Goal: Task Accomplishment & Management: Complete application form

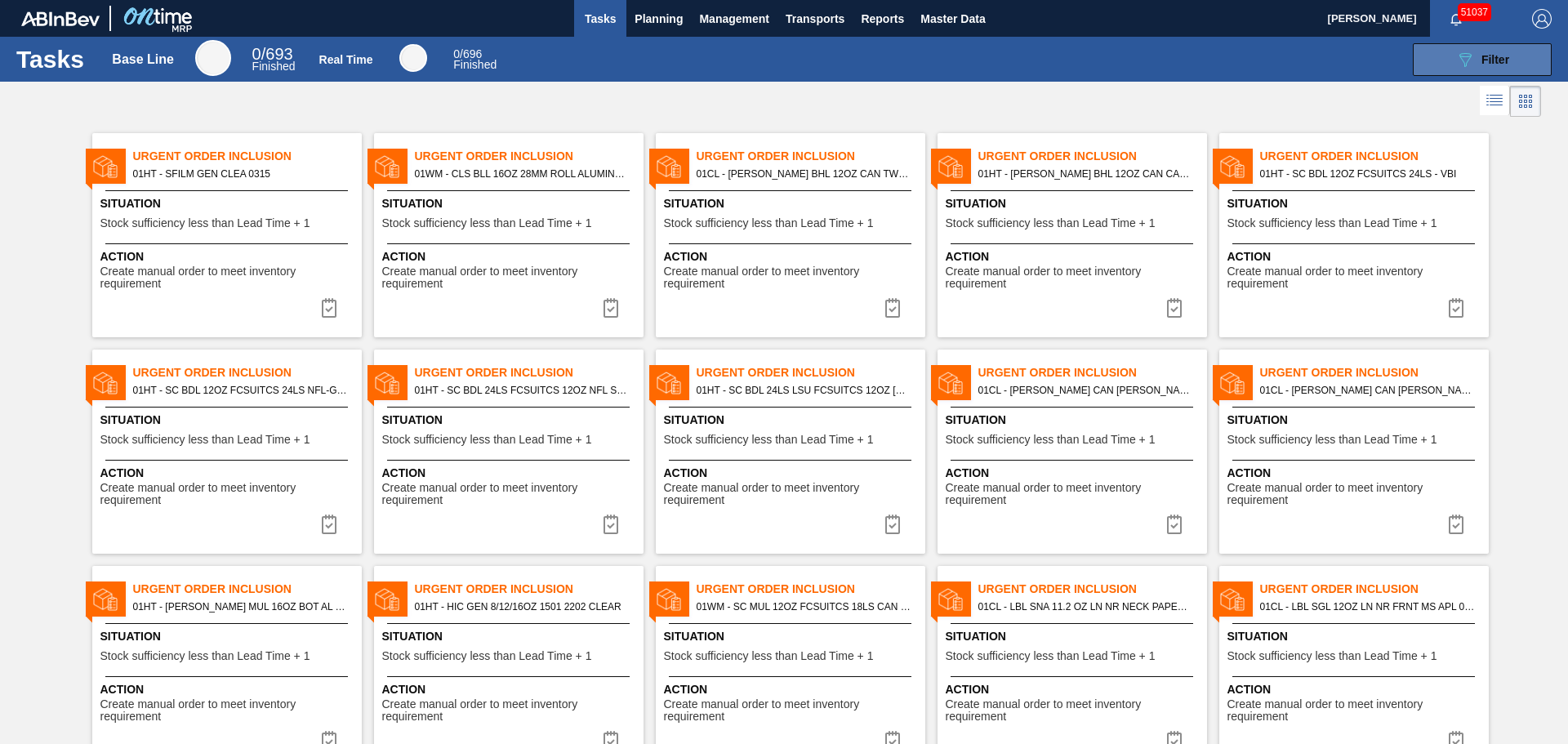
click at [1488, 54] on span "Filter" at bounding box center [1496, 59] width 28 height 13
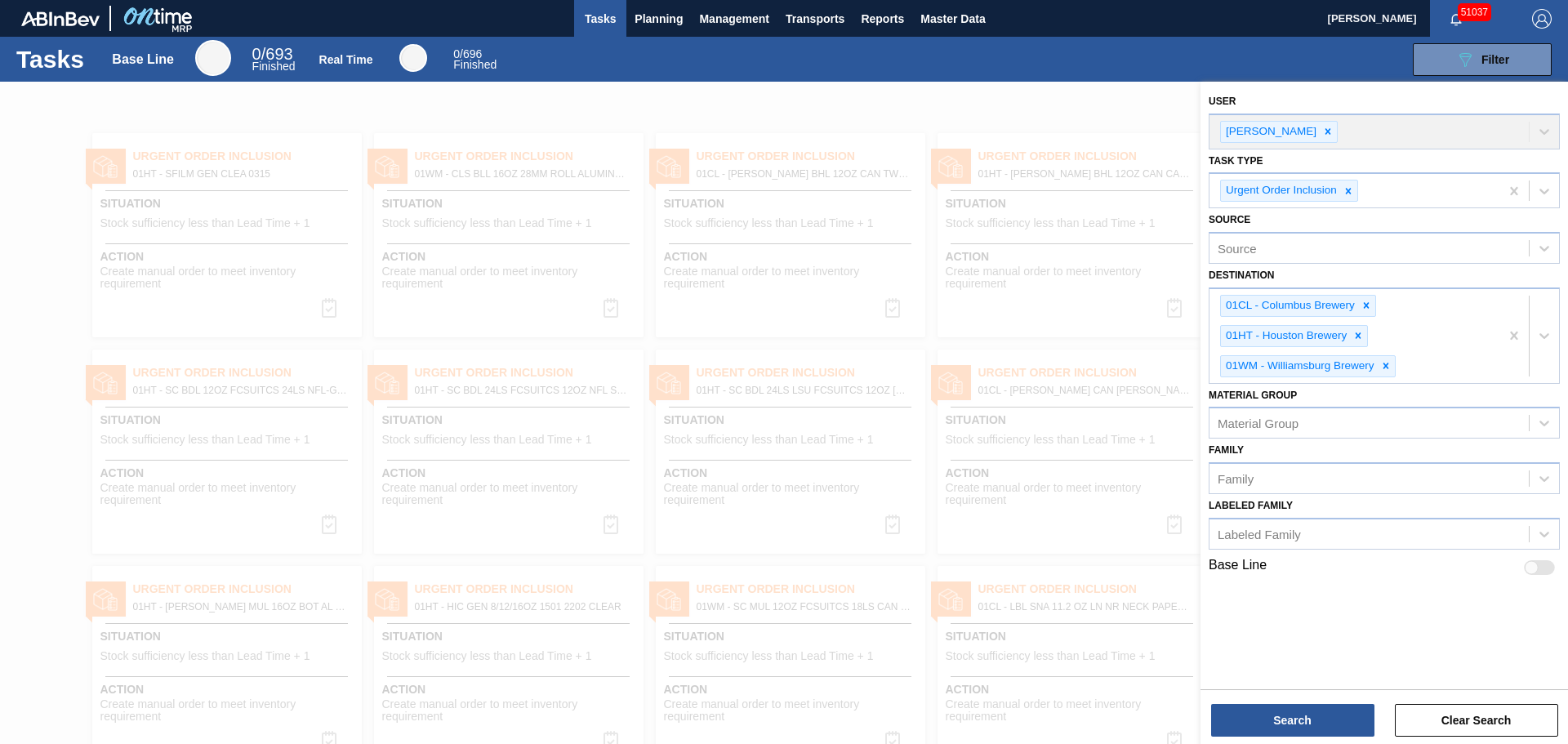
drag, startPoint x: 972, startPoint y: 135, endPoint x: 1137, endPoint y: 140, distance: 165.1
click at [973, 136] on div at bounding box center [784, 454] width 1568 height 744
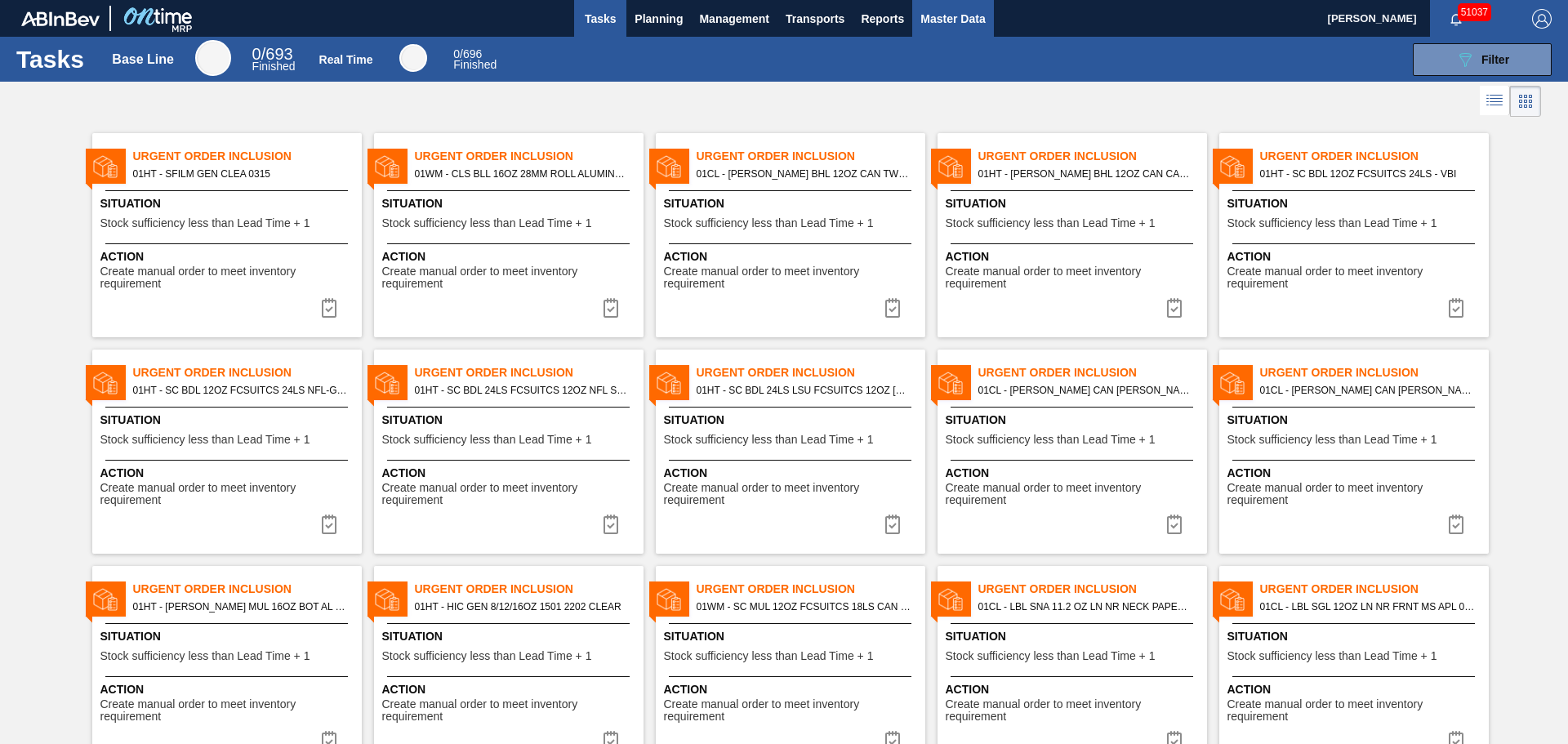
click at [920, 7] on button "Master Data" at bounding box center [952, 19] width 81 height 37
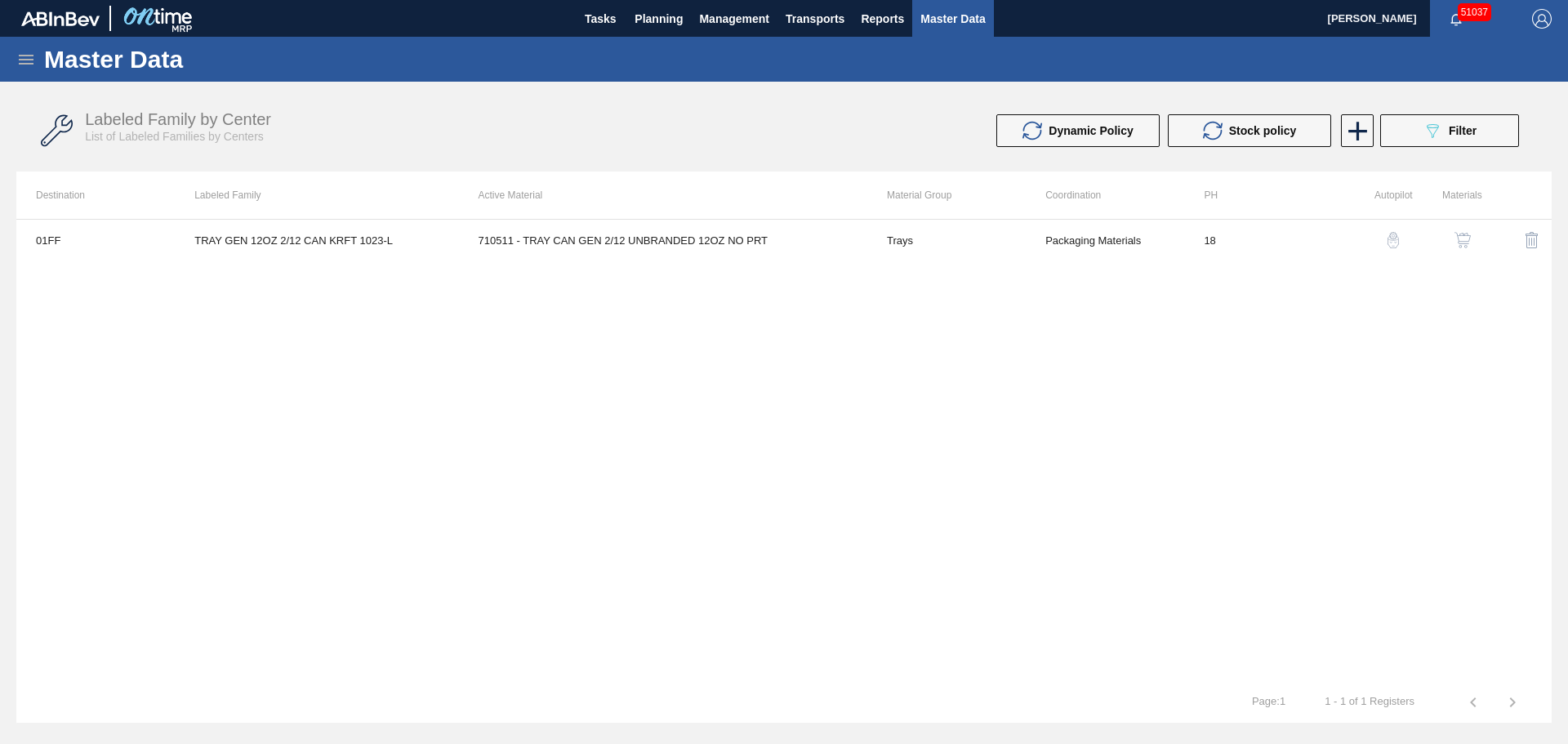
click at [24, 57] on icon at bounding box center [26, 59] width 19 height 19
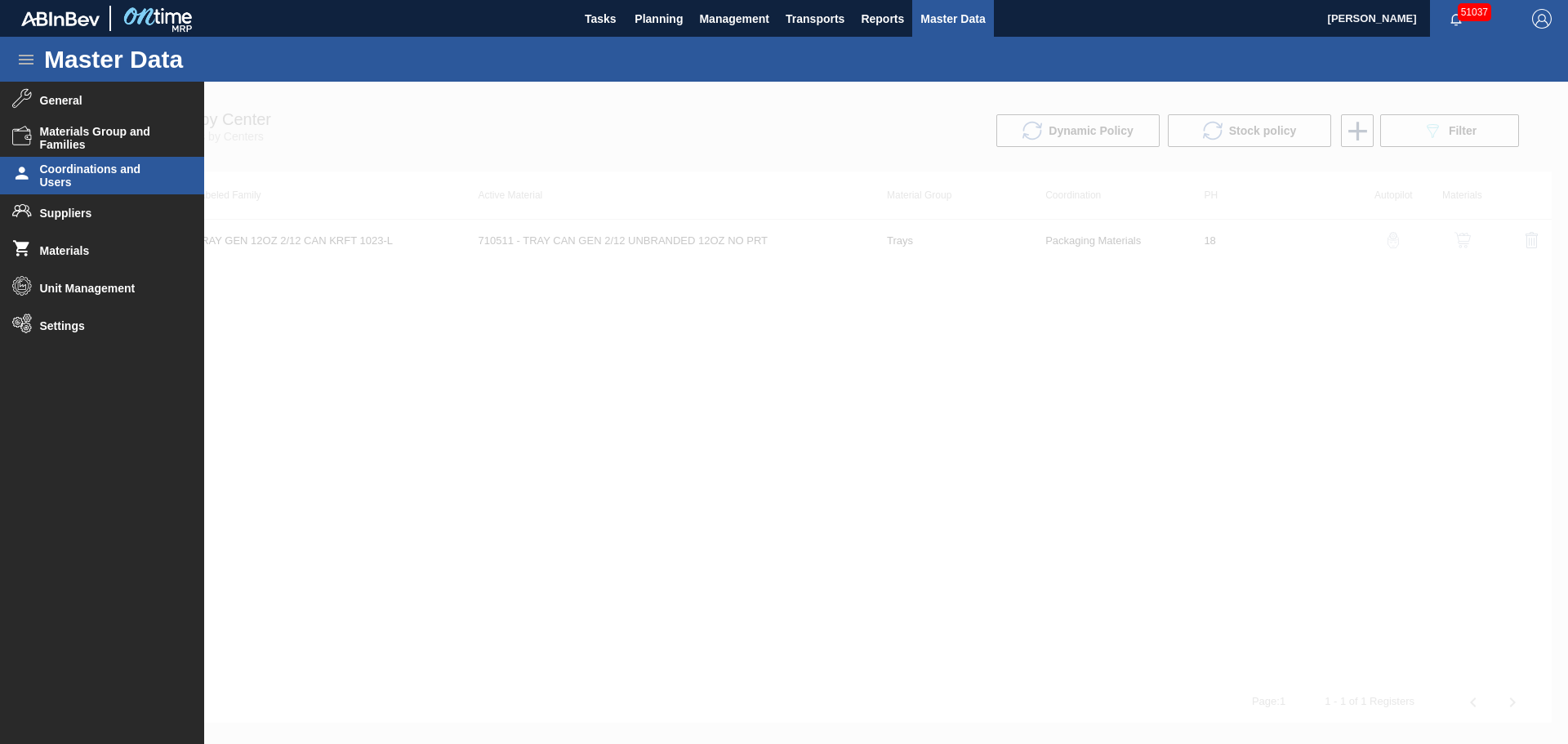
click at [95, 174] on span "Coordinations and Users" at bounding box center [107, 175] width 135 height 26
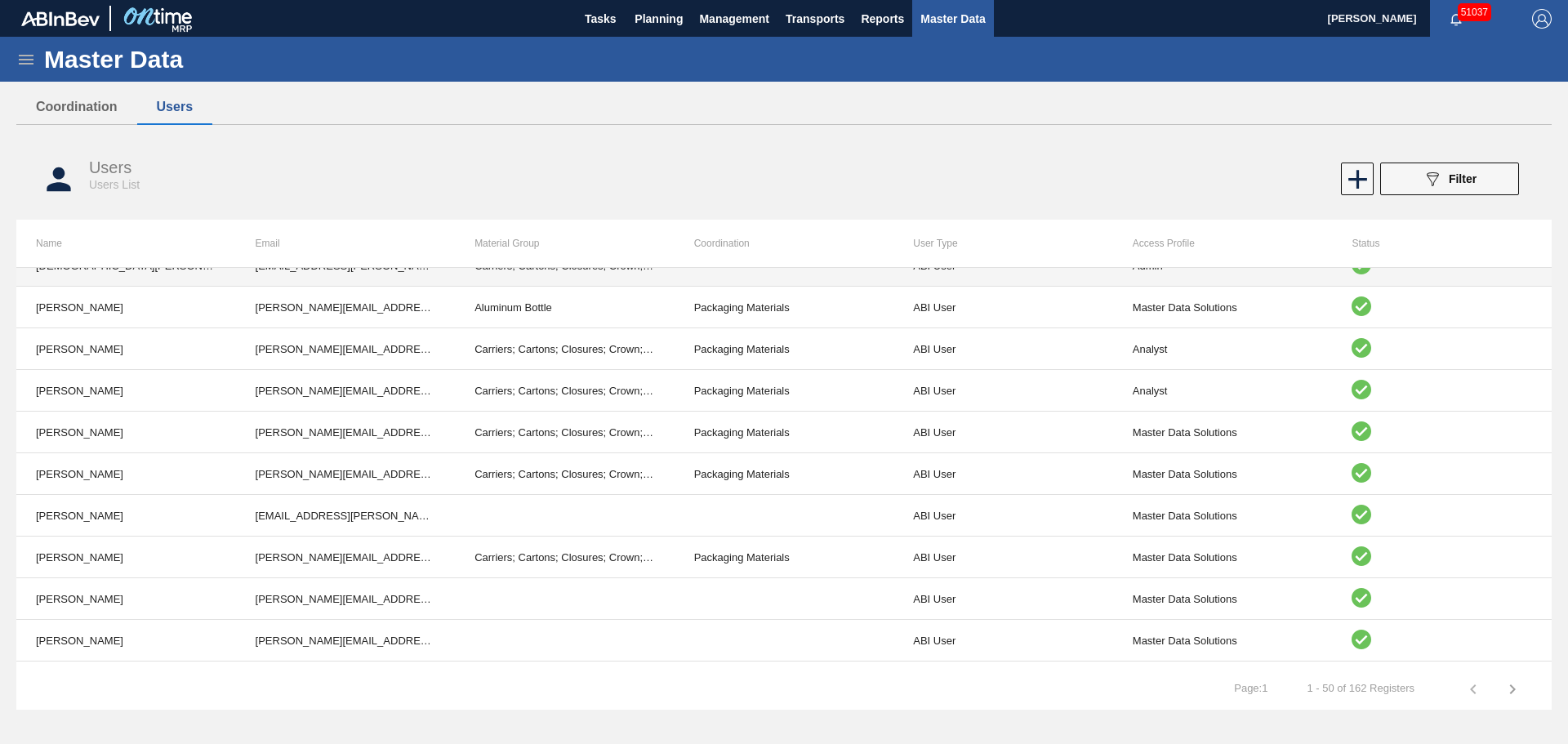
scroll to position [1681, 0]
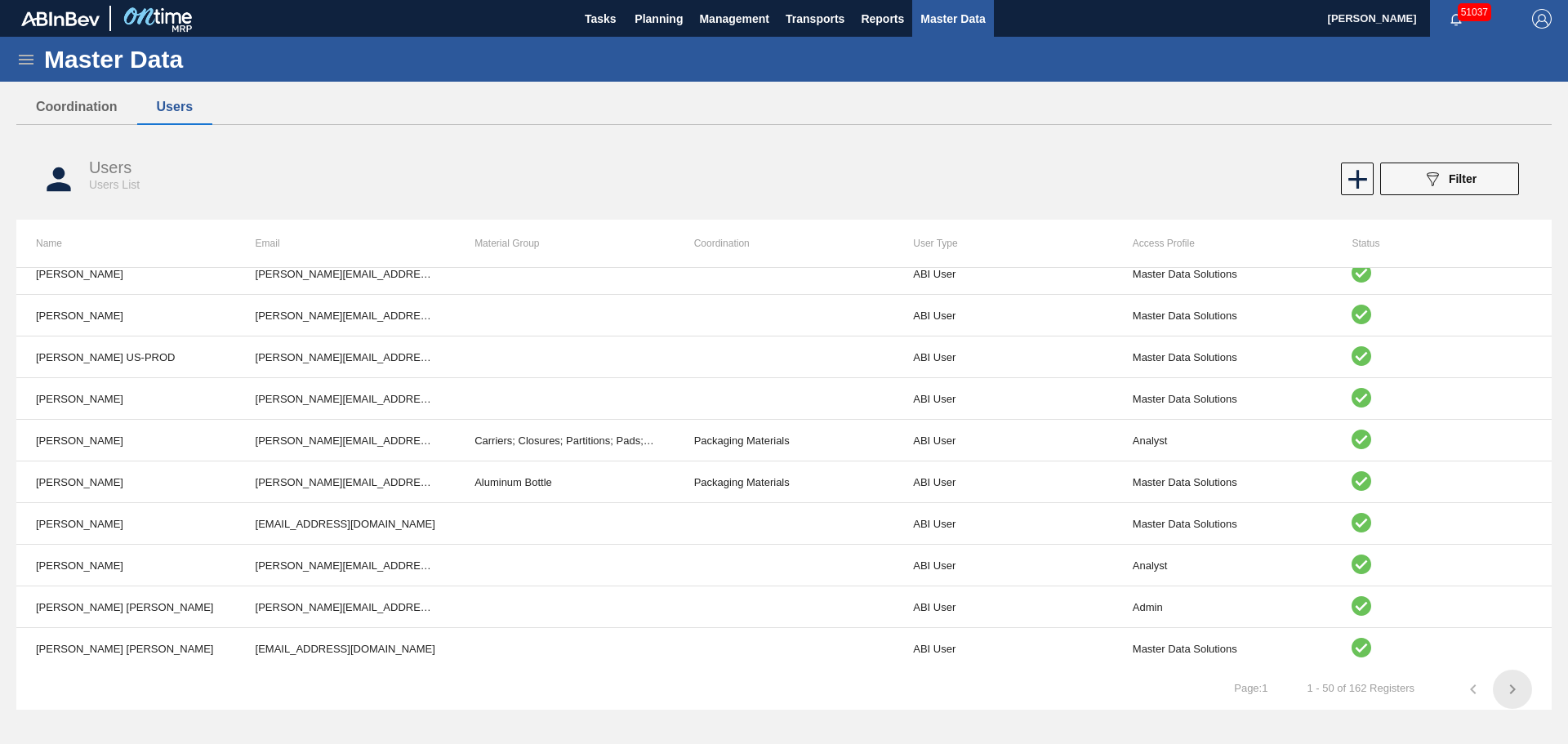
click at [1522, 688] on icon "button" at bounding box center [1512, 688] width 19 height 19
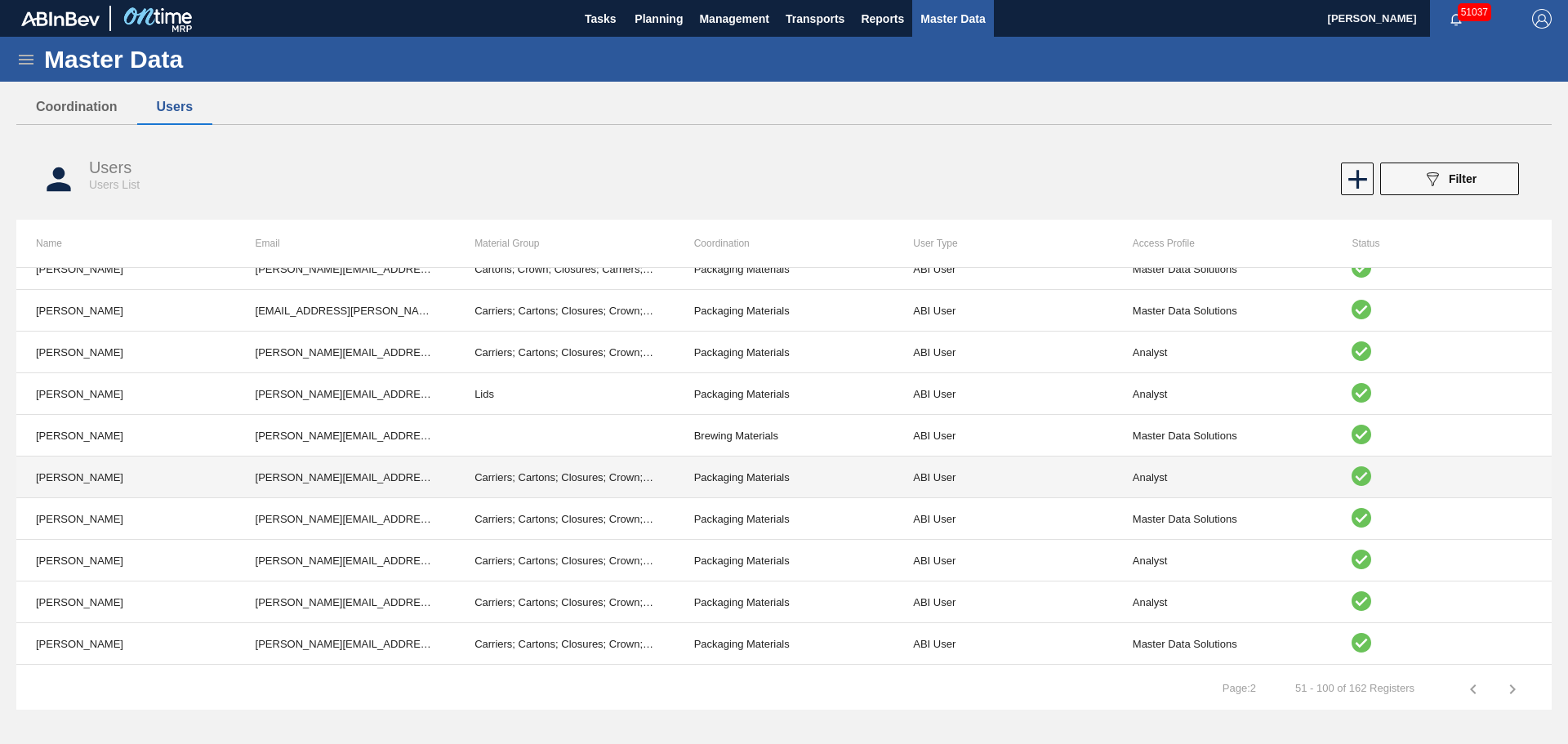
scroll to position [1028, 0]
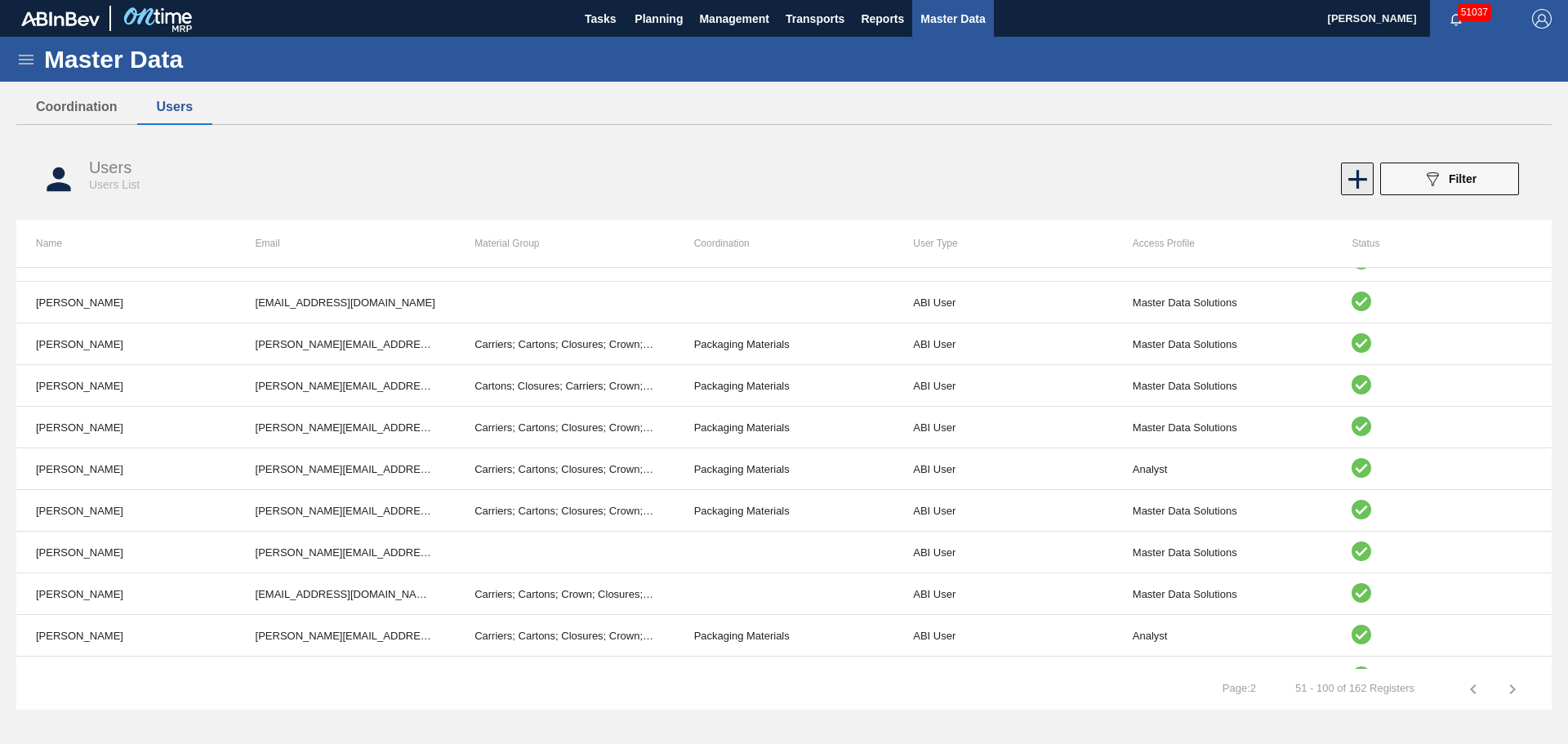
click at [1356, 193] on icon at bounding box center [1357, 179] width 32 height 32
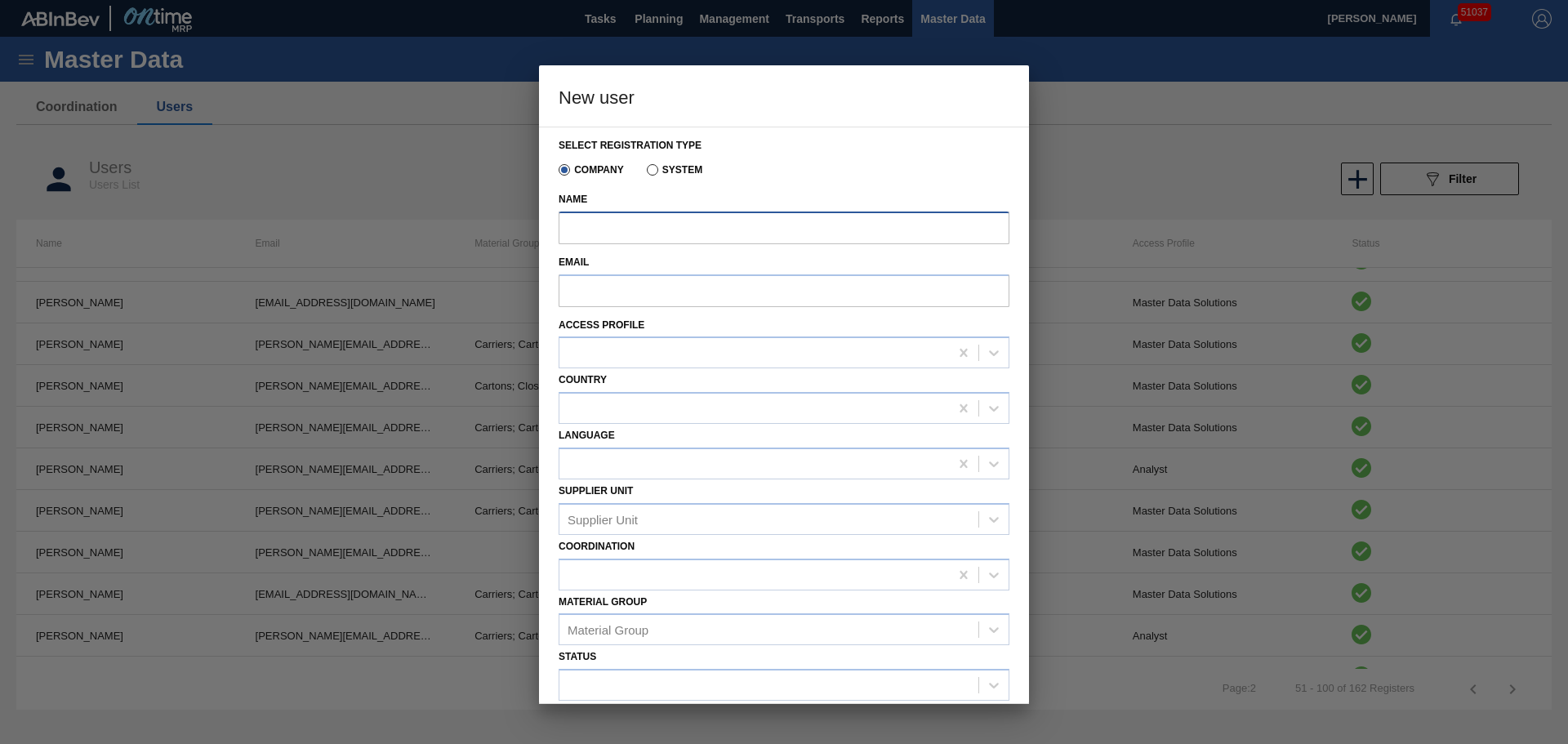
click at [740, 224] on input "Name" at bounding box center [784, 227] width 451 height 32
type input "[PERSON_NAME]"
type input "q"
type input "[EMAIL_ADDRESS][PERSON_NAME][DOMAIN_NAME][PERSON_NAME]"
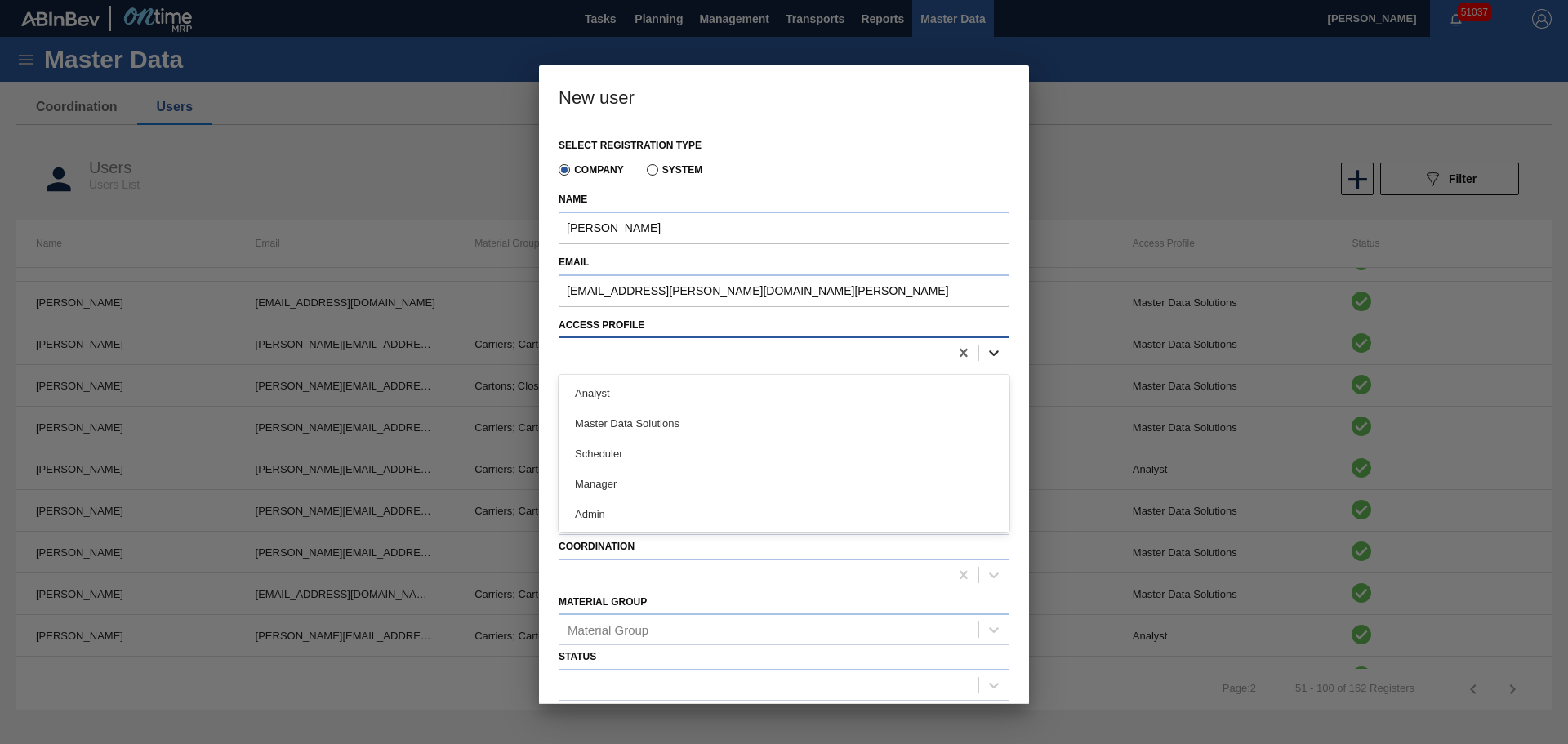
click at [1005, 348] on div at bounding box center [995, 353] width 30 height 30
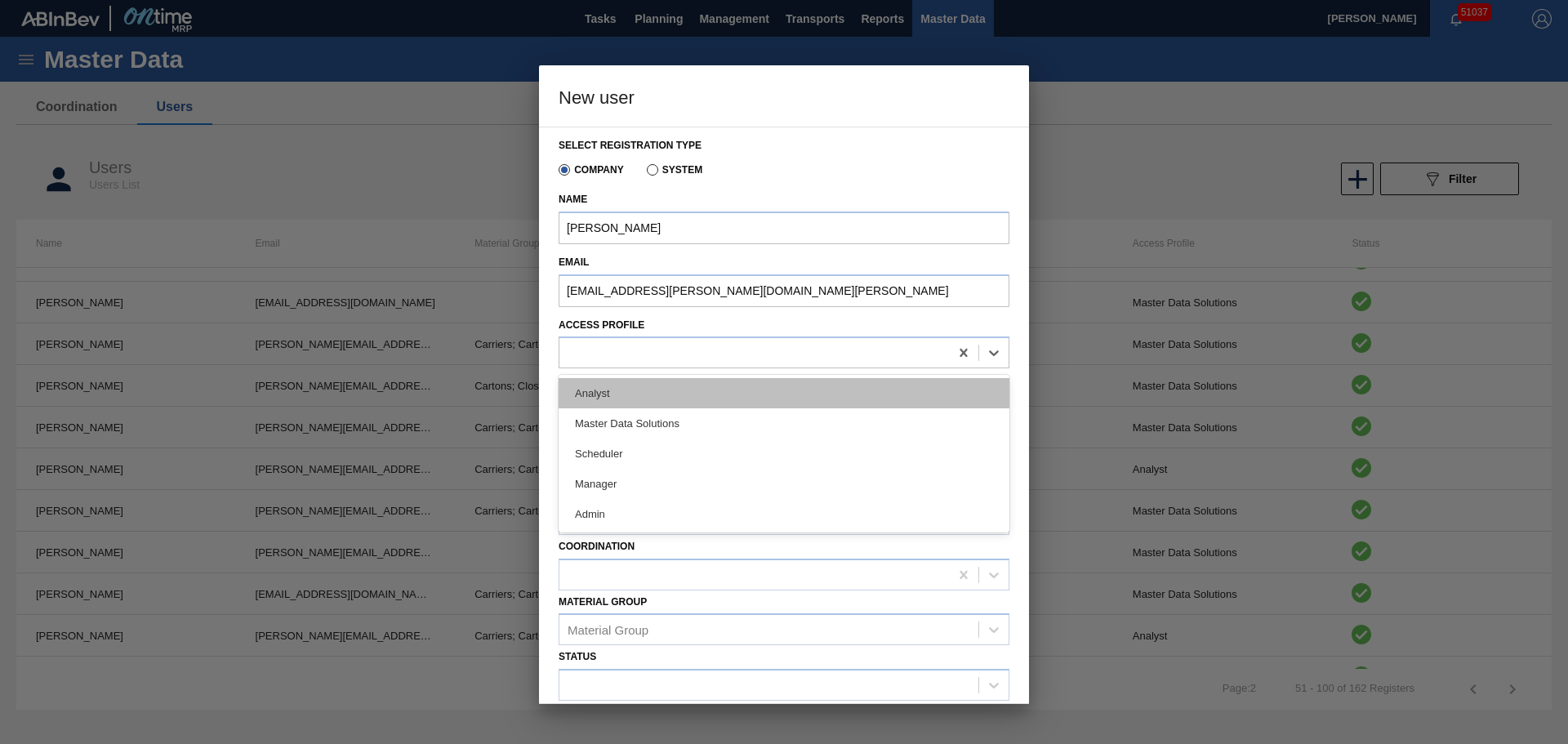
click at [780, 399] on div "Analyst" at bounding box center [784, 393] width 451 height 31
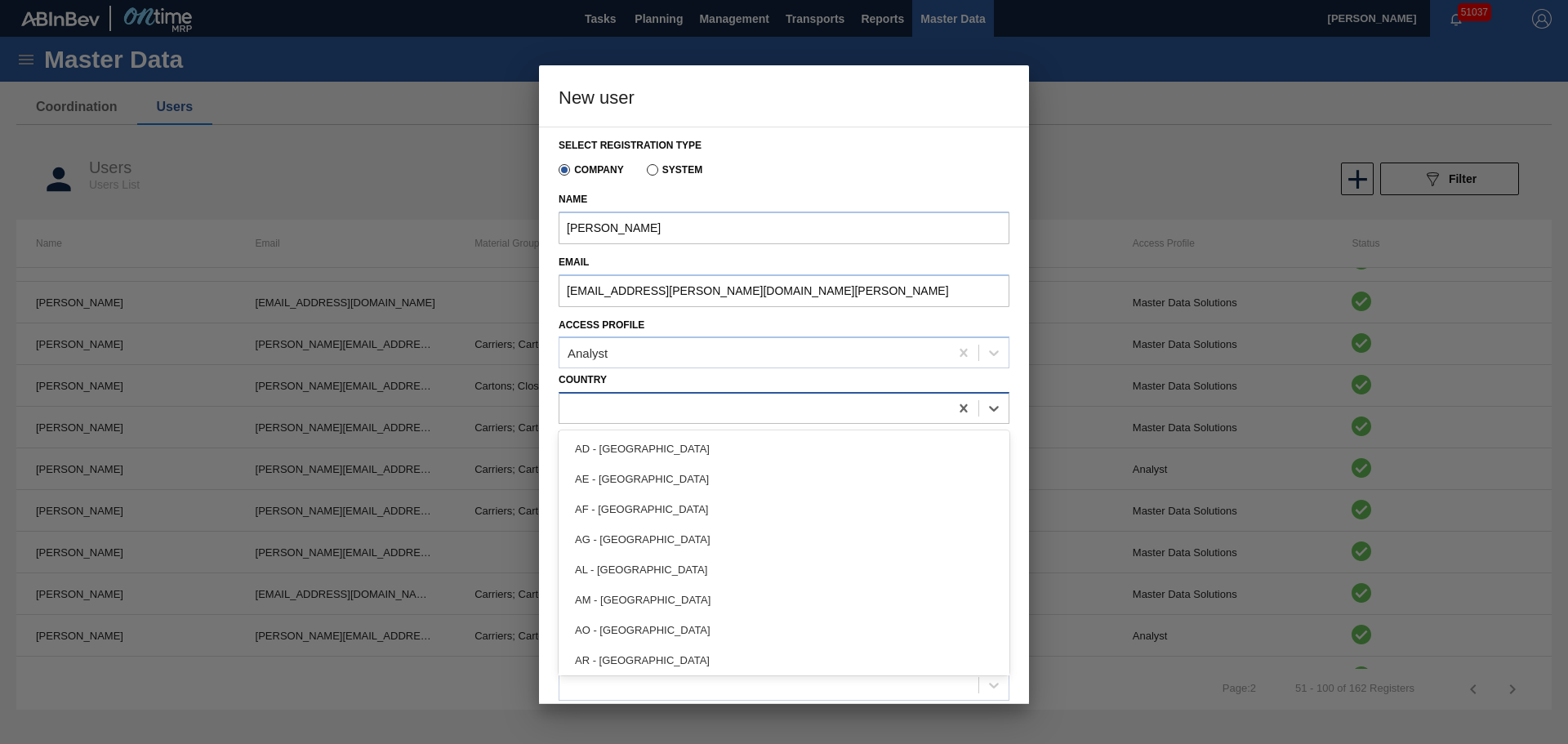
drag, startPoint x: 778, startPoint y: 410, endPoint x: 890, endPoint y: 417, distance: 112.2
click at [779, 410] on div at bounding box center [754, 409] width 390 height 24
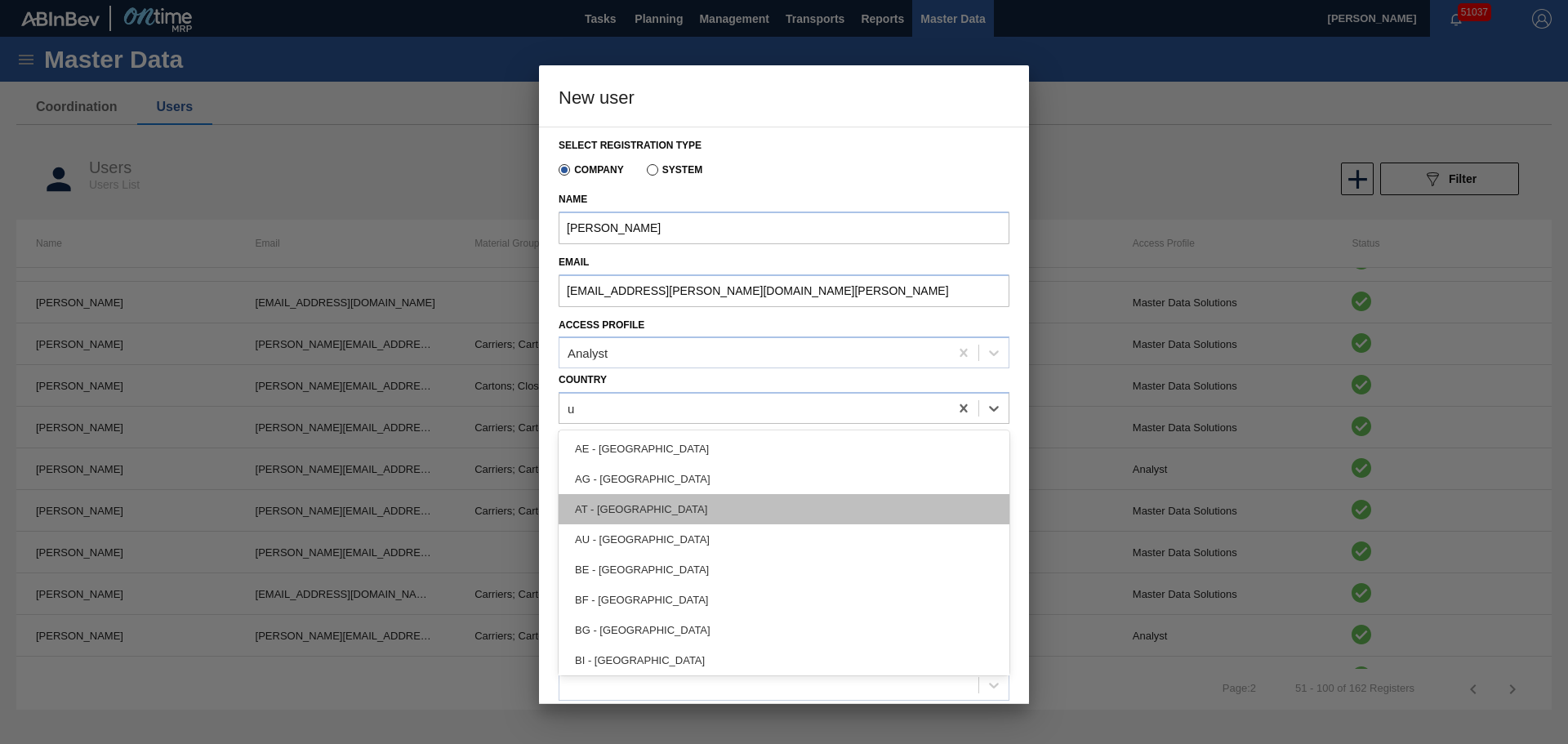
type input "un"
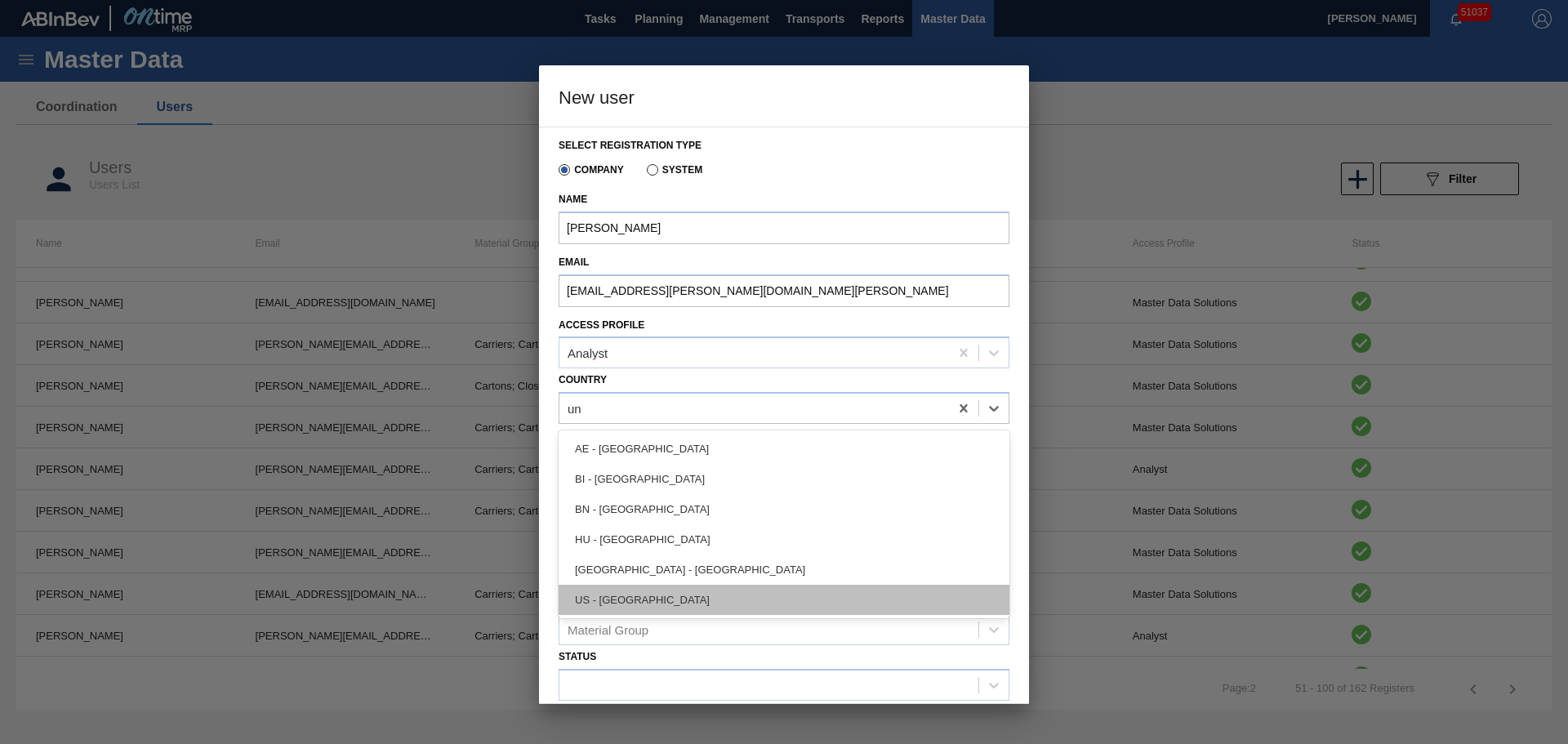
click at [648, 596] on div "US - [GEOGRAPHIC_DATA]" at bounding box center [784, 599] width 451 height 31
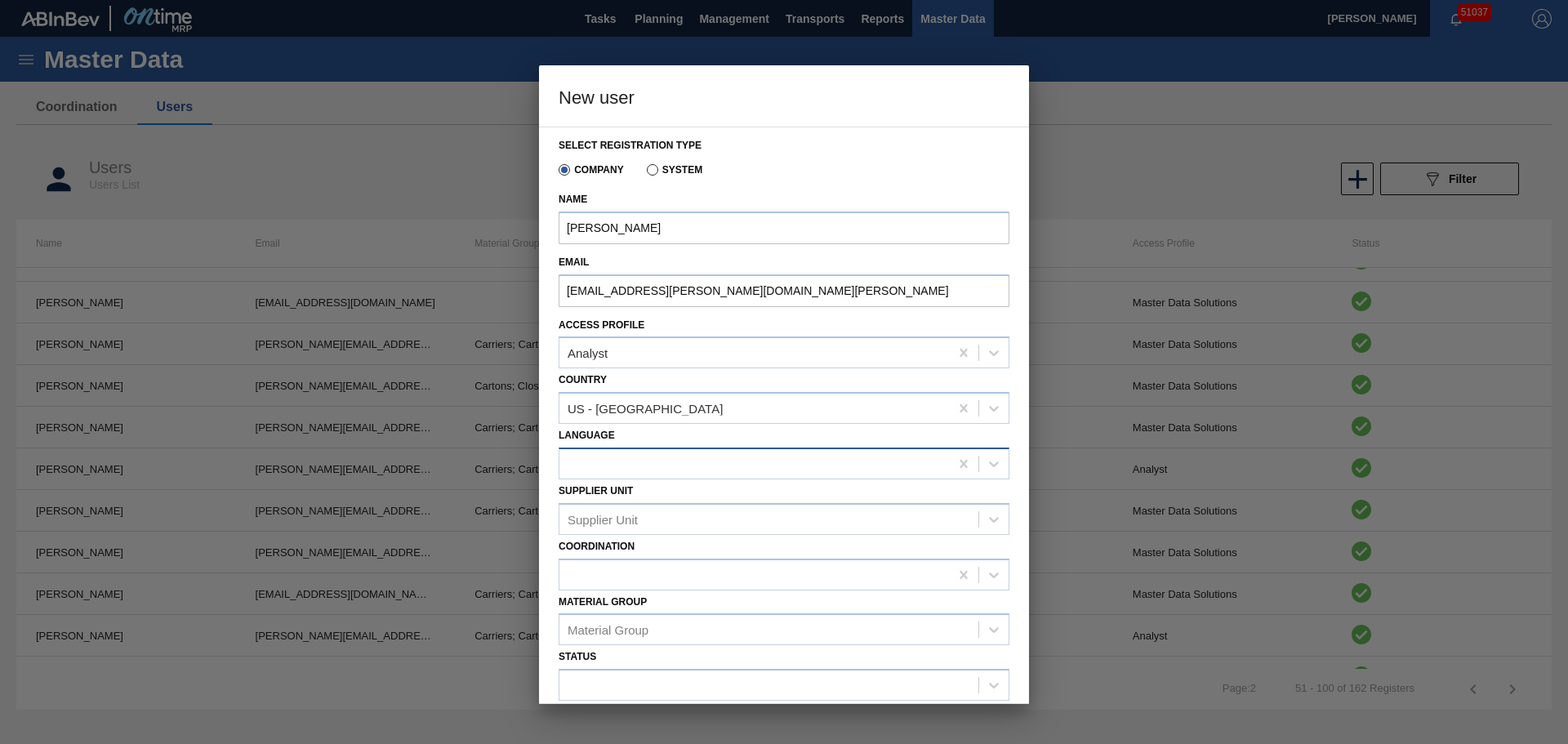
drag, startPoint x: 631, startPoint y: 435, endPoint x: 632, endPoint y: 462, distance: 27.0
click at [632, 438] on div "Language" at bounding box center [784, 452] width 451 height 56
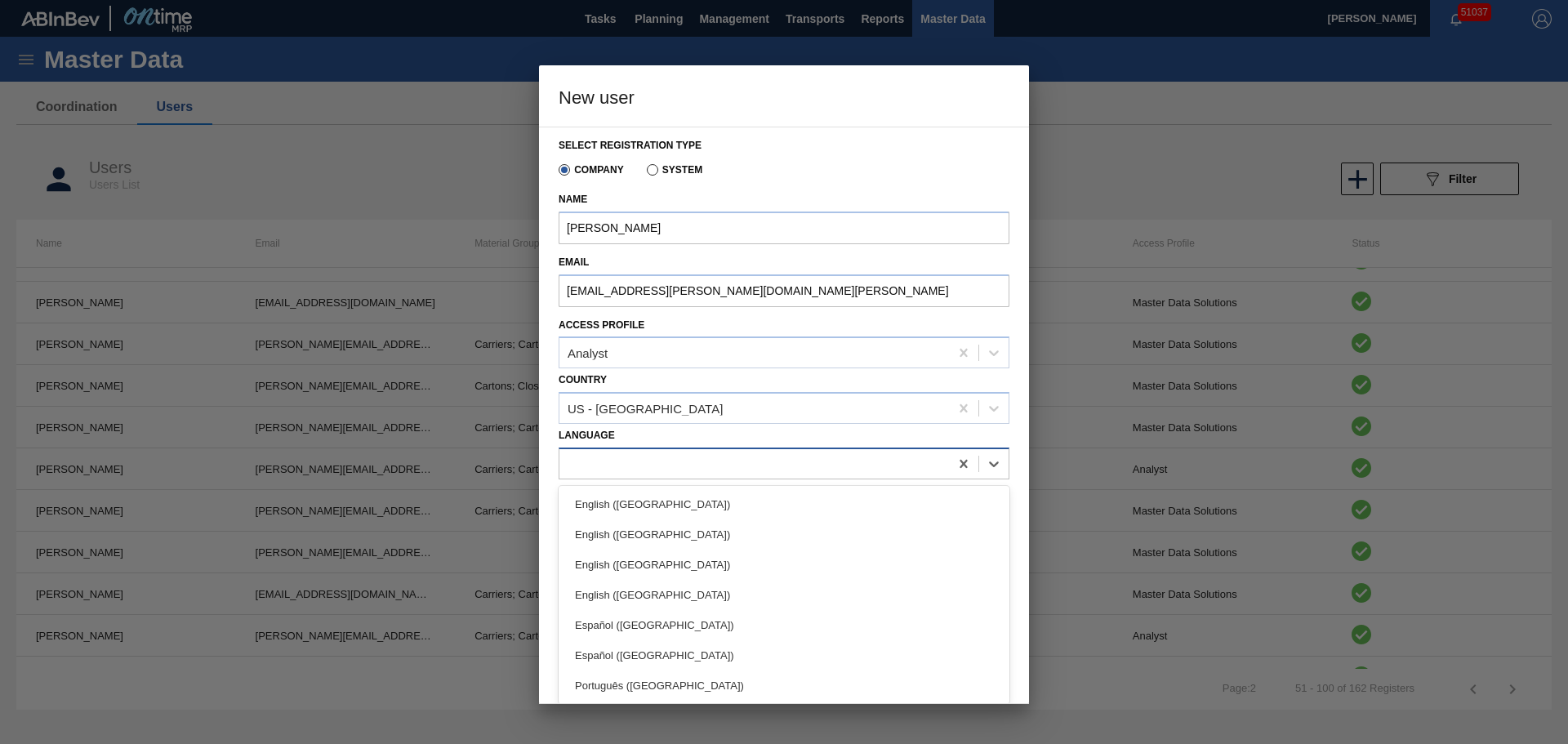
click at [632, 462] on div at bounding box center [754, 464] width 390 height 24
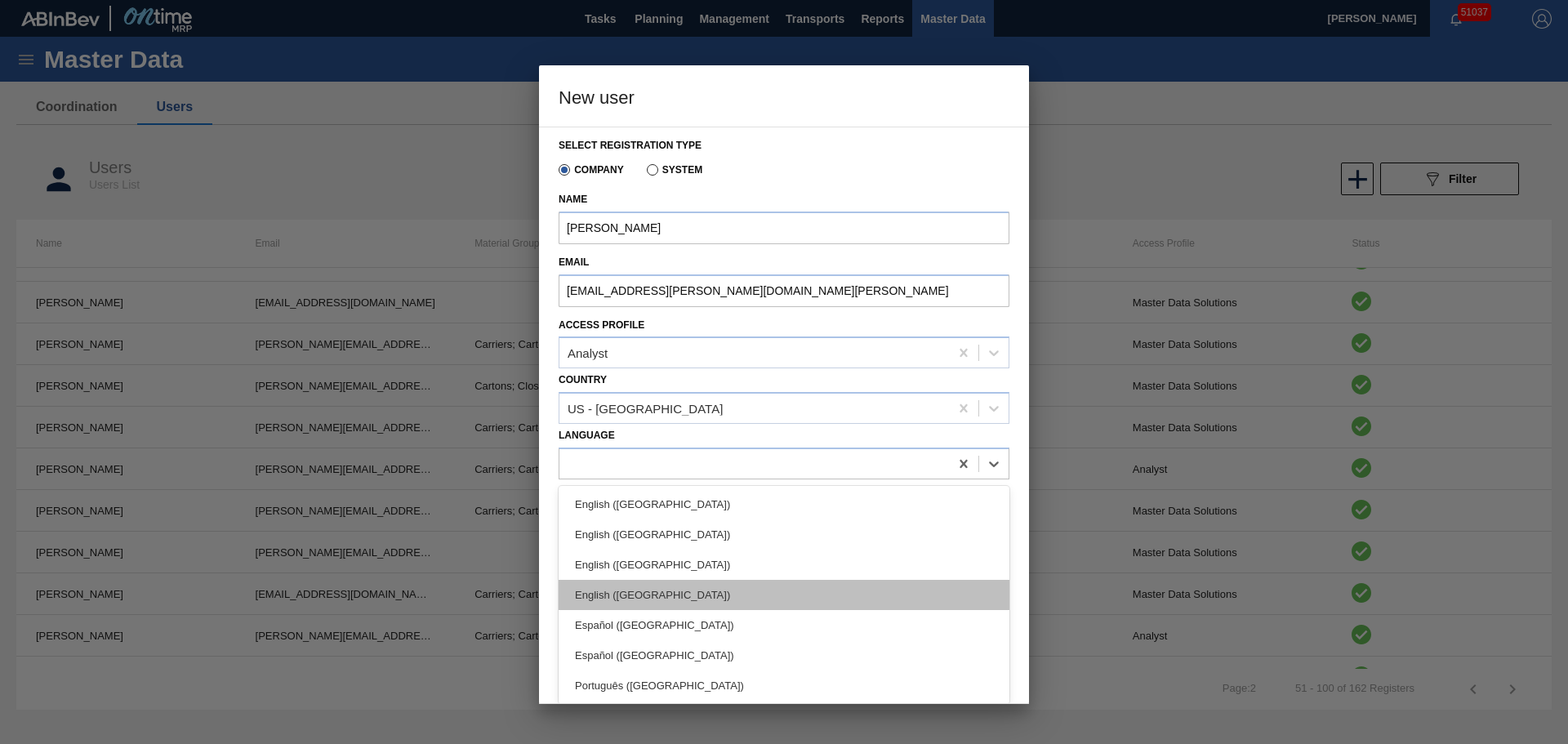
drag, startPoint x: 636, startPoint y: 500, endPoint x: 650, endPoint y: 601, distance: 102.0
click at [650, 601] on div "English ([GEOGRAPHIC_DATA]) English ([GEOGRAPHIC_DATA]) English ([GEOGRAPHIC_DA…" at bounding box center [784, 595] width 451 height 218
click at [650, 602] on div "English ([GEOGRAPHIC_DATA])" at bounding box center [784, 595] width 451 height 31
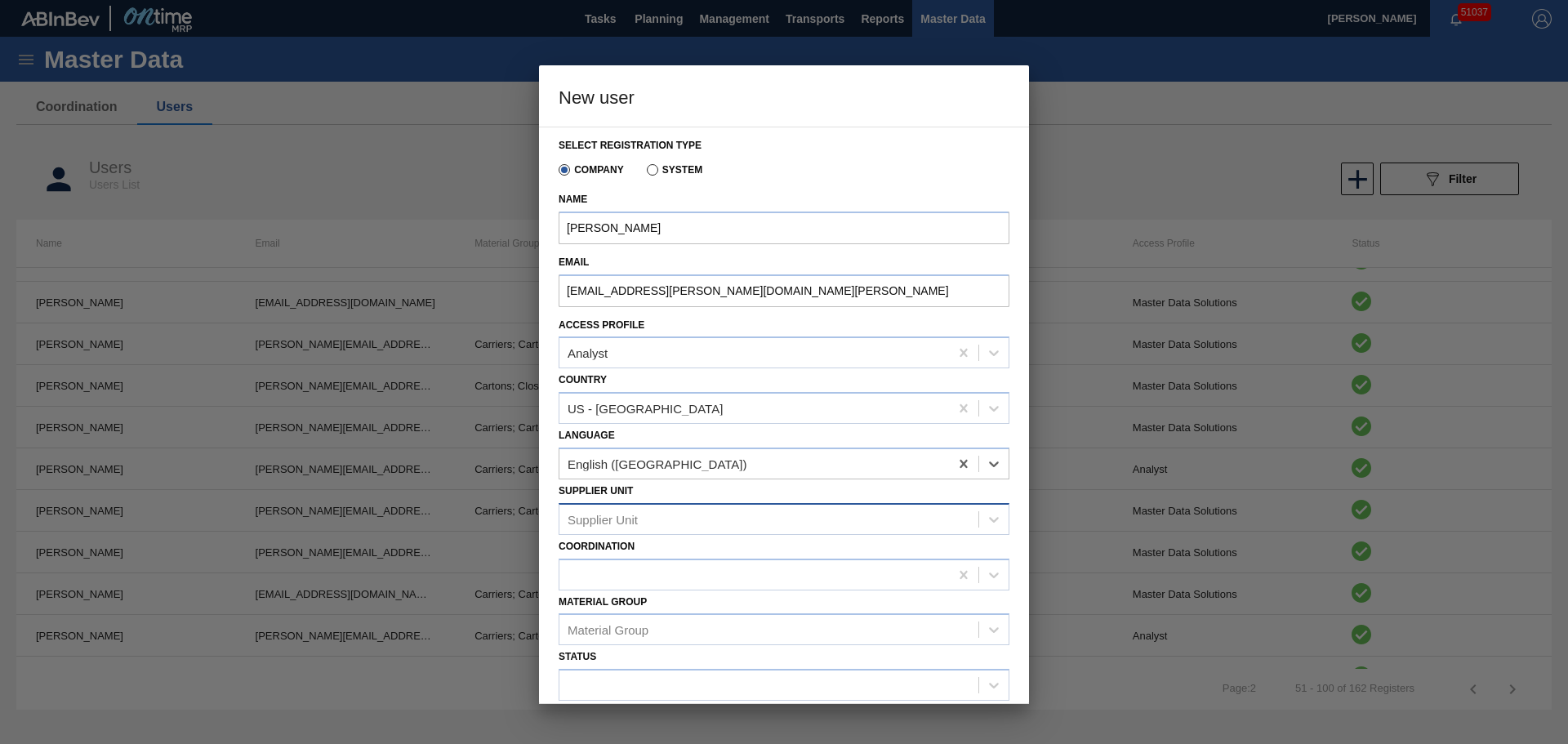
click at [632, 529] on div "Supplier Unit" at bounding box center [769, 520] width 419 height 24
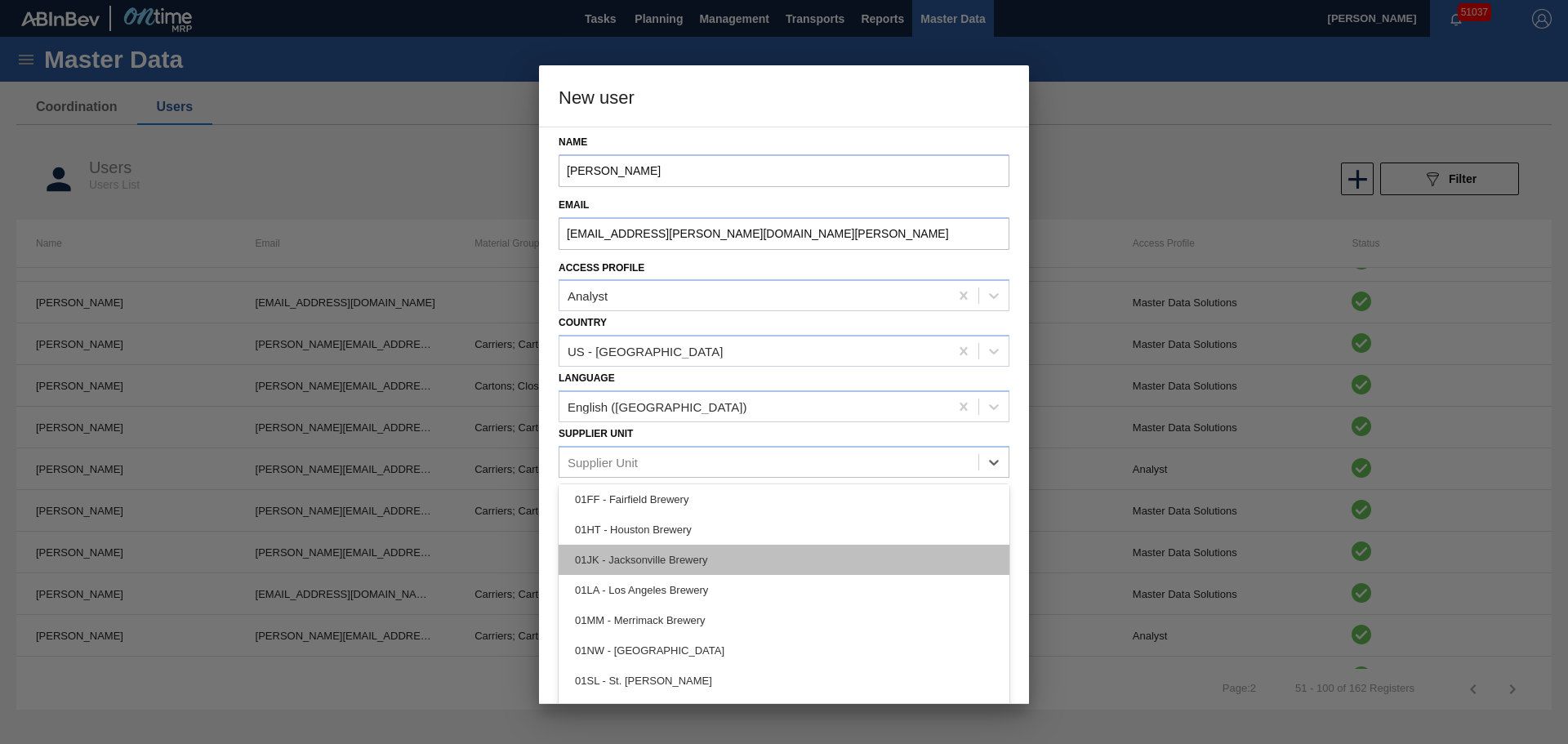
scroll to position [82, 0]
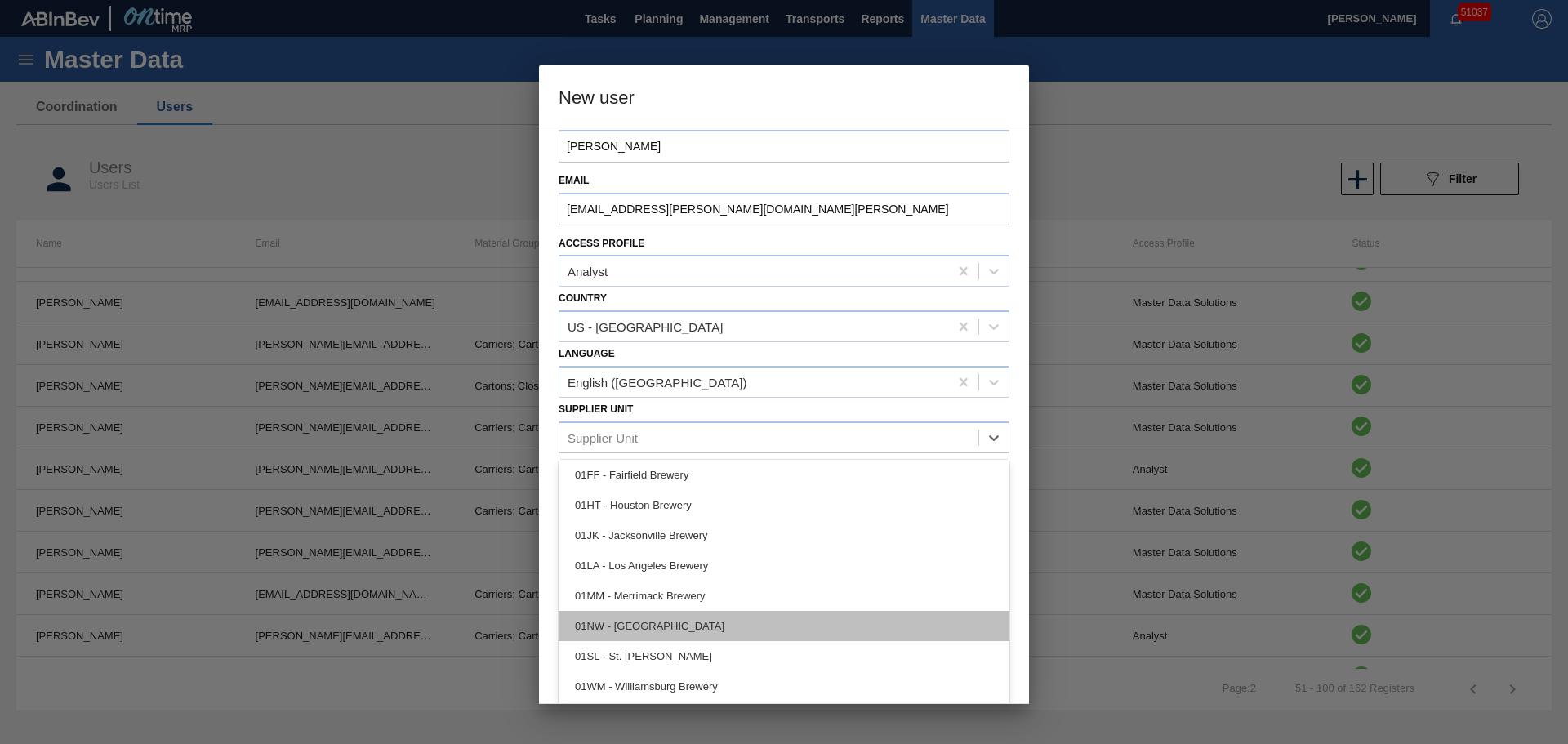
click at [655, 631] on div "01NW - [GEOGRAPHIC_DATA]" at bounding box center [784, 626] width 451 height 31
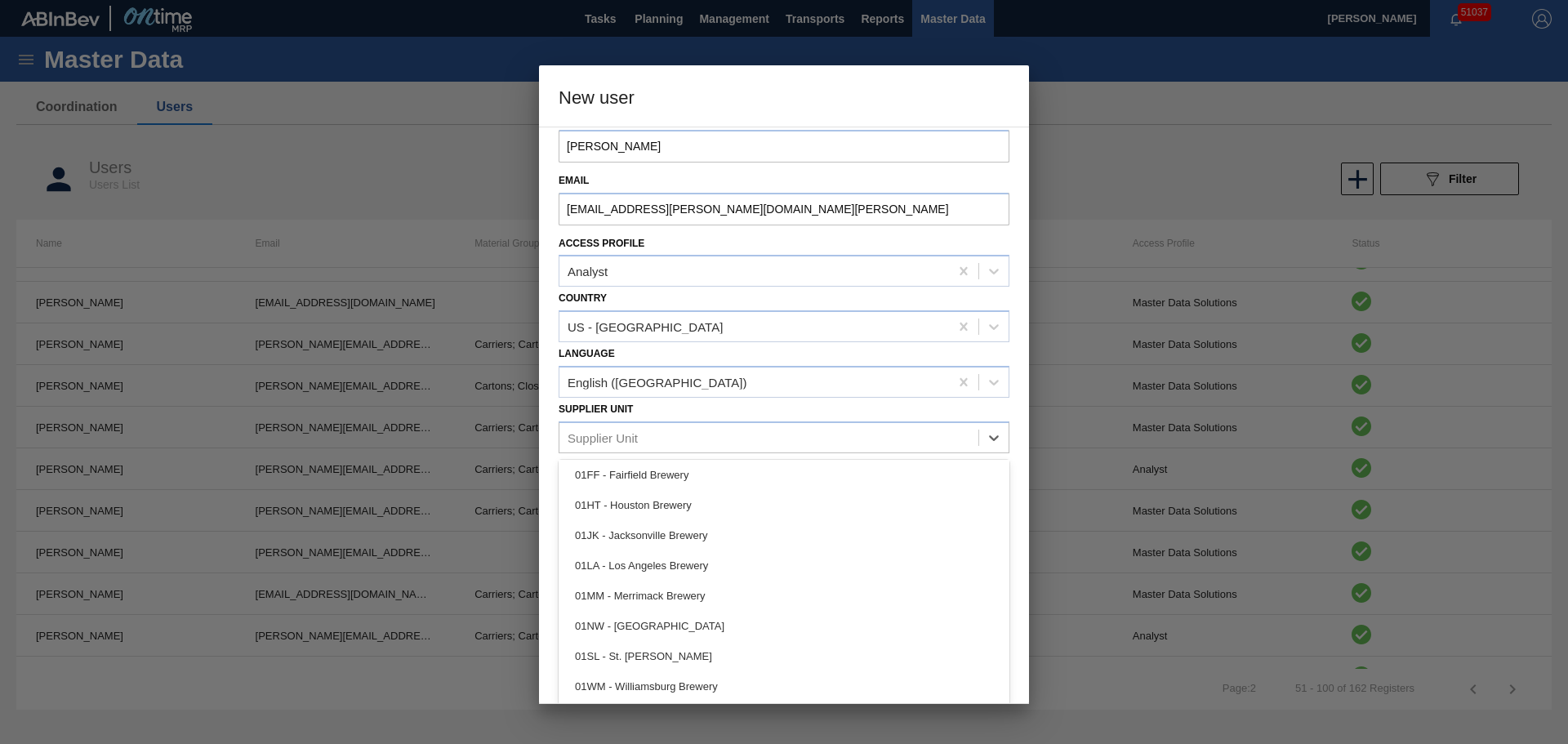
scroll to position [58, 0]
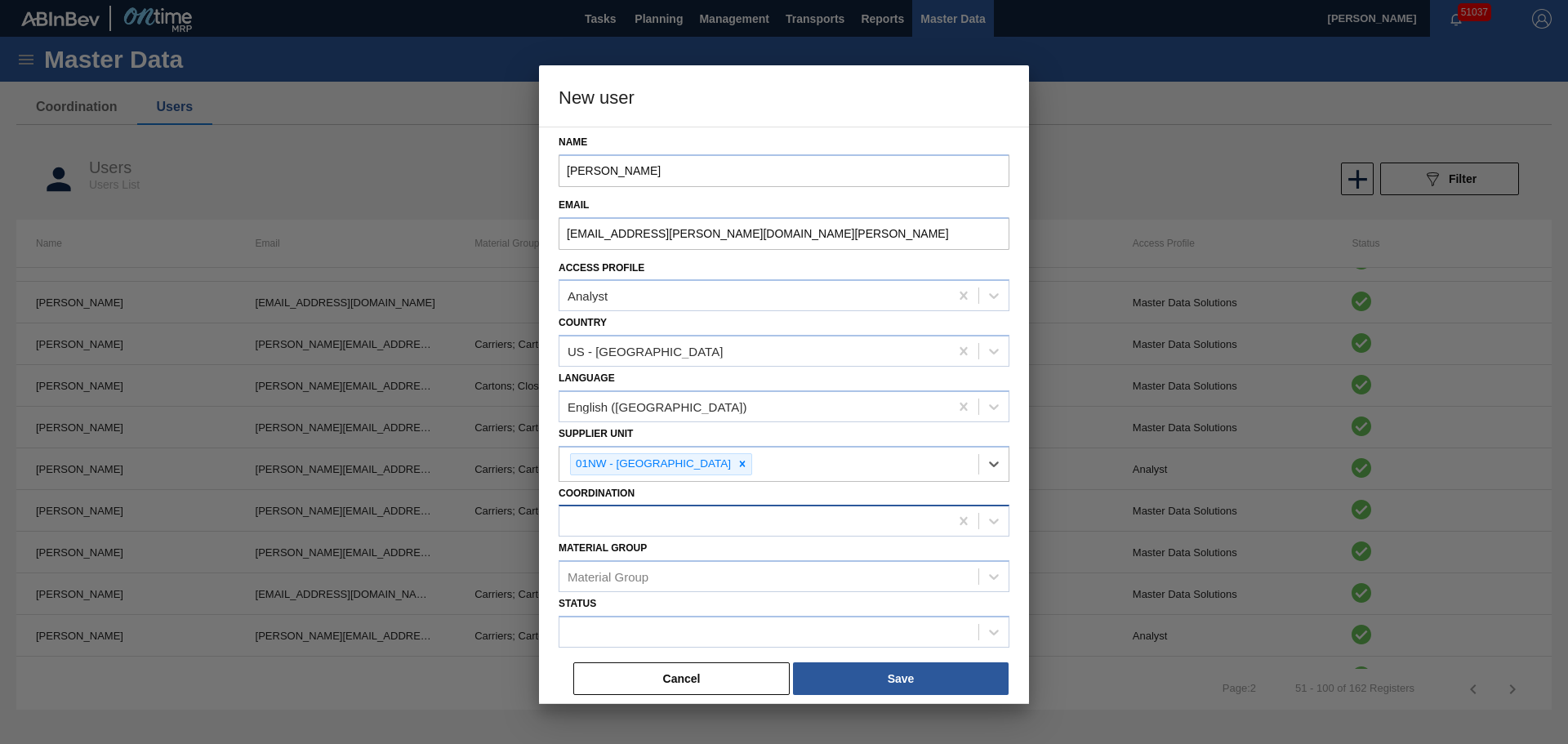
click at [639, 525] on div at bounding box center [754, 521] width 390 height 24
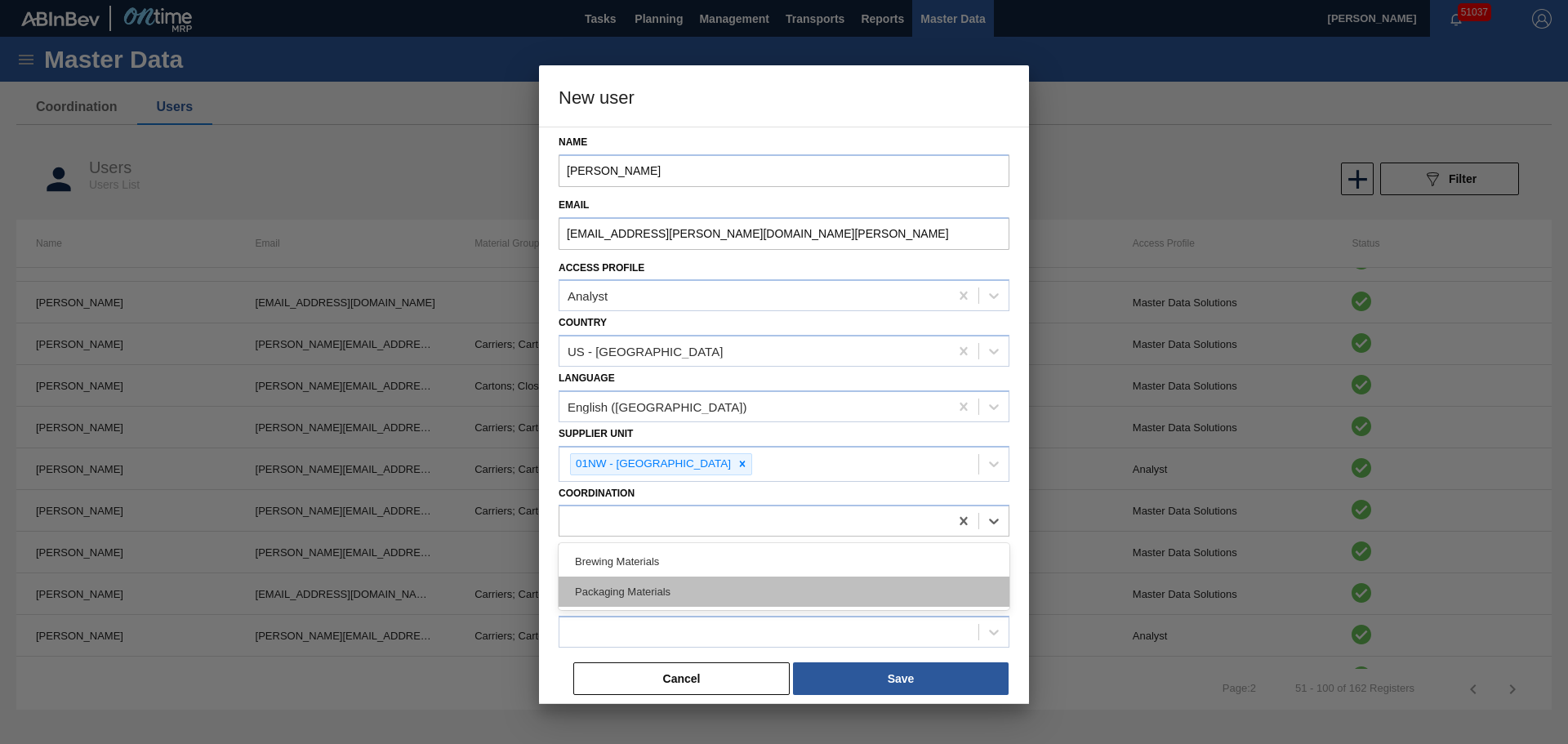
click at [652, 584] on div "Packaging Materials" at bounding box center [784, 592] width 451 height 31
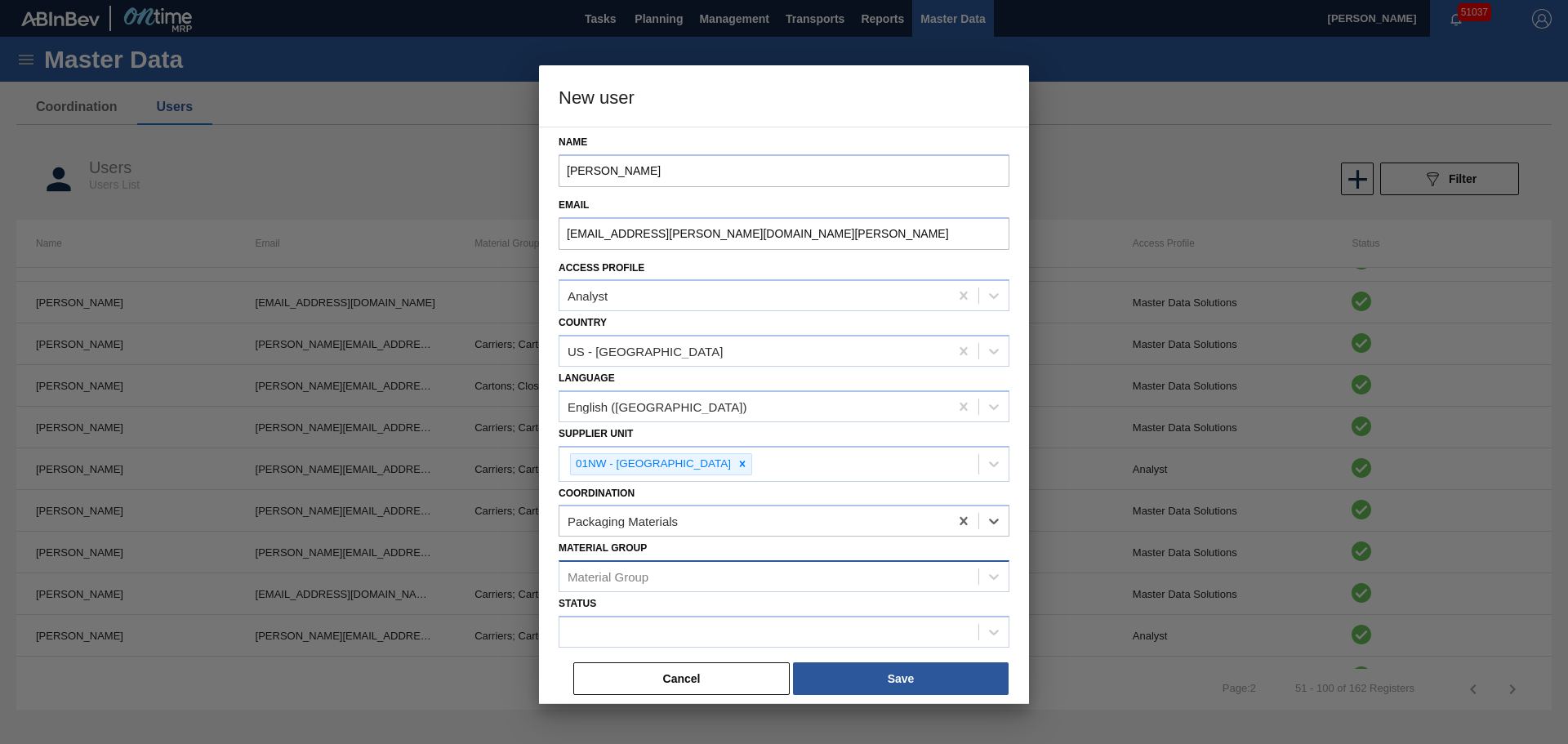
click at [794, 580] on div "Material Group" at bounding box center [769, 577] width 419 height 24
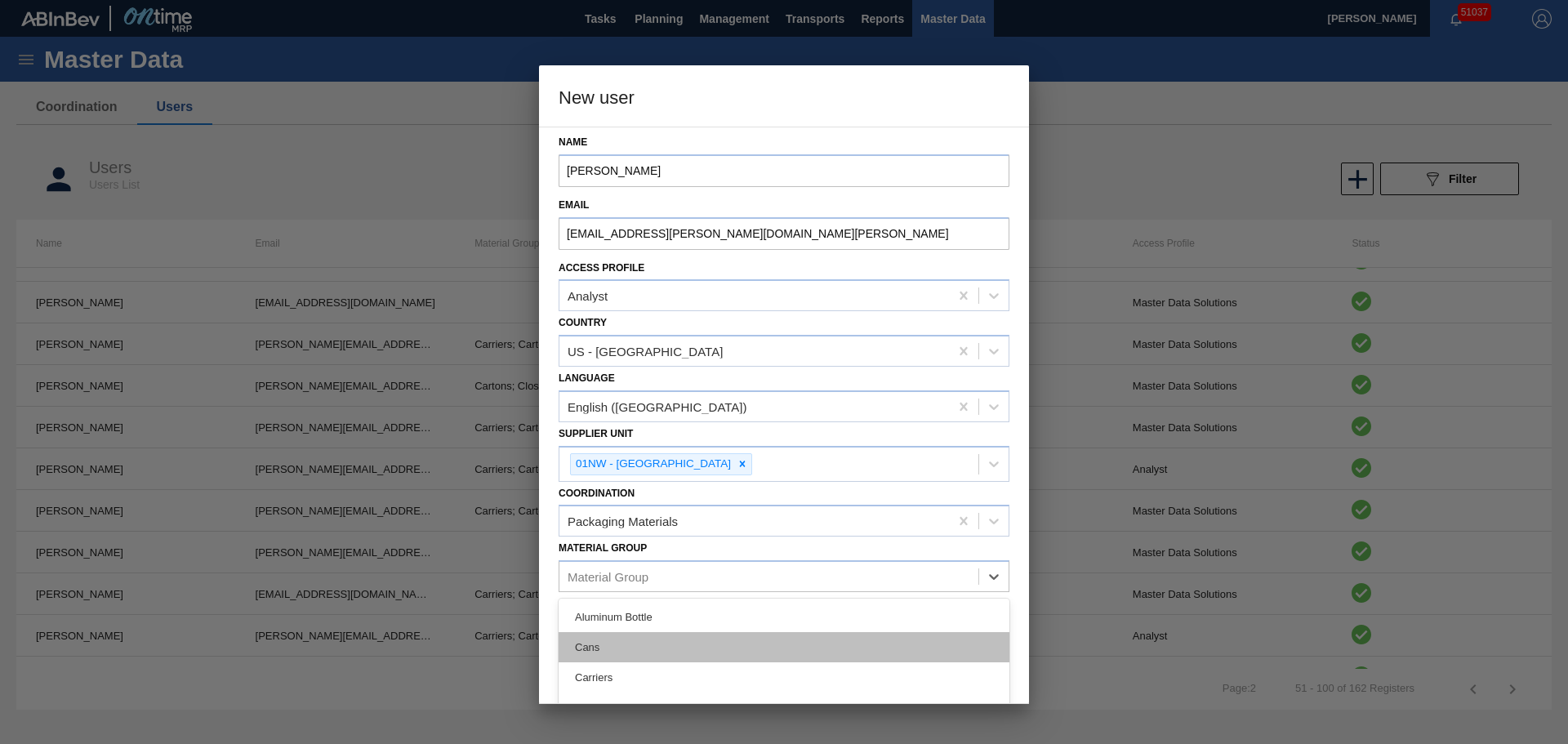
click at [662, 641] on div "Cans" at bounding box center [784, 647] width 451 height 31
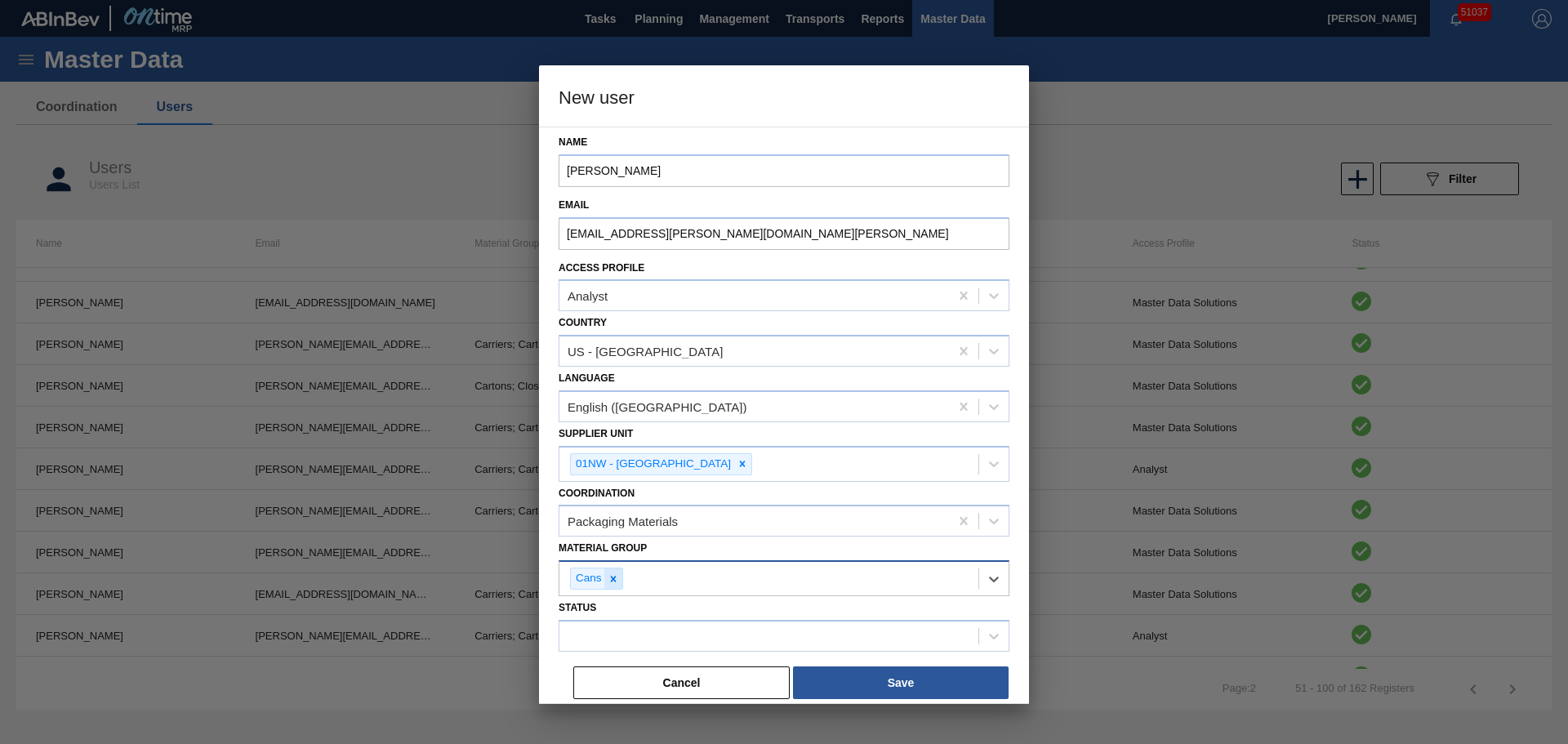
click at [613, 577] on icon at bounding box center [613, 579] width 11 height 11
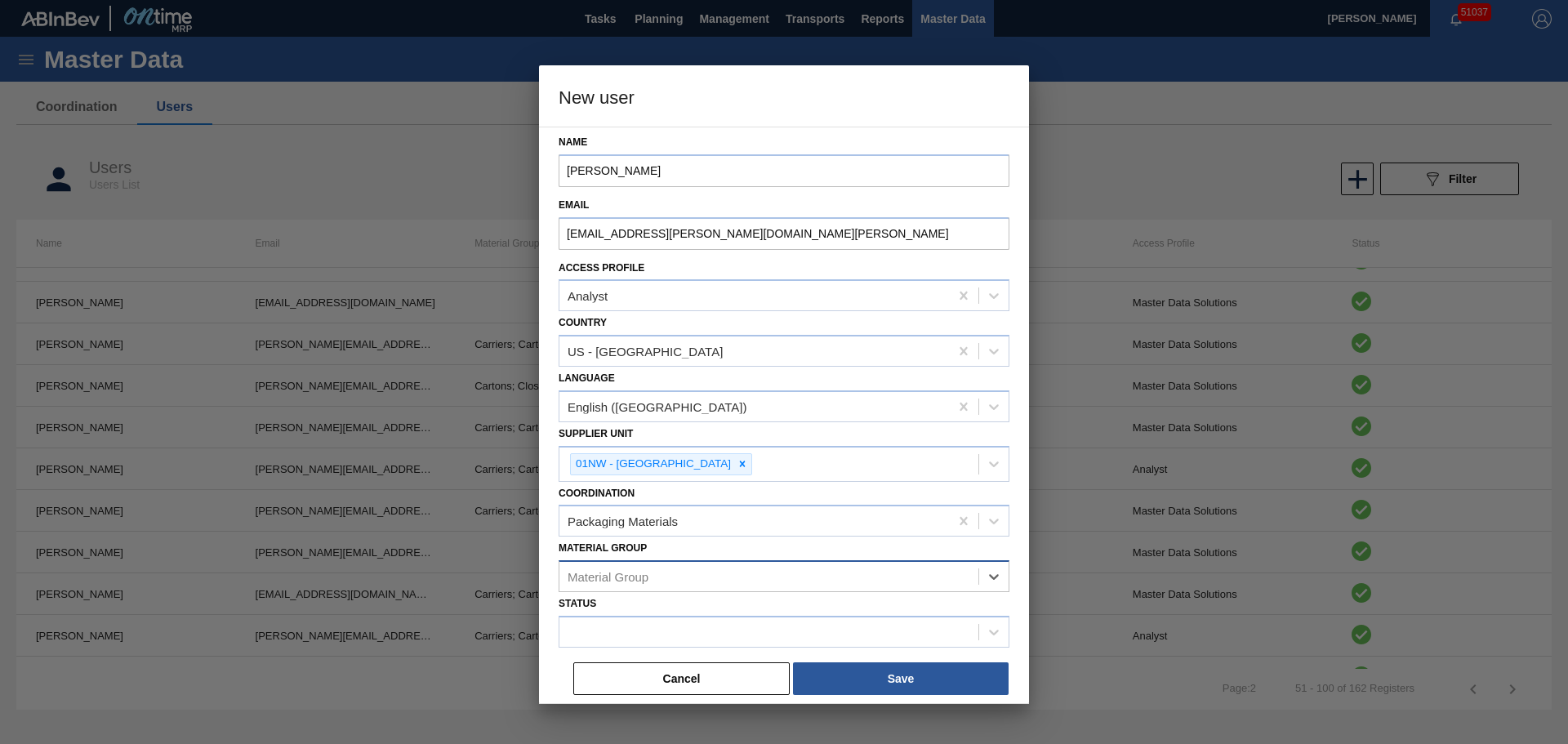
click at [614, 577] on div "Material Group" at bounding box center [608, 577] width 81 height 14
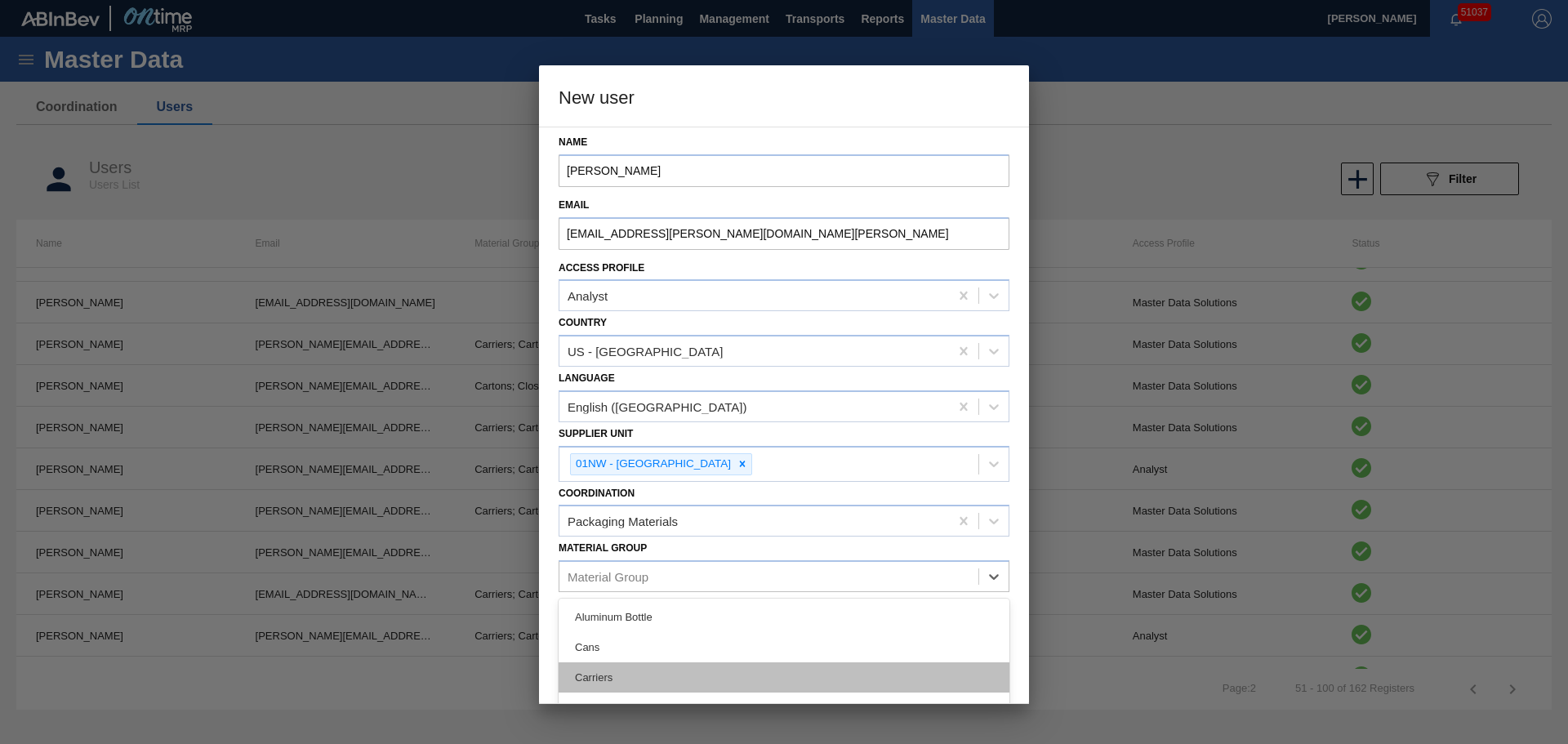
click at [621, 664] on div "Carriers" at bounding box center [784, 677] width 451 height 31
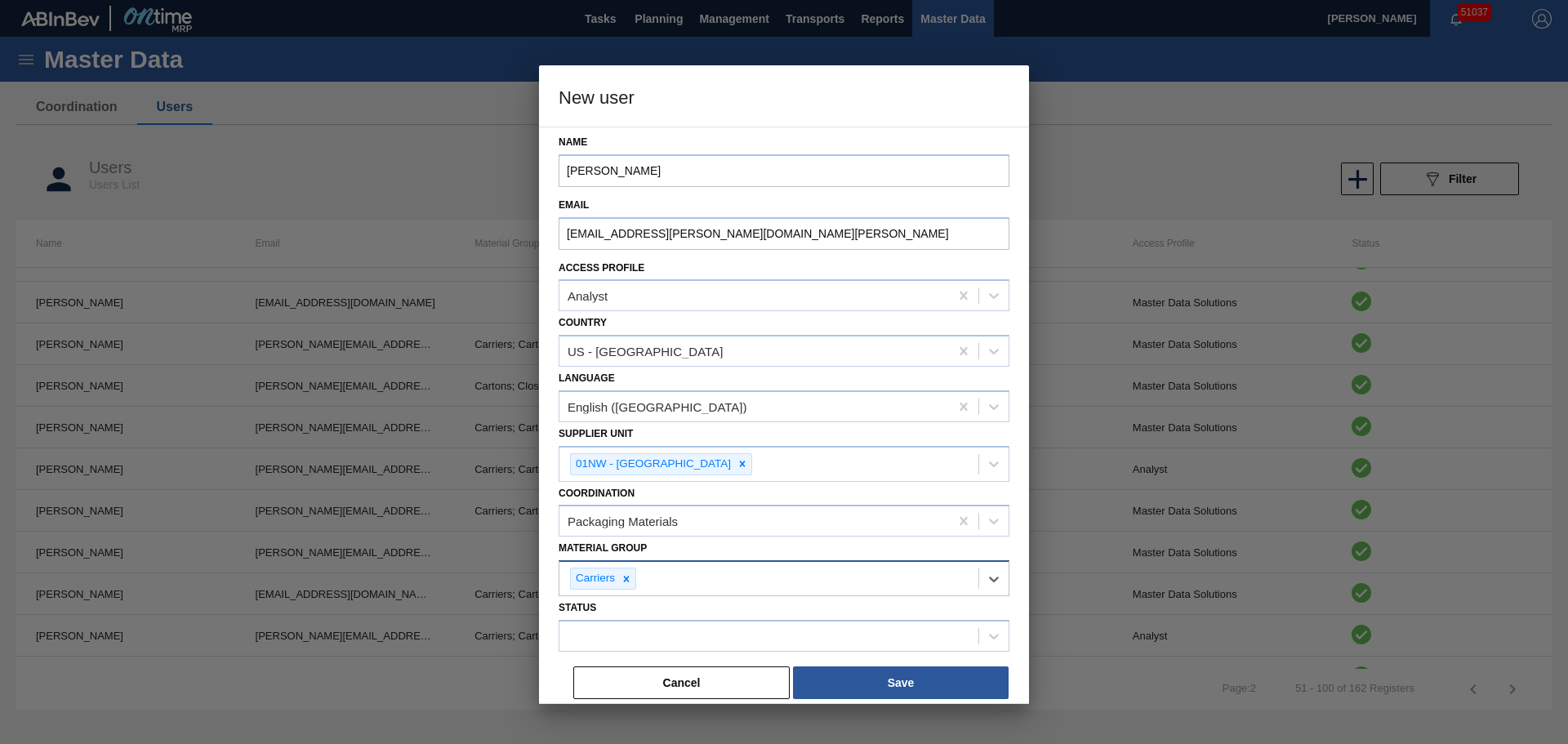
click at [658, 569] on div "Carriers" at bounding box center [769, 579] width 419 height 33
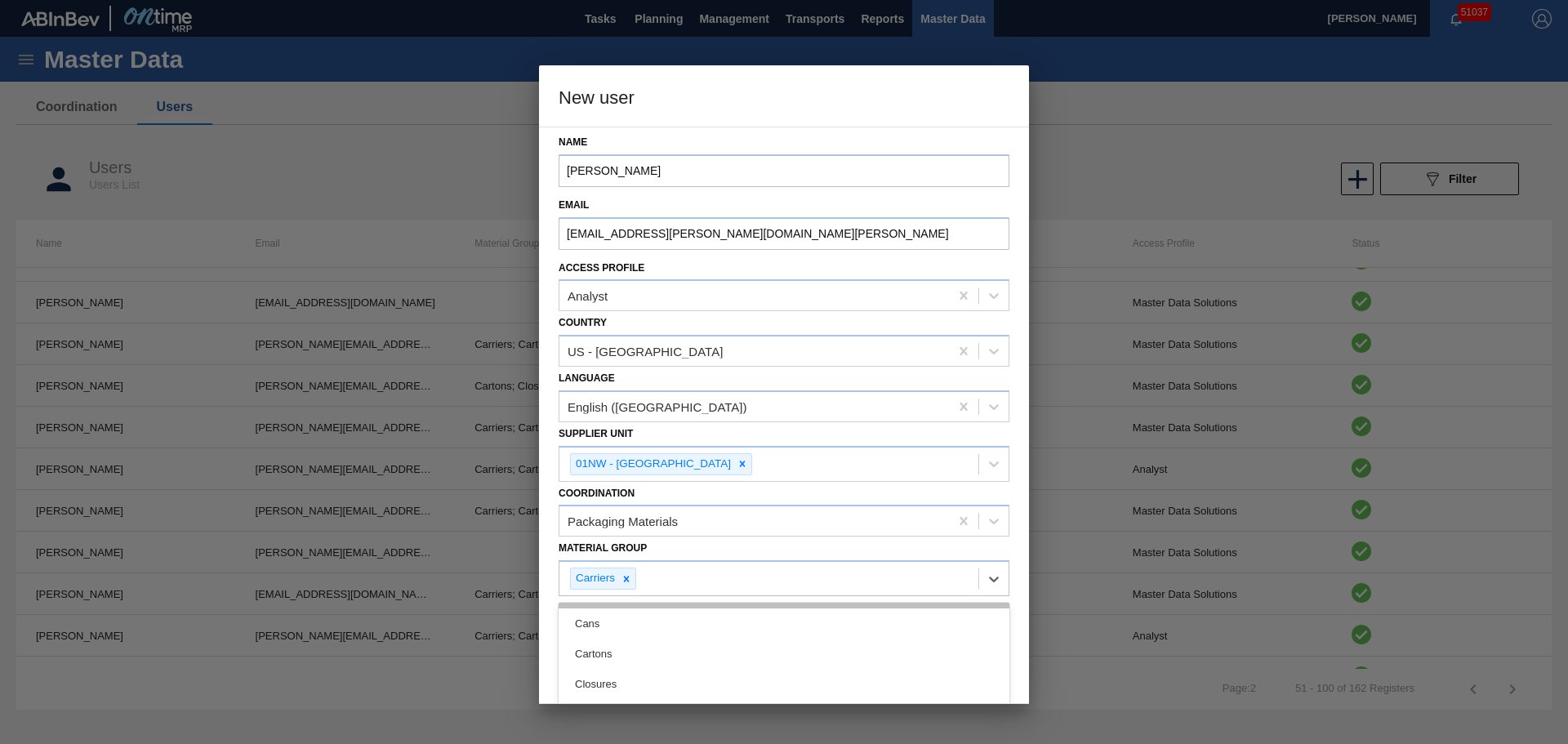
scroll to position [0, 0]
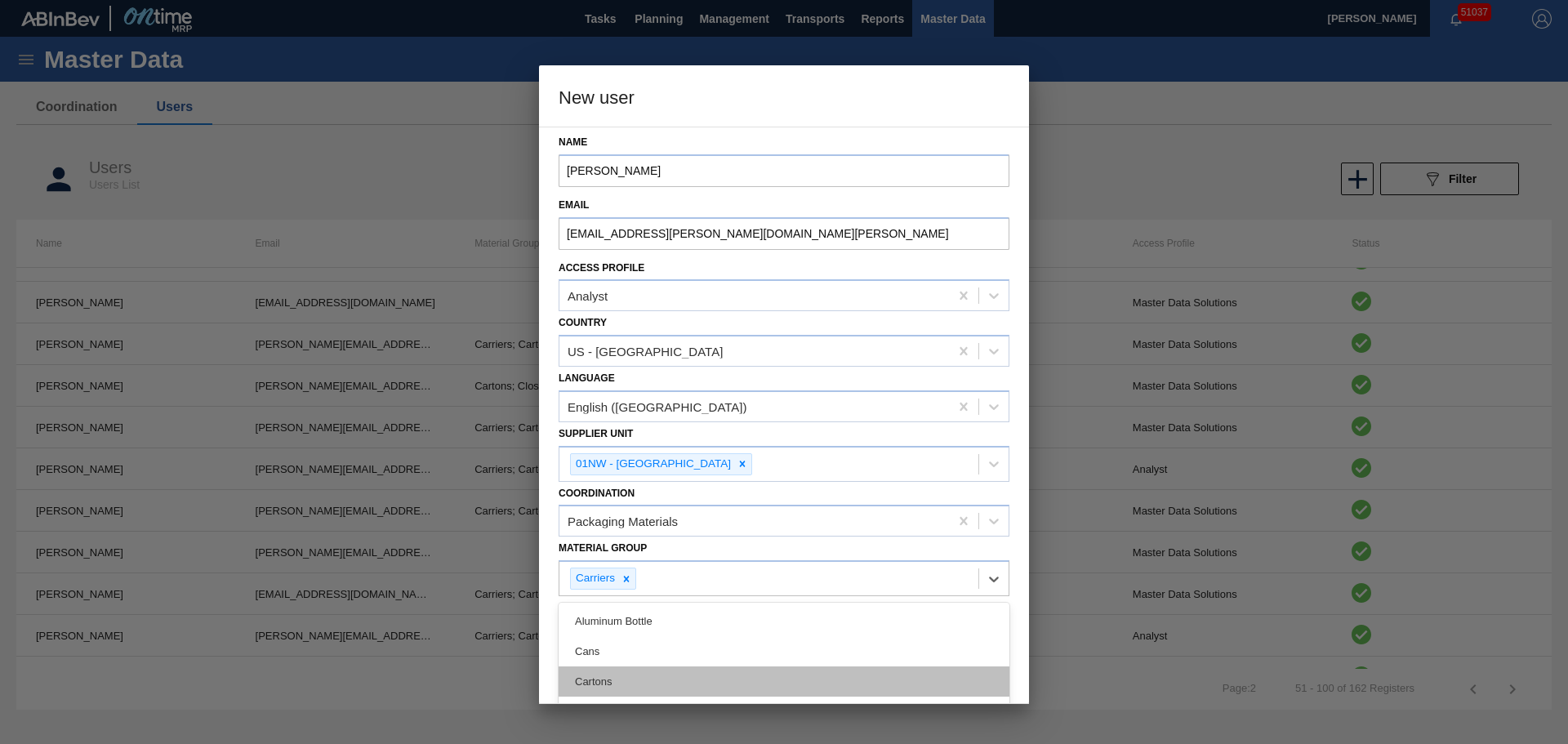
click at [604, 669] on div "Cartons" at bounding box center [784, 681] width 451 height 31
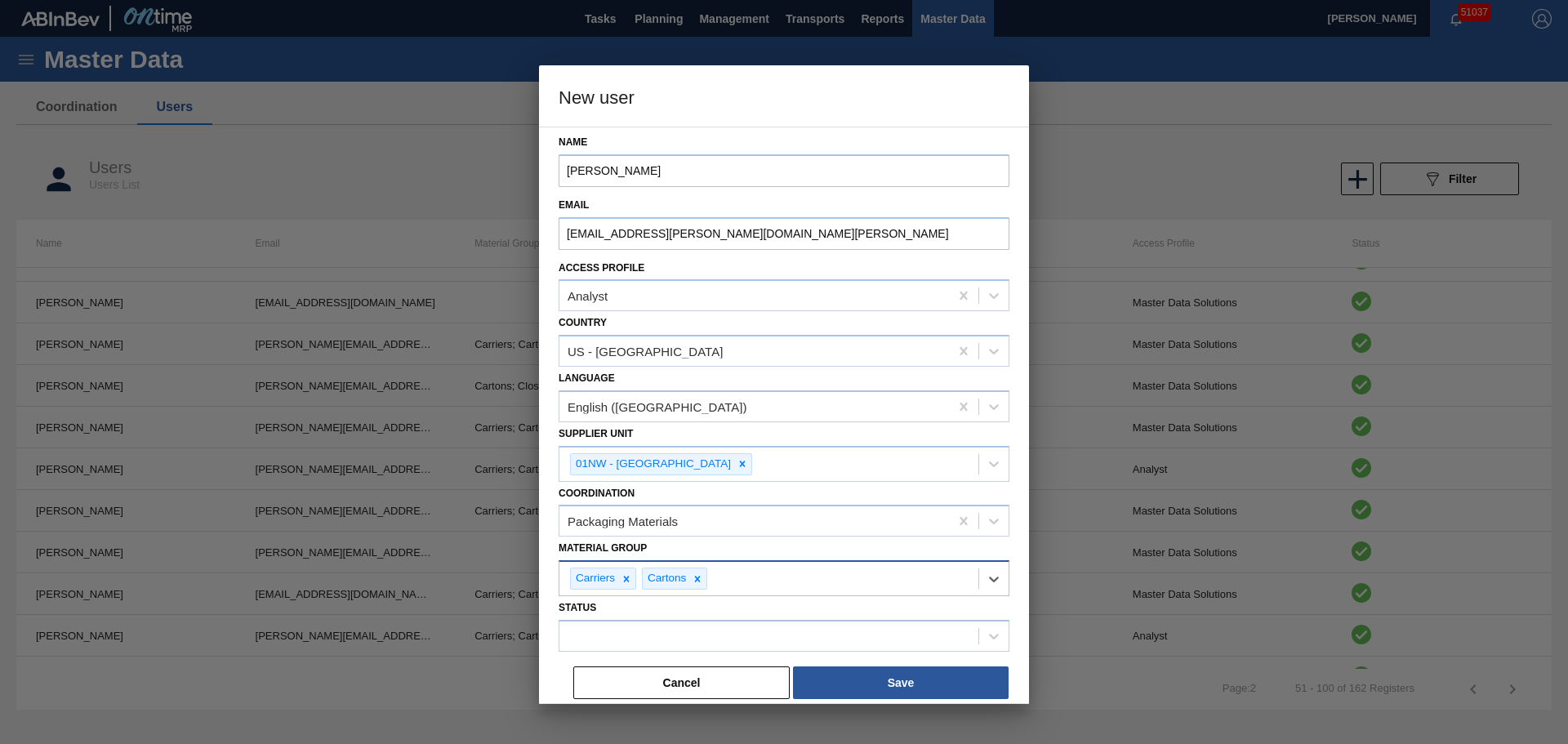
click at [730, 571] on div "Carriers Cartons" at bounding box center [769, 579] width 419 height 33
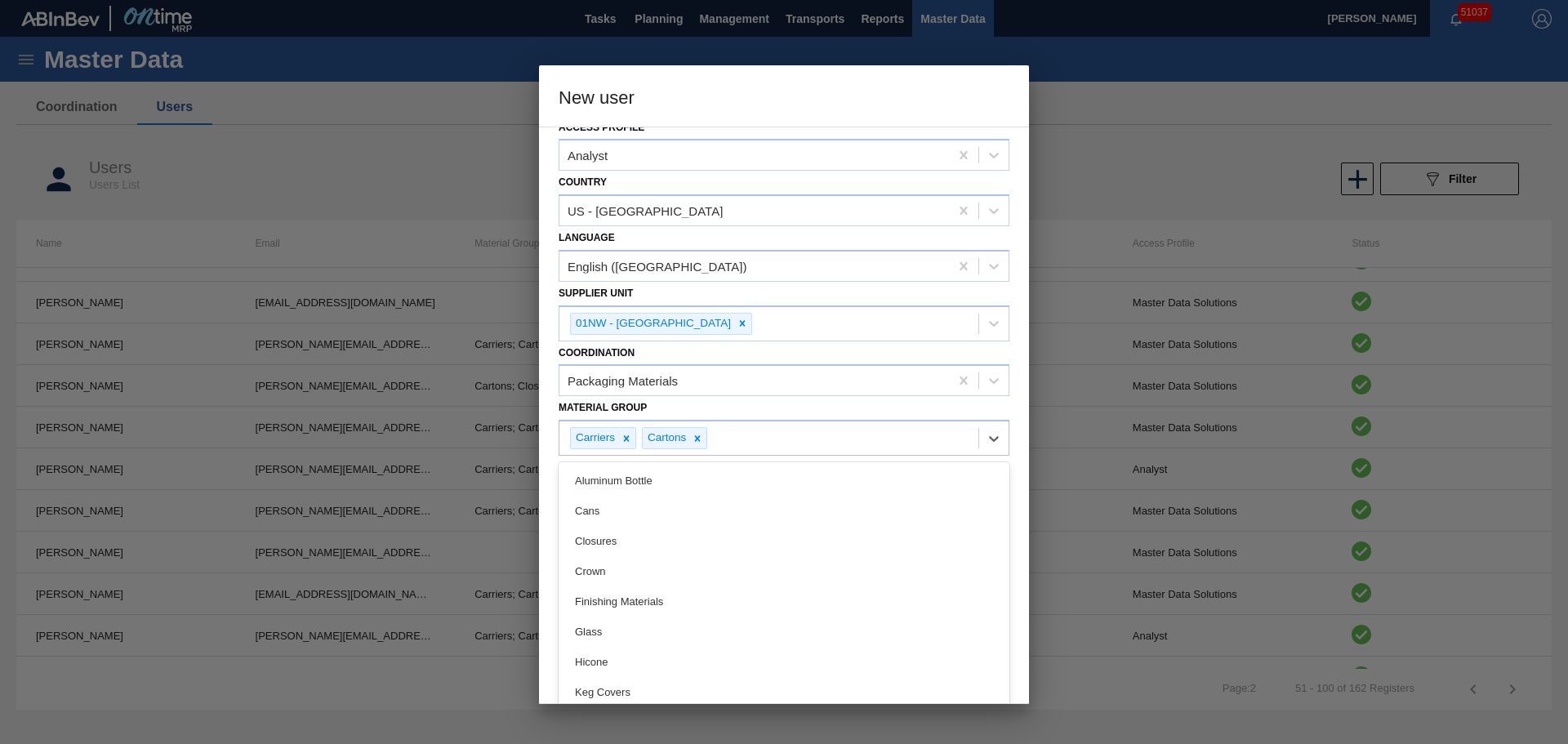
scroll to position [201, 0]
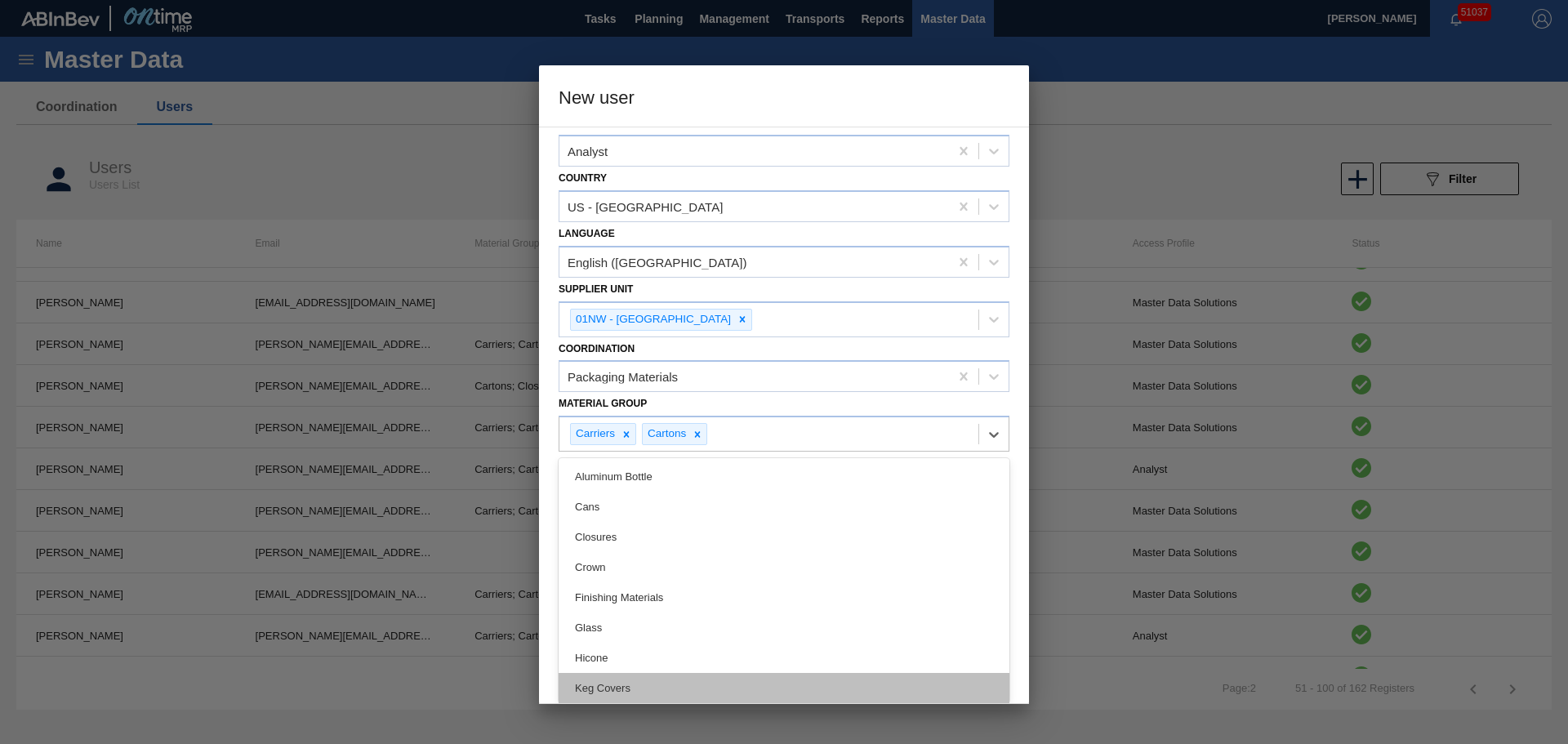
click at [613, 679] on div "Keg Covers" at bounding box center [784, 687] width 451 height 31
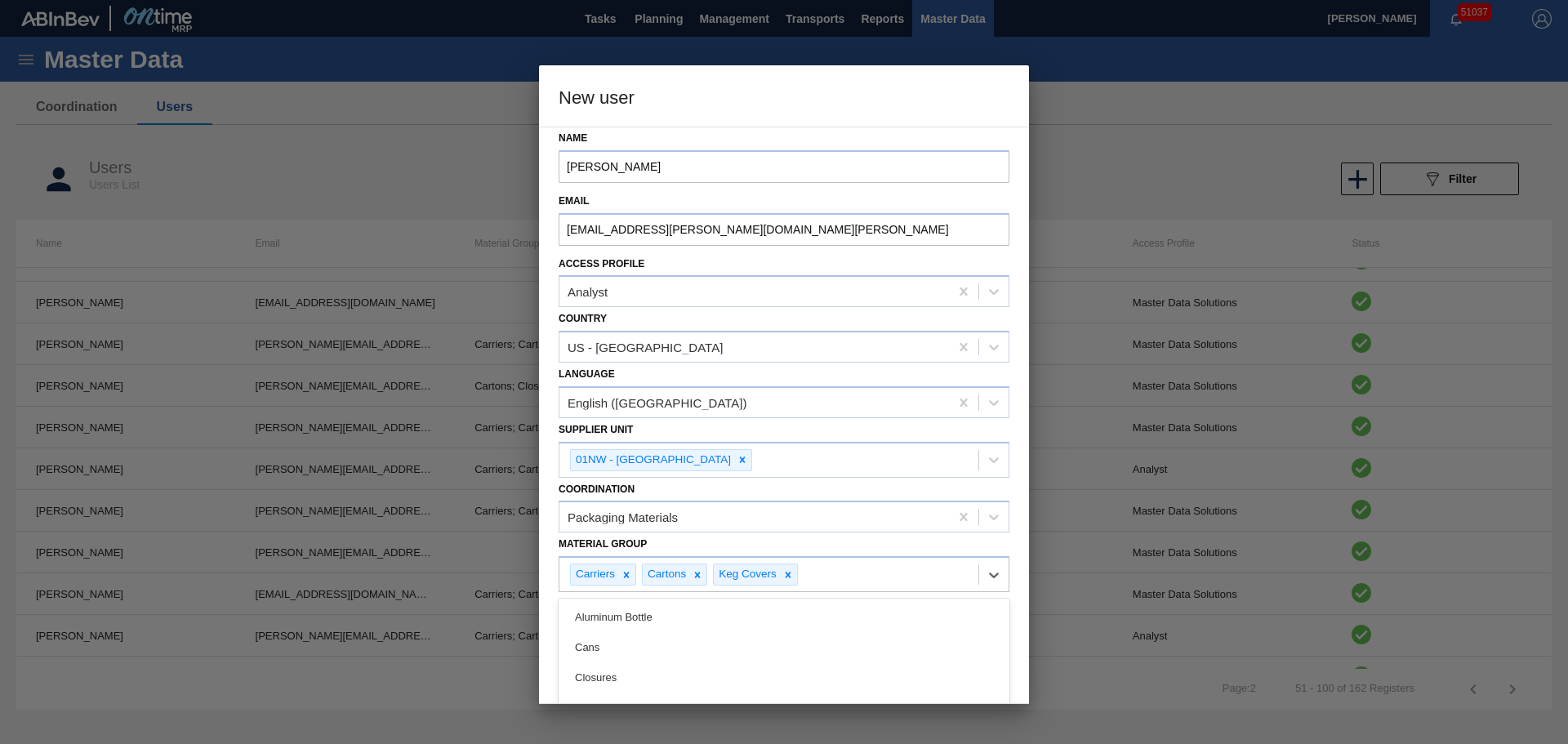
drag, startPoint x: 818, startPoint y: 560, endPoint x: 836, endPoint y: 584, distance: 30.0
click at [821, 567] on div "option Keg Covers, selected. option Crown focused, 6 of 19. 16 results availabl…" at bounding box center [784, 574] width 451 height 36
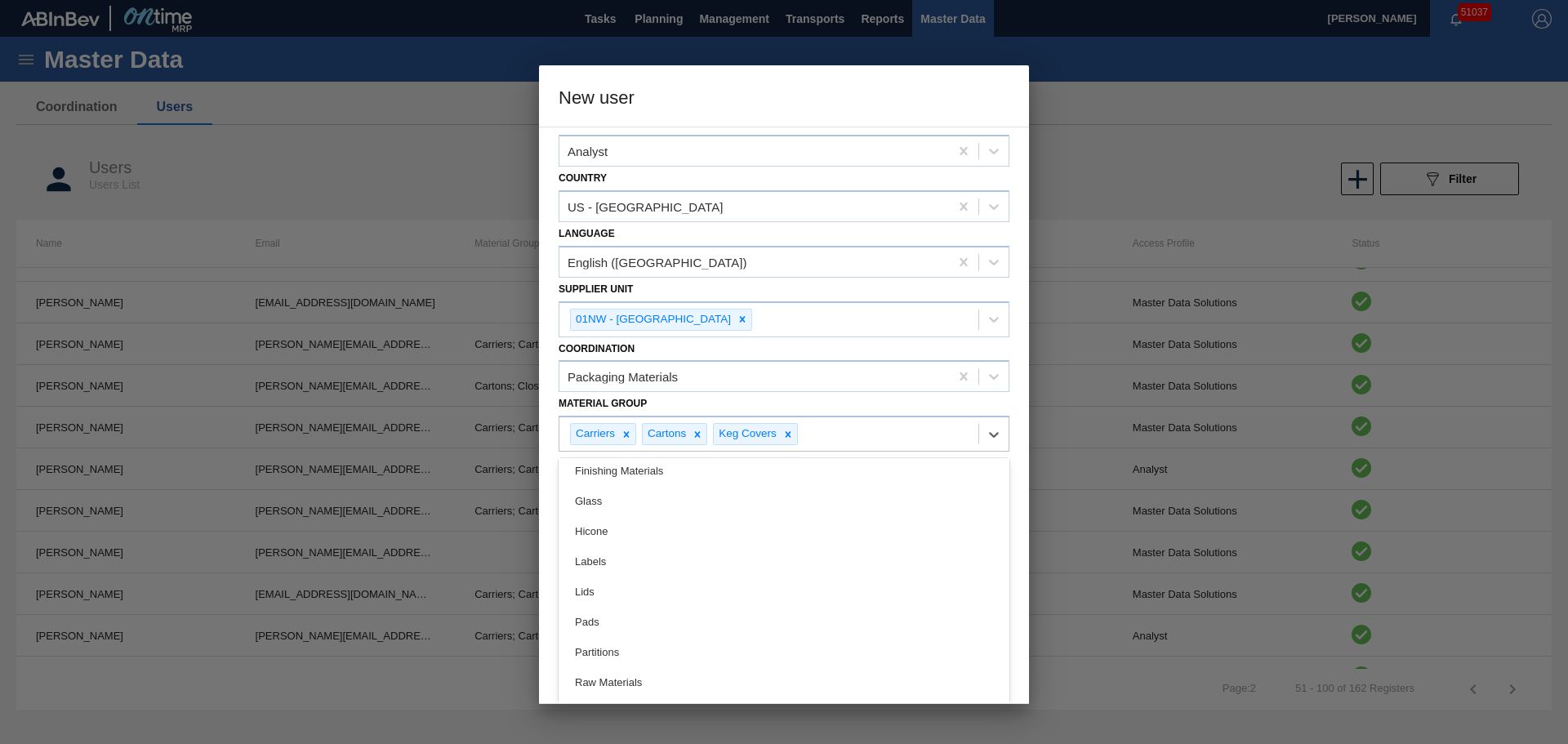
scroll to position [245, 0]
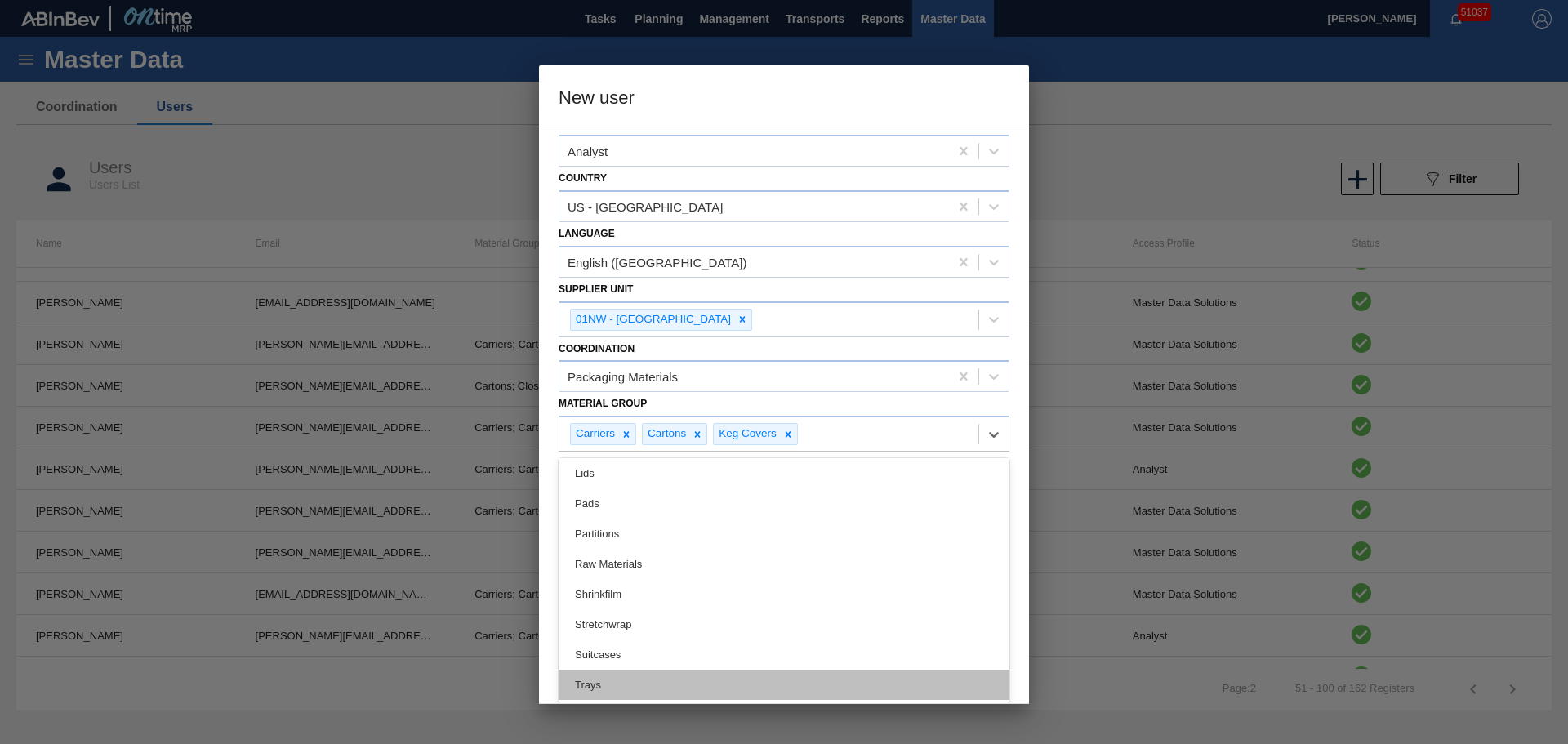
click at [604, 670] on div "Trays" at bounding box center [784, 685] width 451 height 31
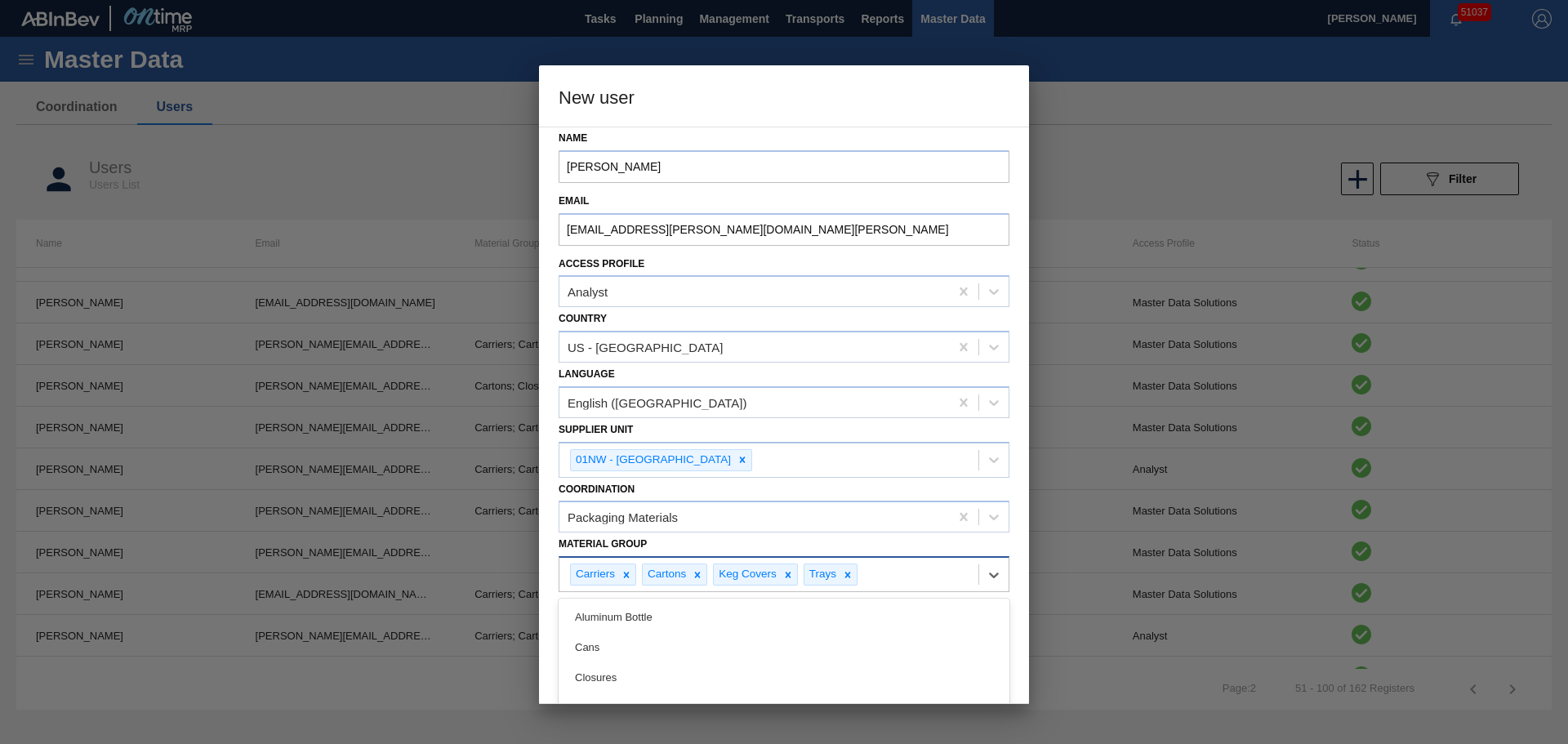
click at [890, 584] on div "option Trays, selected. option Finishing Materials focused, 7 of 19. 15 results…" at bounding box center [784, 574] width 451 height 36
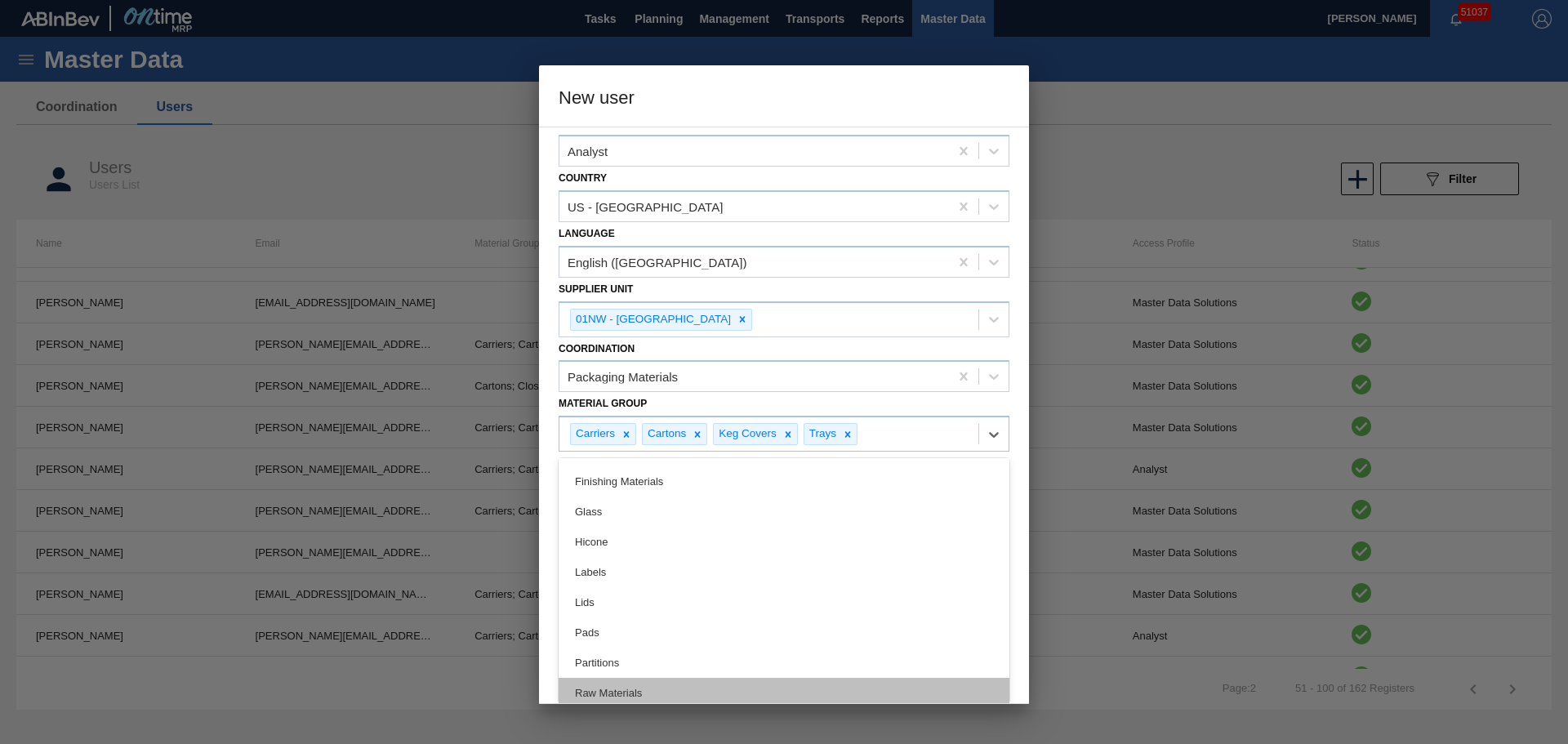
scroll to position [215, 0]
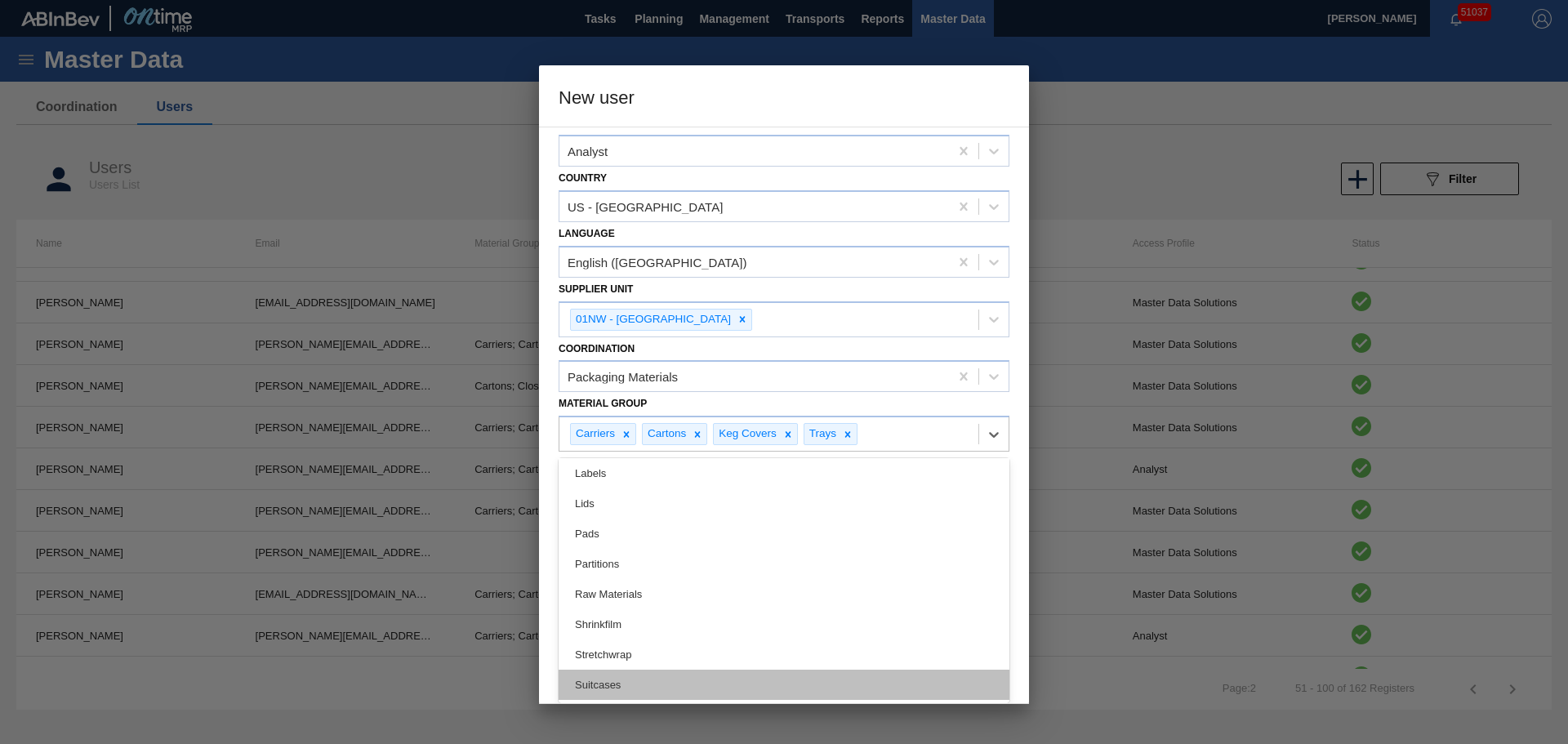
click at [638, 674] on div "Suitcases" at bounding box center [784, 685] width 451 height 31
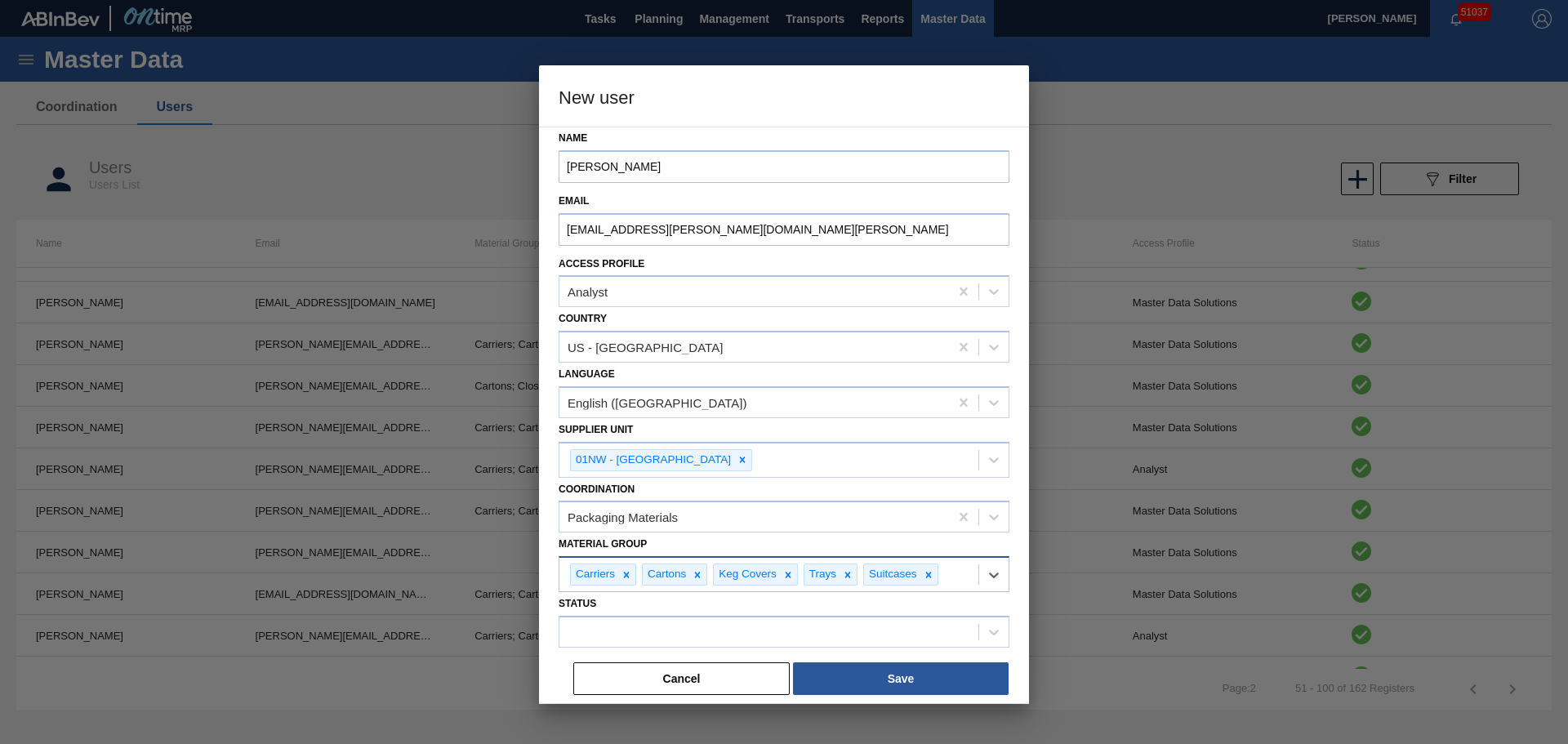
click at [961, 564] on div "option Suitcases, selected. Select is focused ,type to refine list, press Down …" at bounding box center [784, 574] width 451 height 36
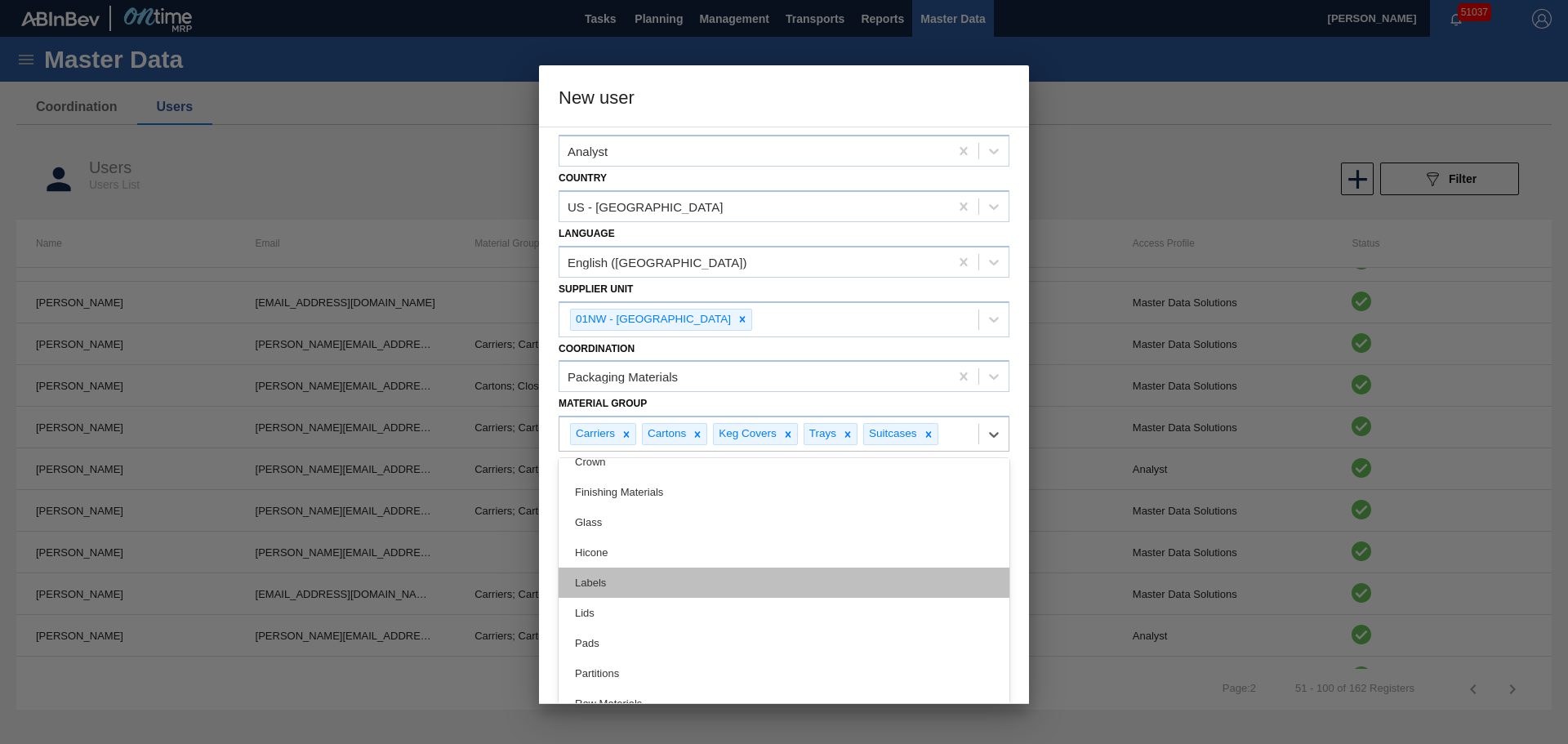
scroll to position [185, 0]
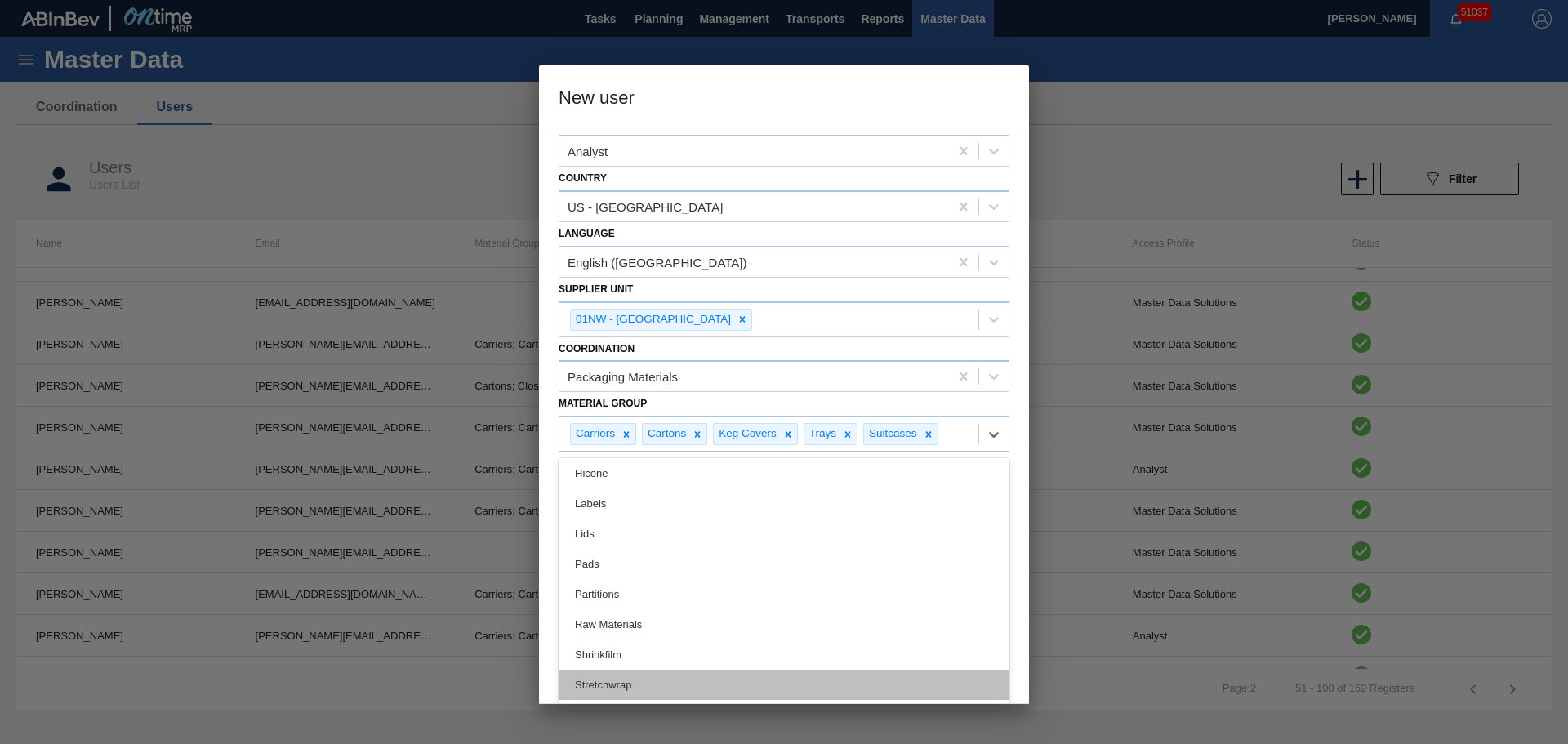
click at [657, 675] on div "Stretchwrap" at bounding box center [784, 685] width 451 height 31
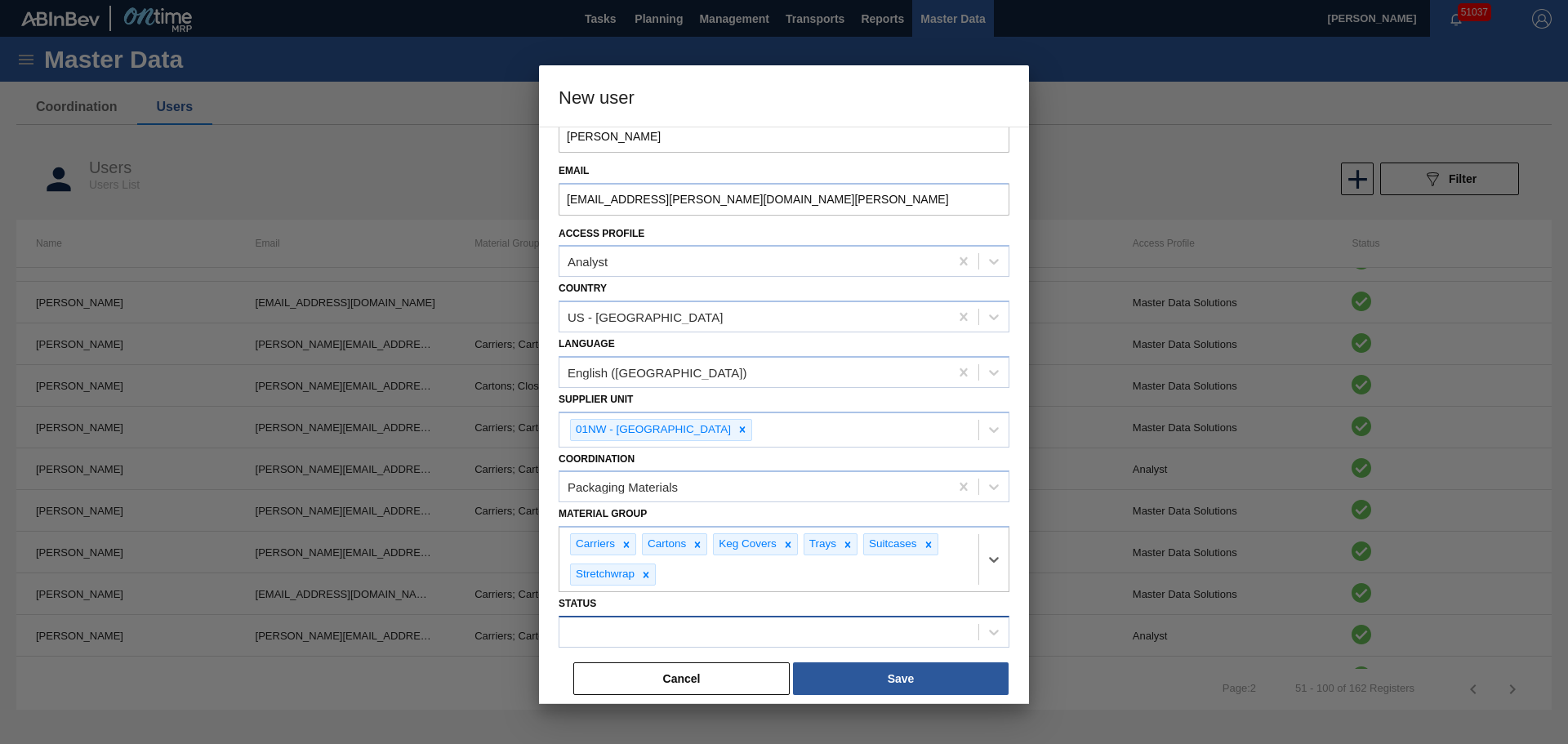
scroll to position [92, 0]
click at [880, 584] on div "option Stretchwrap, selected. Select is focused ,type to refine list, press Dow…" at bounding box center [784, 558] width 451 height 66
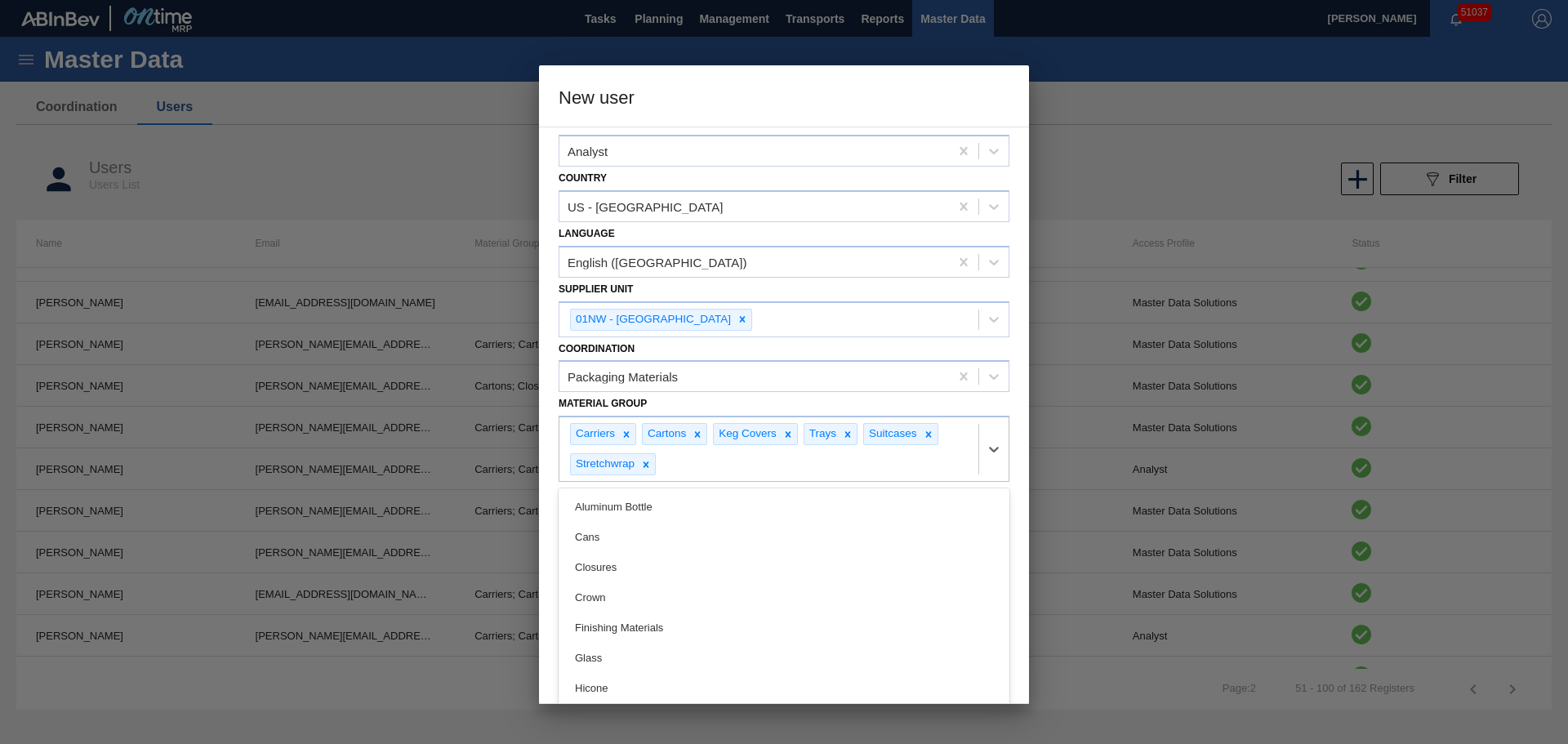
scroll to position [154, 0]
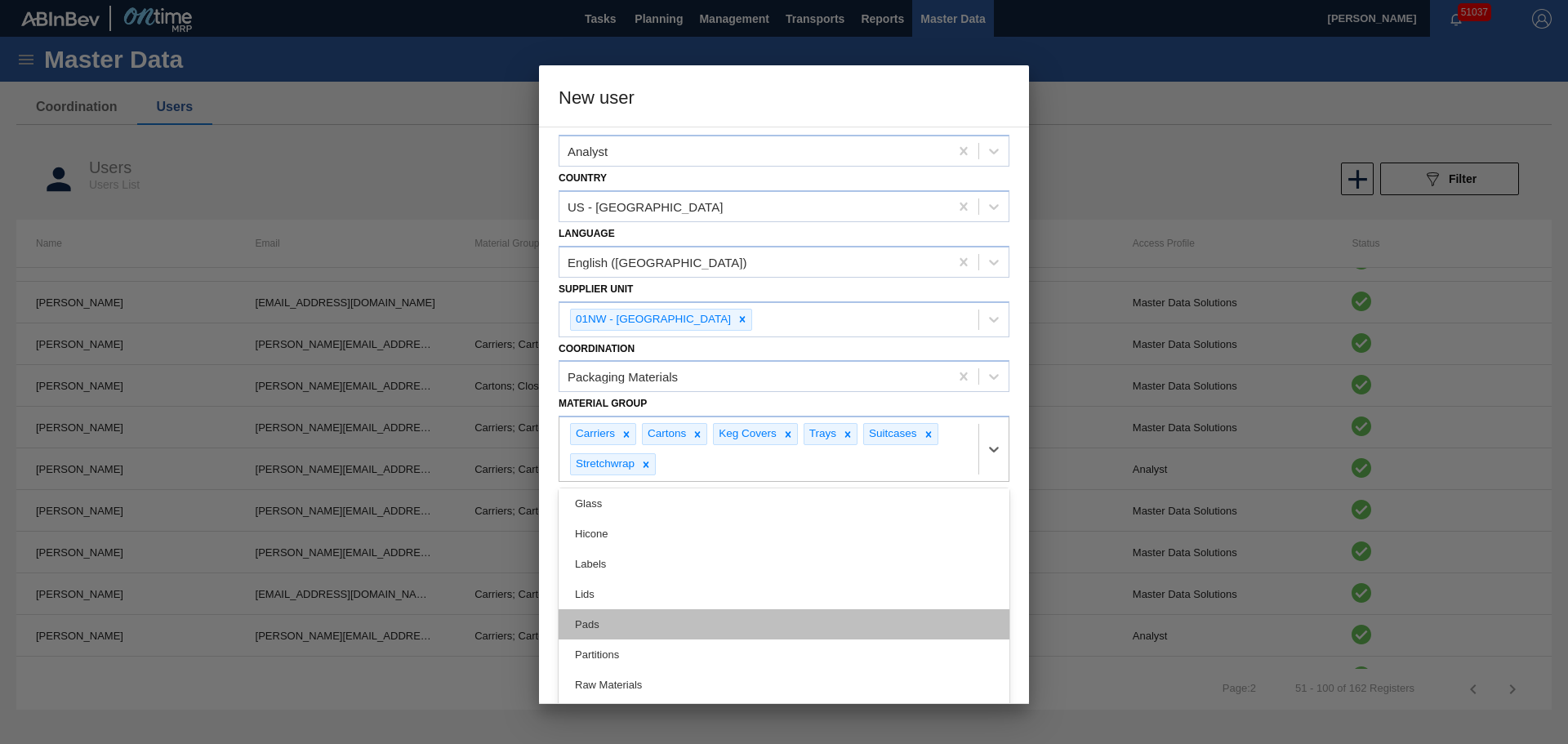
click at [651, 630] on div "Pads" at bounding box center [784, 624] width 451 height 31
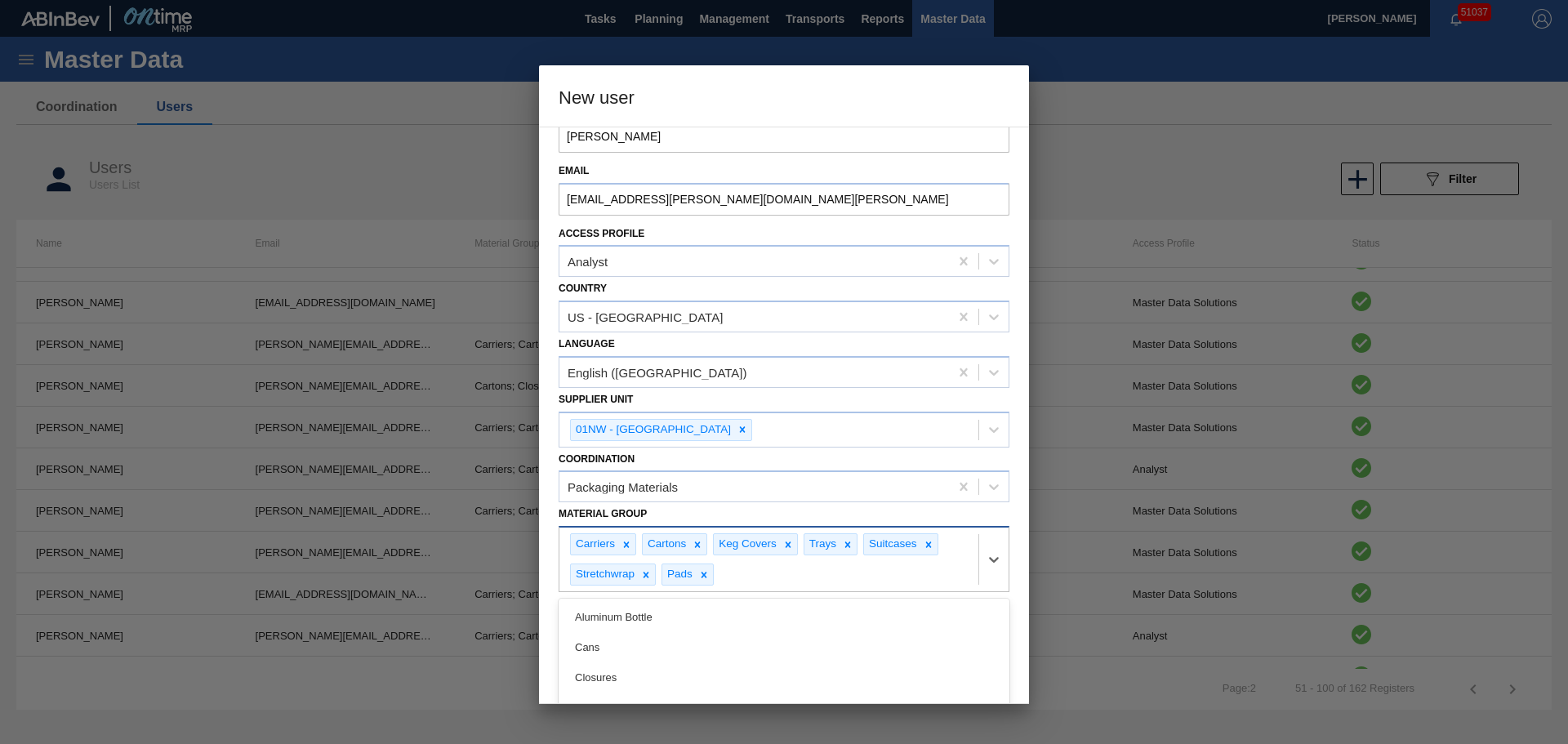
click at [803, 583] on div "option Pads, selected. option Crown focused, 6 of 19. 12 results available. Use…" at bounding box center [784, 558] width 451 height 66
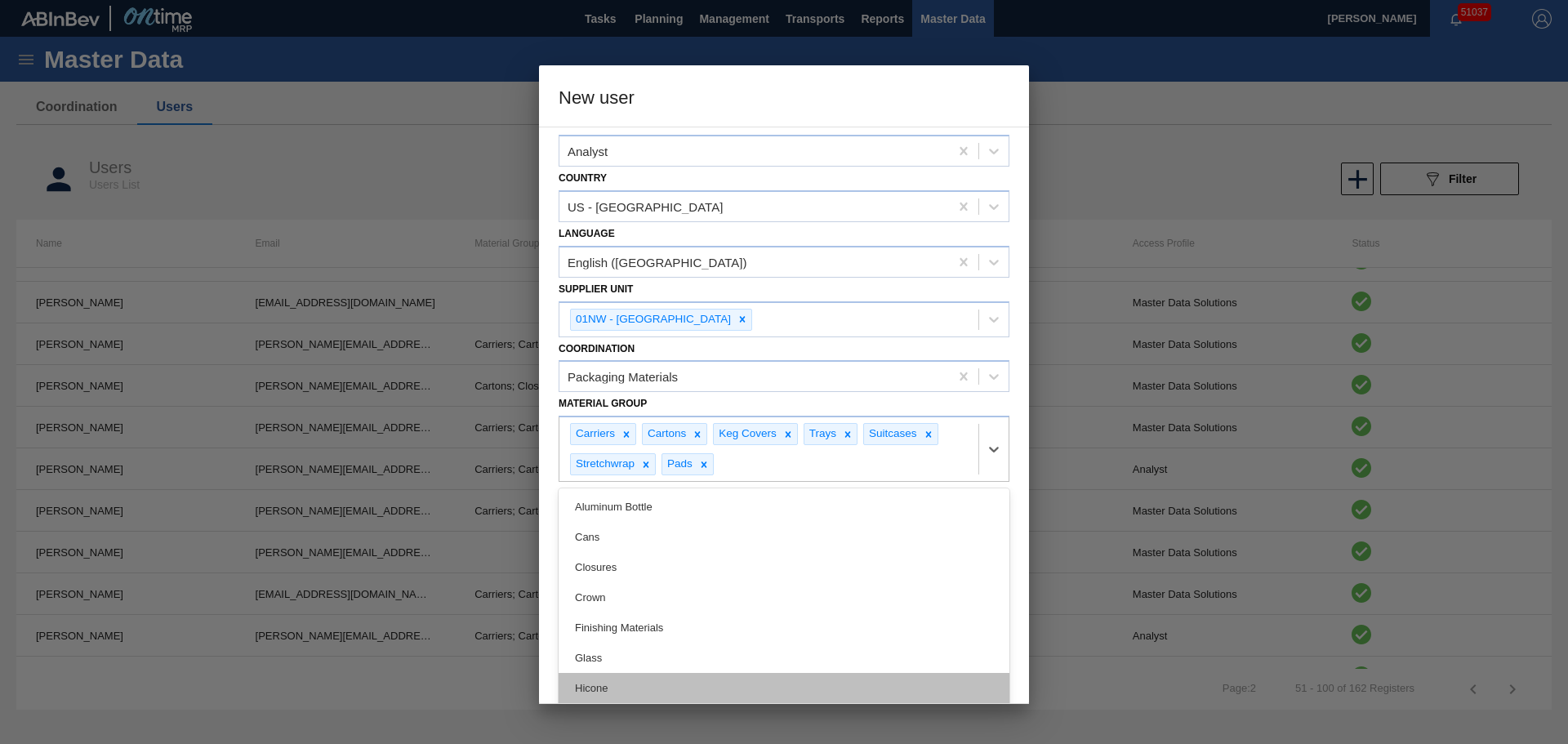
scroll to position [124, 0]
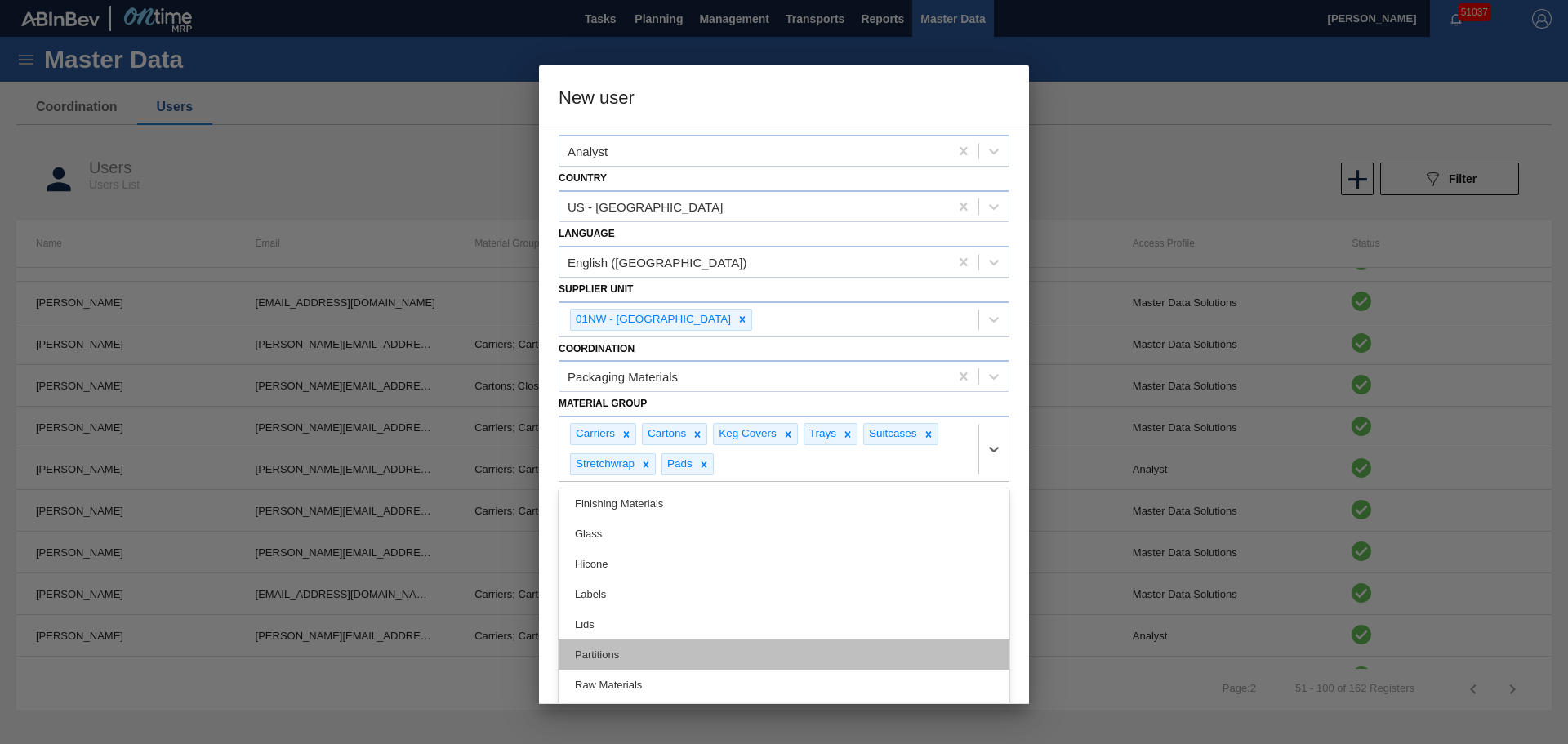
click at [662, 651] on div "Partitions" at bounding box center [784, 654] width 451 height 31
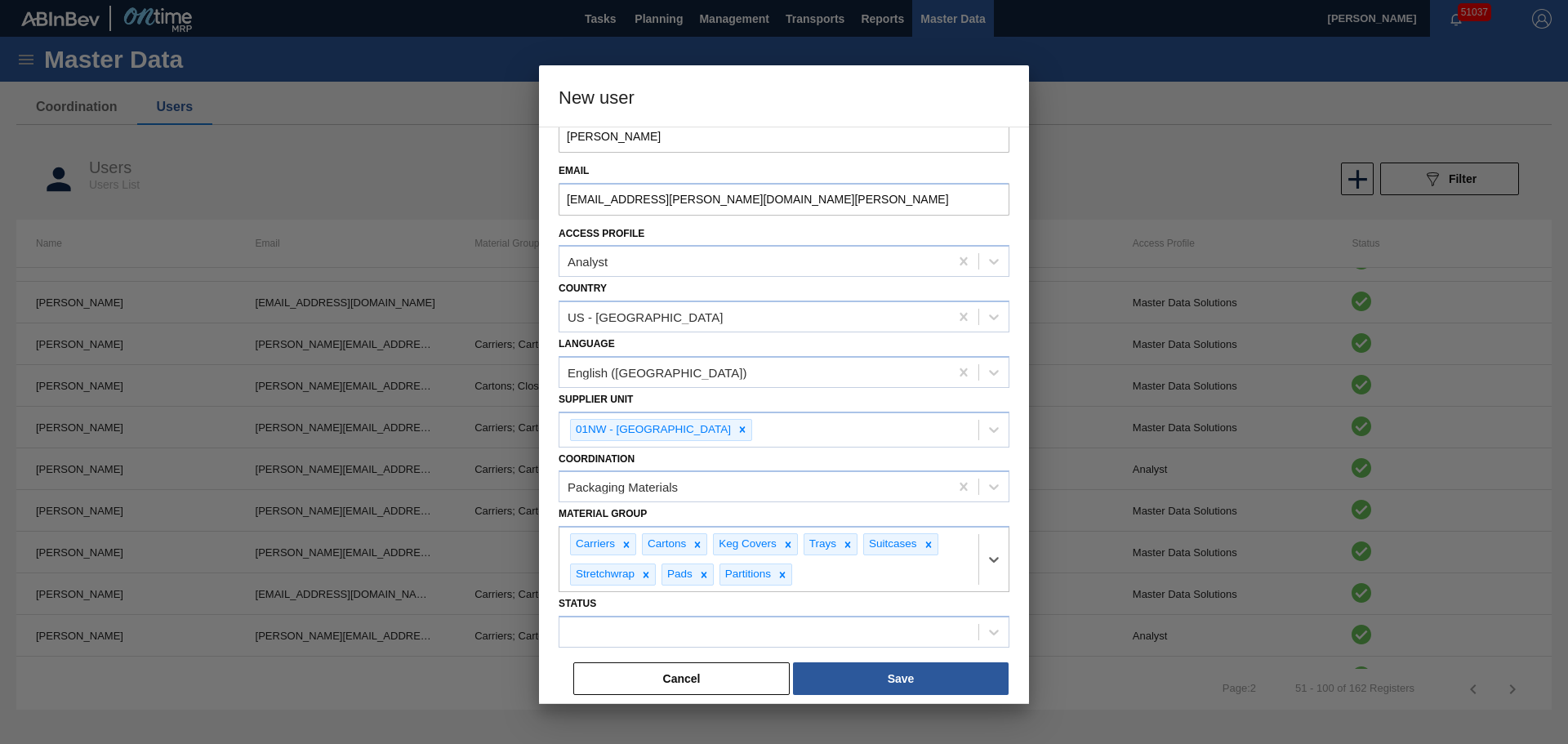
scroll to position [92, 0]
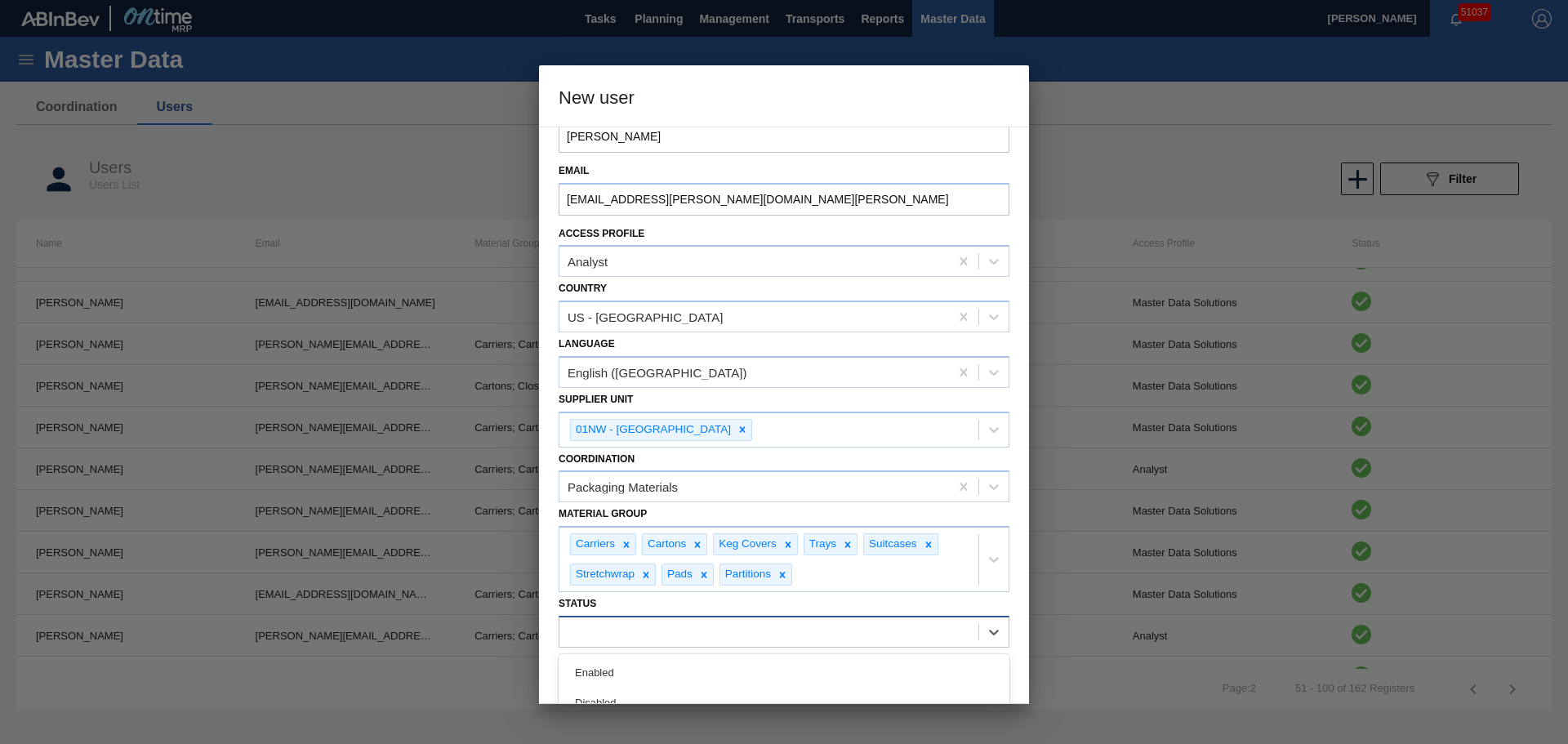
click at [855, 616] on div at bounding box center [784, 632] width 451 height 32
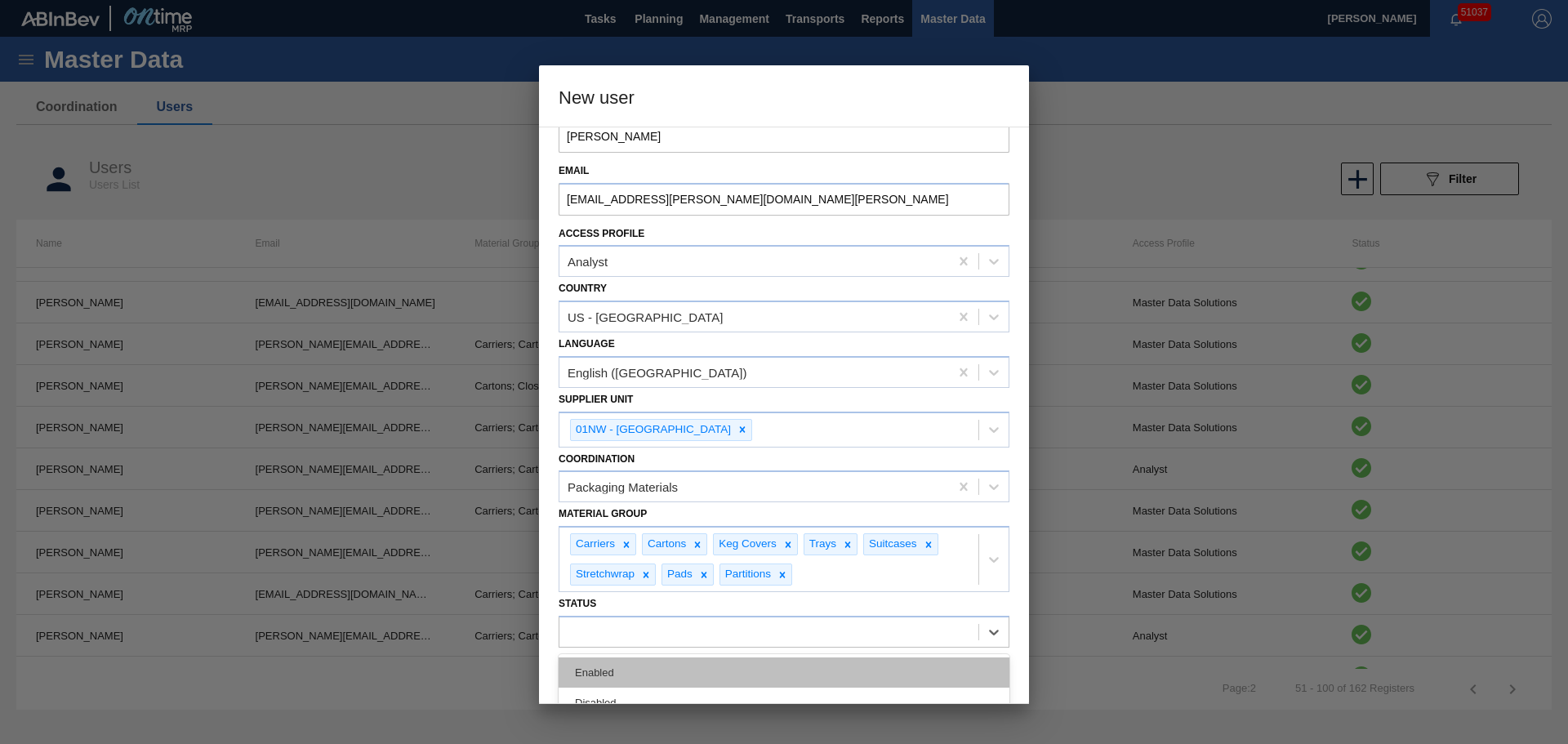
click at [666, 662] on div "Enabled" at bounding box center [784, 673] width 451 height 31
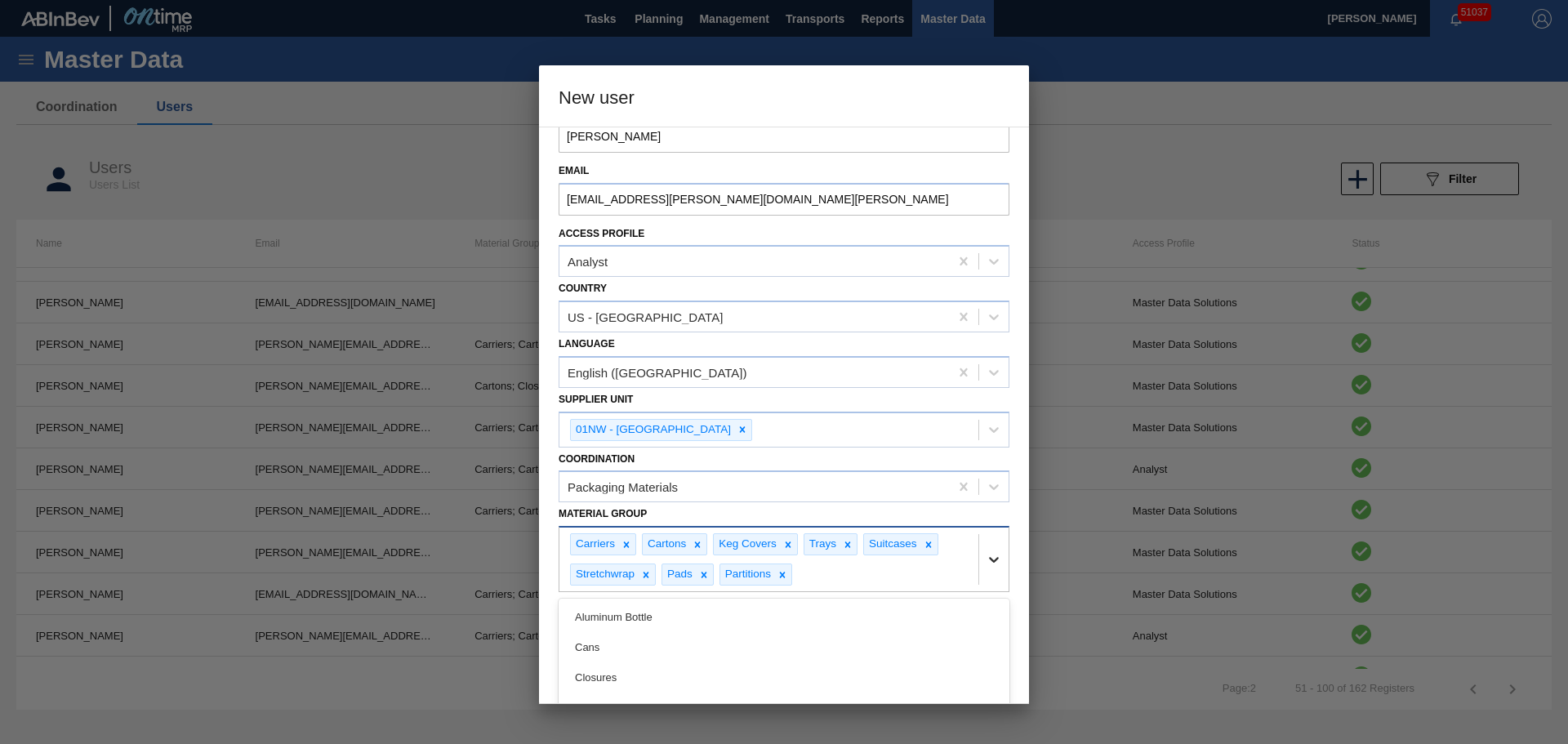
click at [990, 560] on icon at bounding box center [994, 559] width 10 height 6
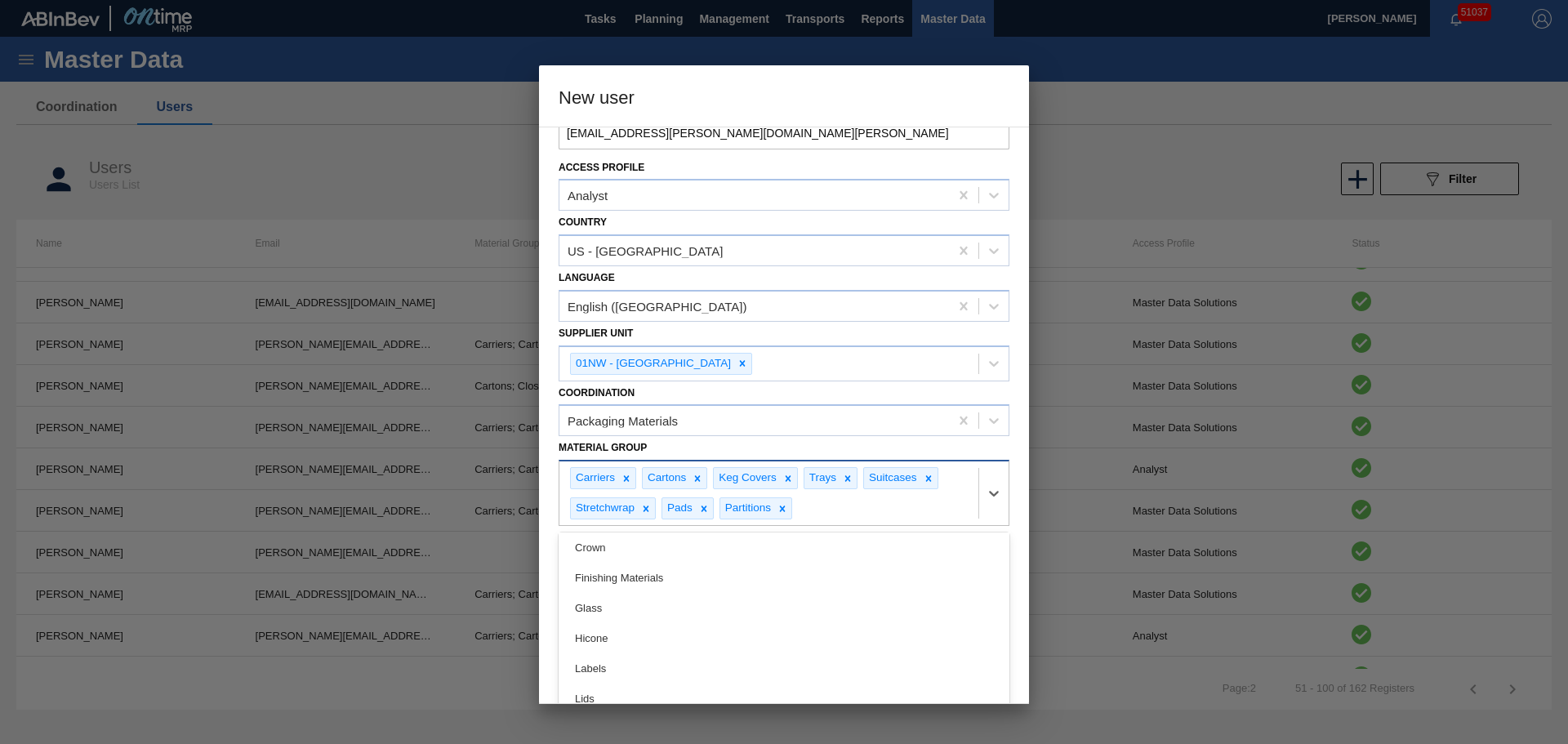
scroll to position [232, 0]
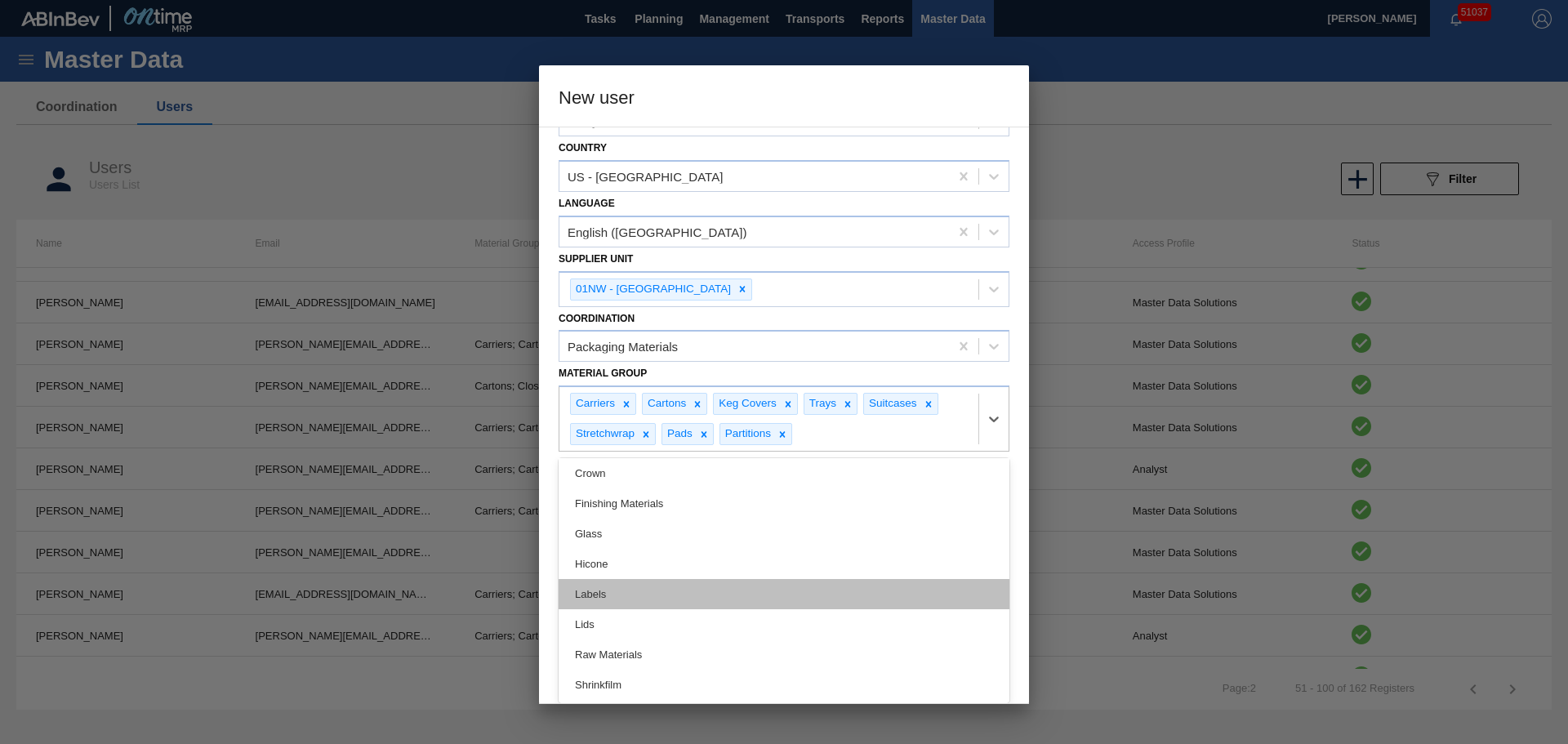
click at [603, 592] on div "Labels" at bounding box center [784, 594] width 451 height 31
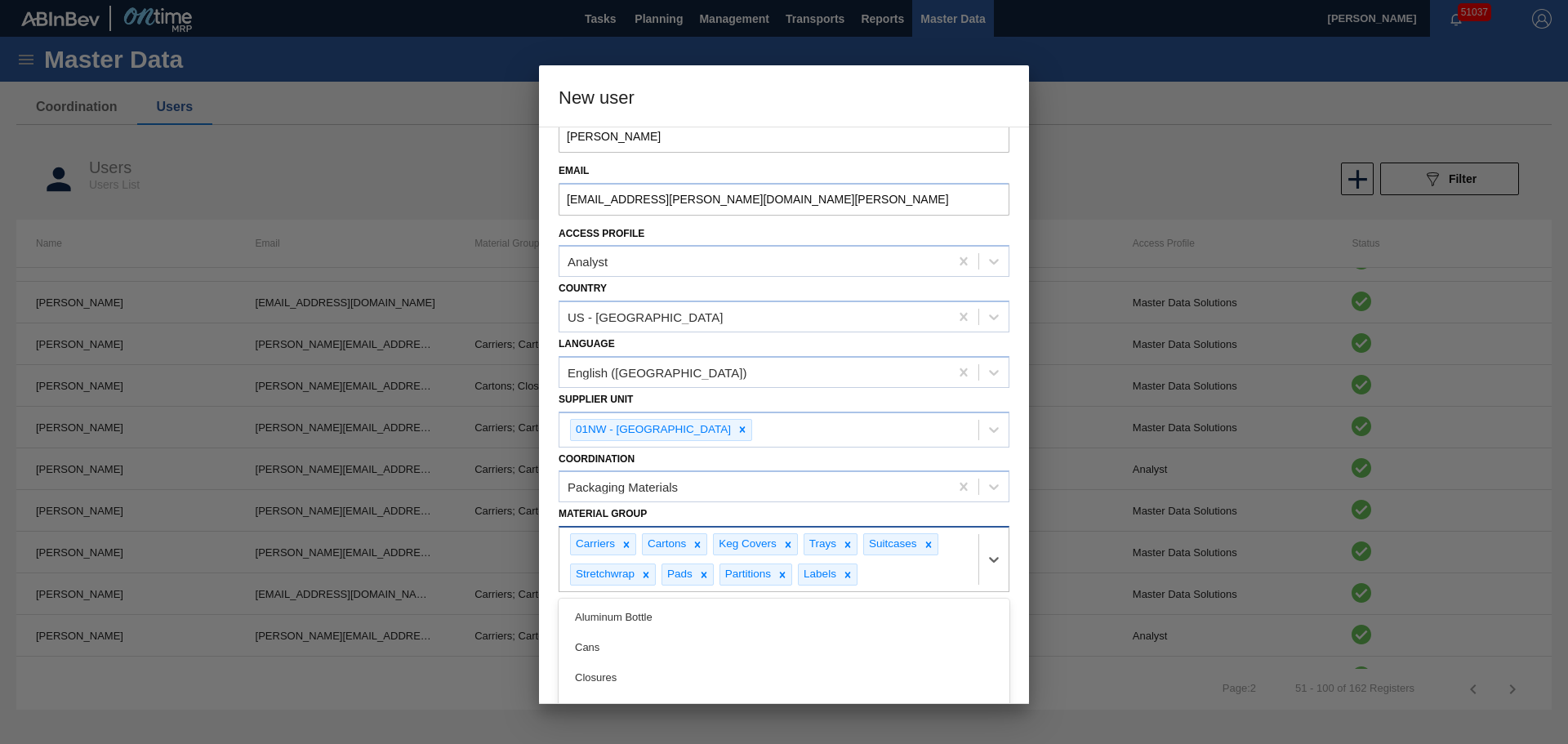
click at [911, 577] on div "option Labels, selected. option Crown focused, 6 of 19. 10 results available. U…" at bounding box center [784, 558] width 451 height 66
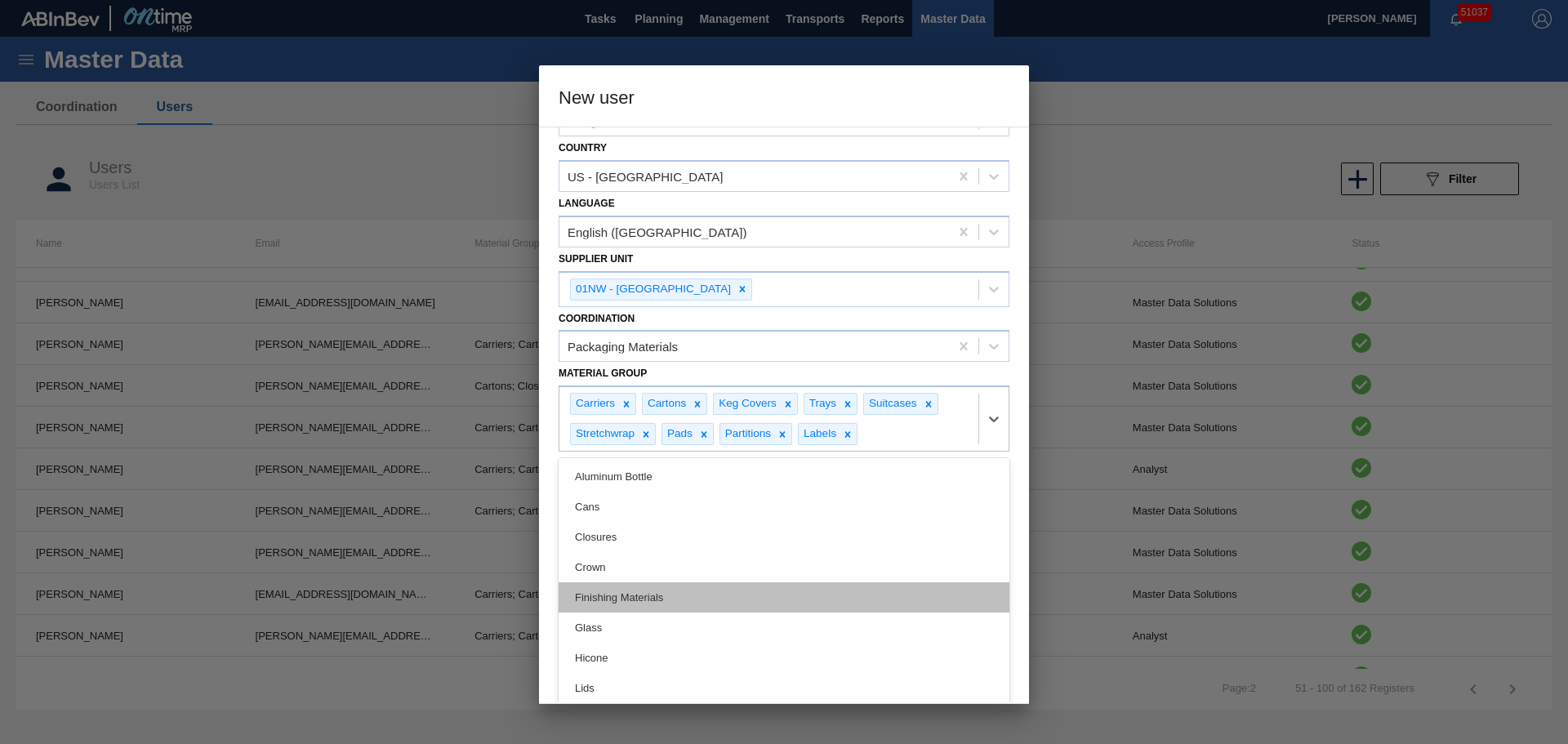
scroll to position [64, 0]
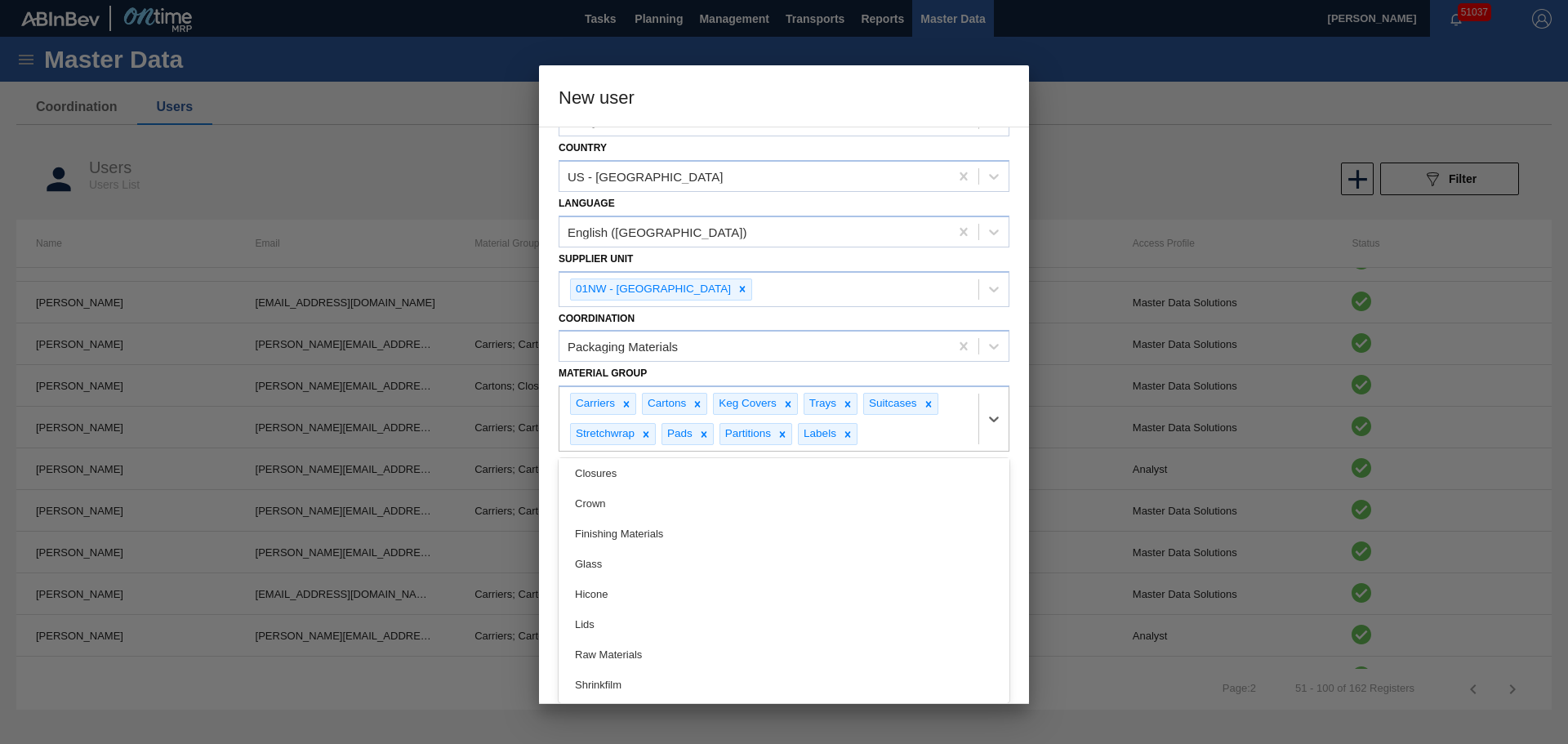
click at [1011, 563] on div "Select registration type Company System Name [PERSON_NAME] Email [PERSON_NAME][…" at bounding box center [784, 415] width 490 height 577
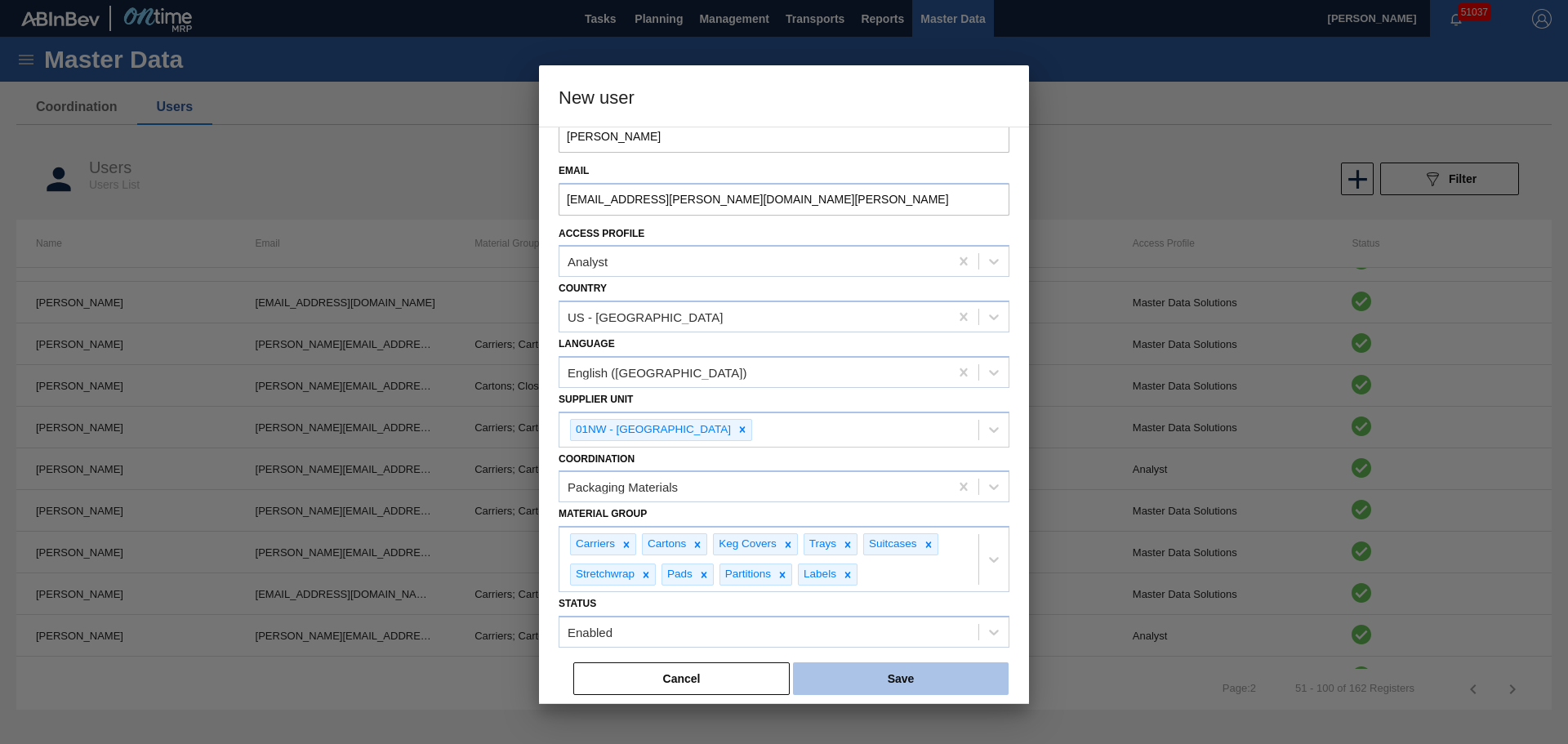
click at [862, 681] on button "Save" at bounding box center [901, 678] width 215 height 32
